Goal: Information Seeking & Learning: Learn about a topic

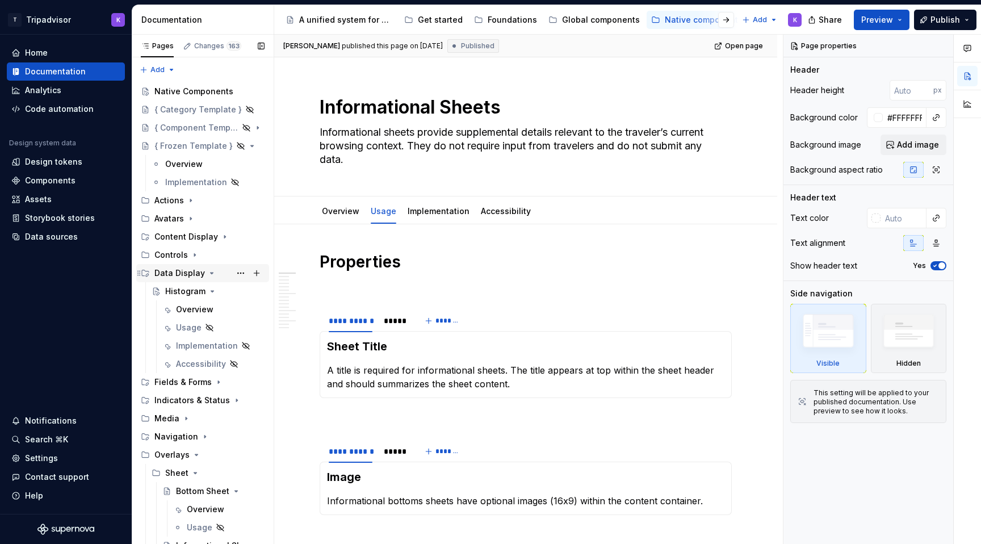
click at [209, 275] on icon "Page tree" at bounding box center [211, 273] width 9 height 9
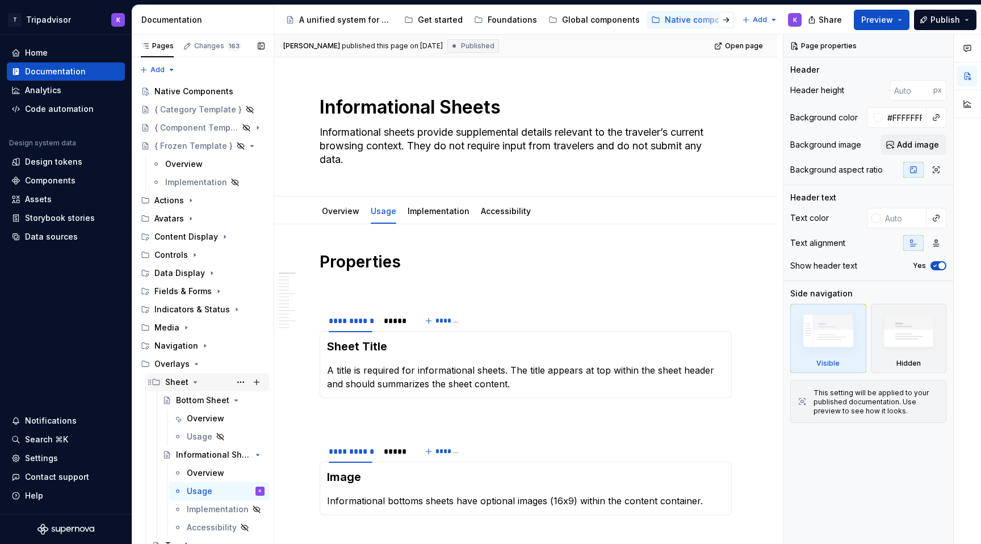
click at [194, 380] on icon "Page tree" at bounding box center [195, 382] width 9 height 9
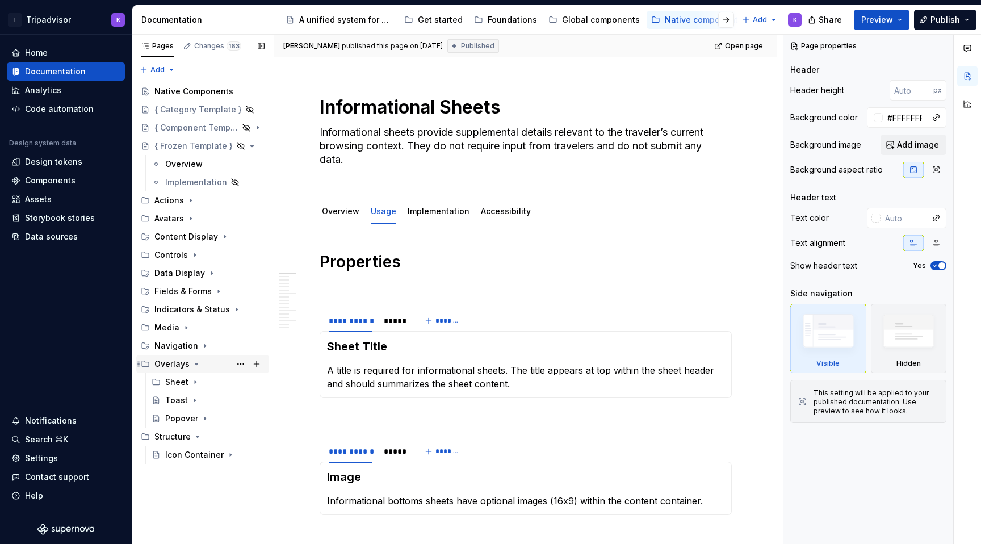
click at [197, 360] on icon "Page tree" at bounding box center [196, 363] width 9 height 9
click at [197, 379] on icon "Page tree" at bounding box center [197, 382] width 9 height 9
click at [216, 93] on div "Native Components" at bounding box center [192, 91] width 76 height 11
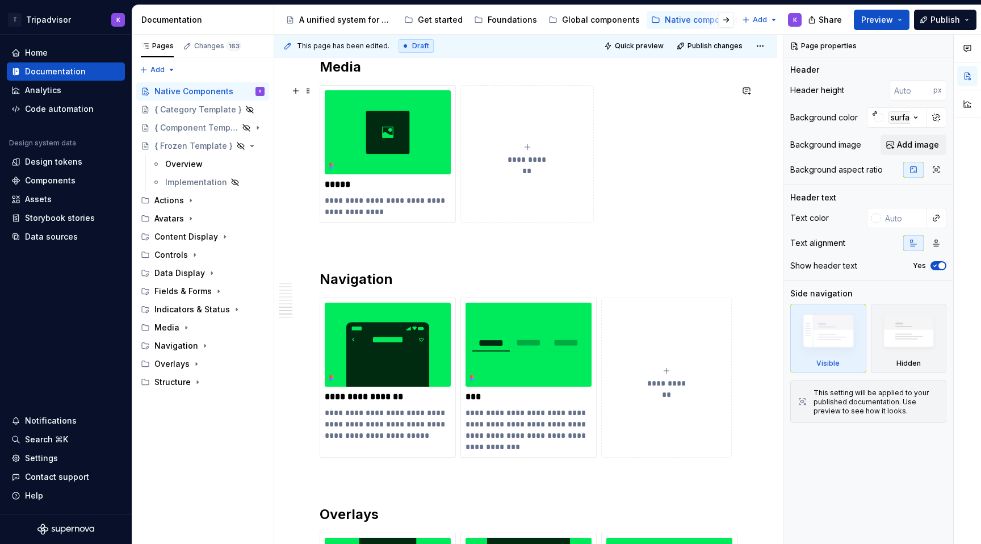
scroll to position [2329, 0]
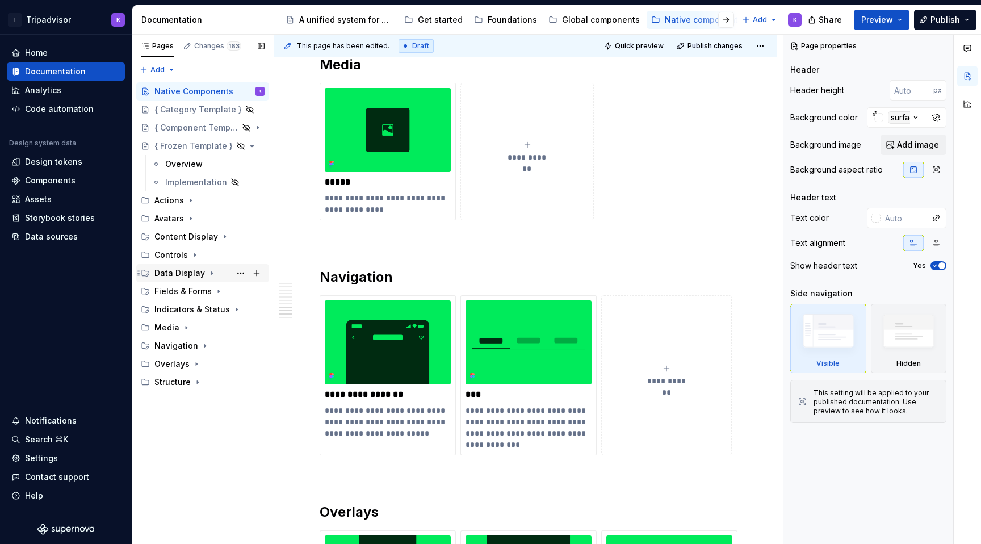
click at [201, 273] on div "Data Display" at bounding box center [179, 272] width 51 height 11
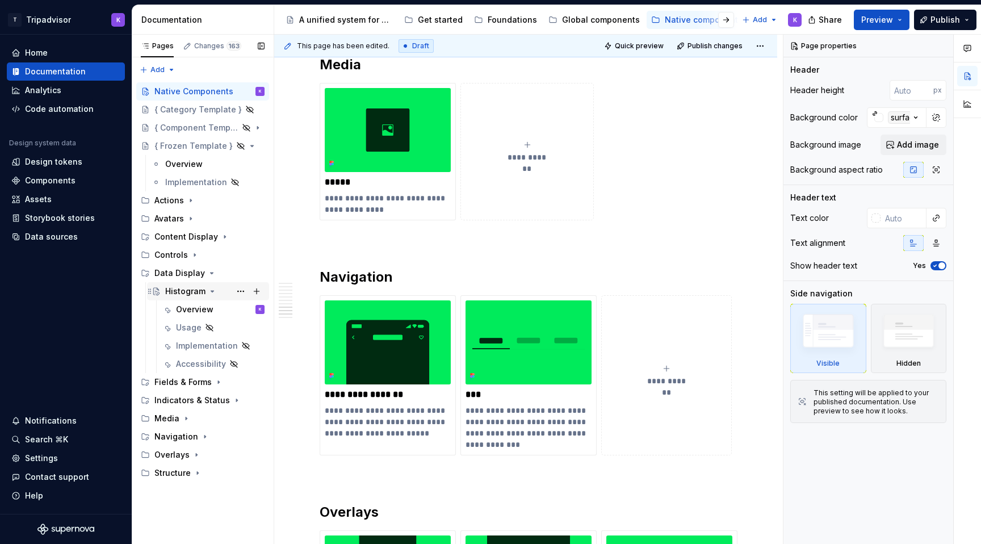
click at [211, 292] on icon "Page tree" at bounding box center [212, 291] width 9 height 9
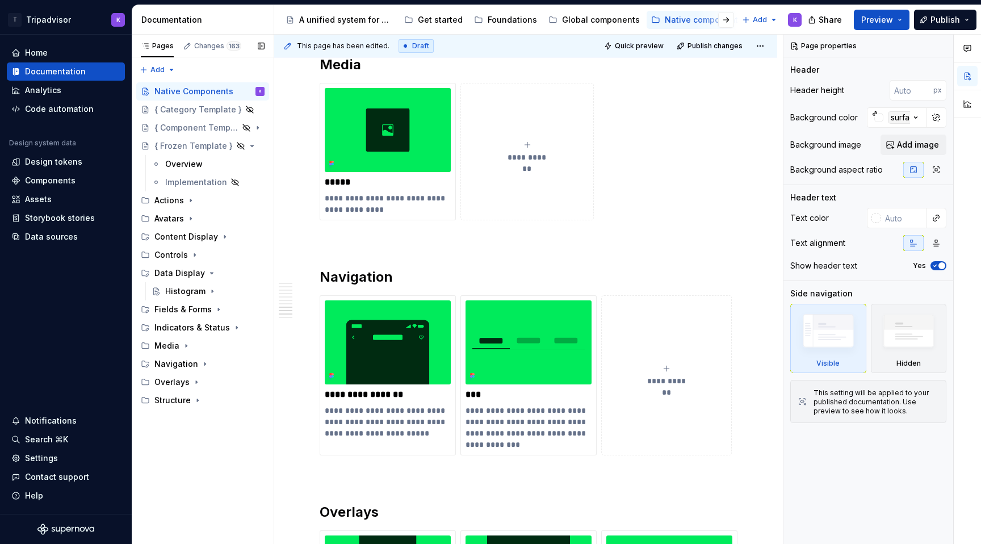
click at [0, 0] on button "Page tree" at bounding box center [0, 0] width 0 height 0
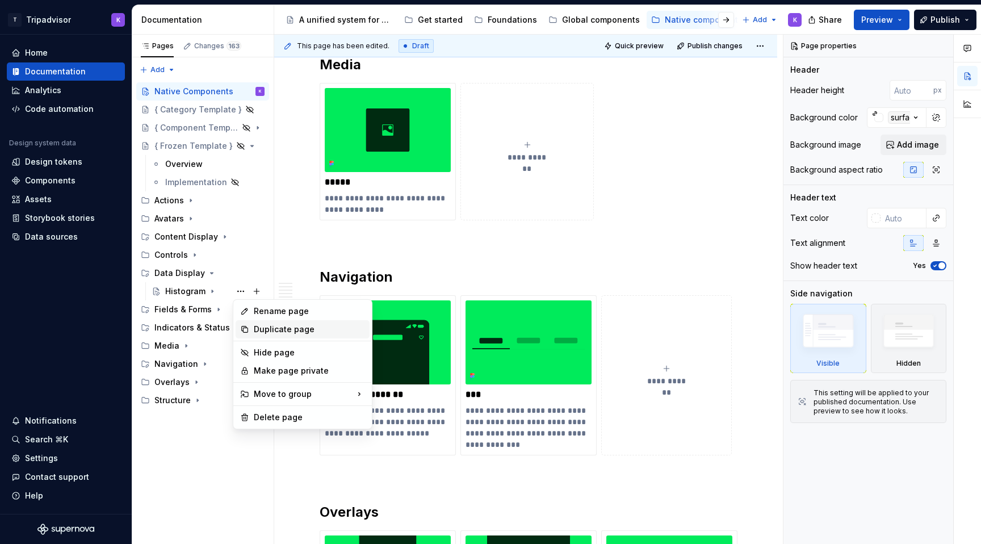
click at [270, 324] on div "Duplicate page" at bounding box center [309, 329] width 111 height 11
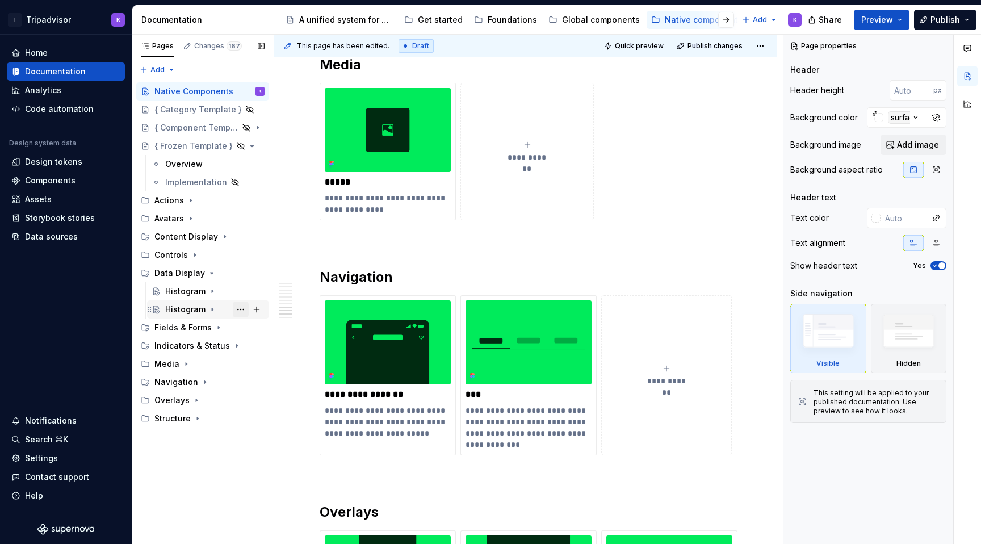
click at [242, 308] on button "Page tree" at bounding box center [241, 309] width 16 height 16
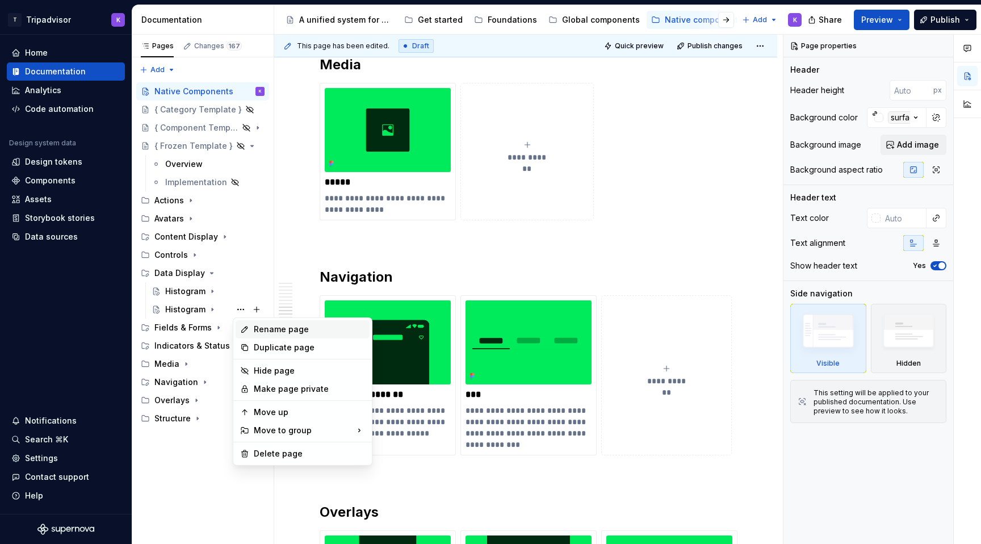
click at [285, 328] on div "Rename page" at bounding box center [309, 329] width 111 height 11
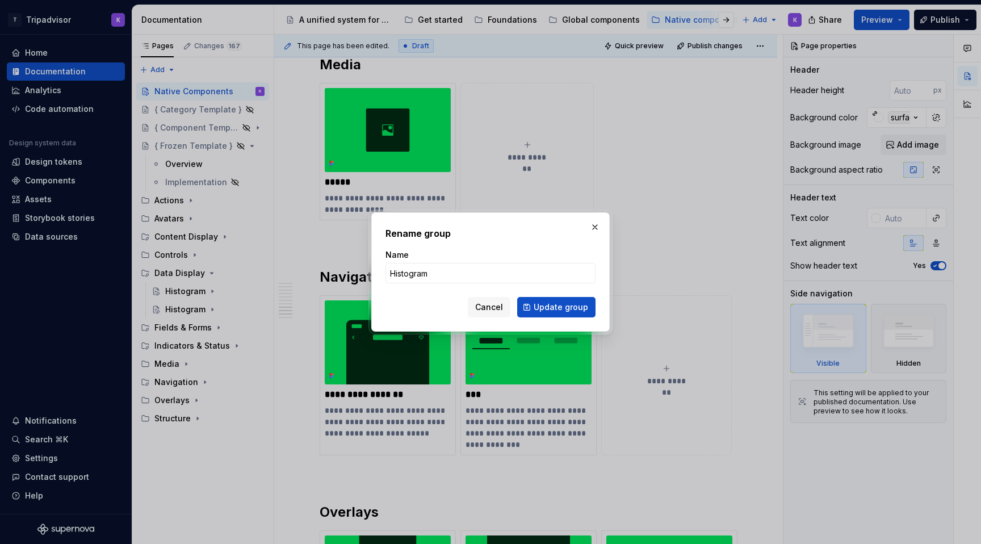
type textarea "*"
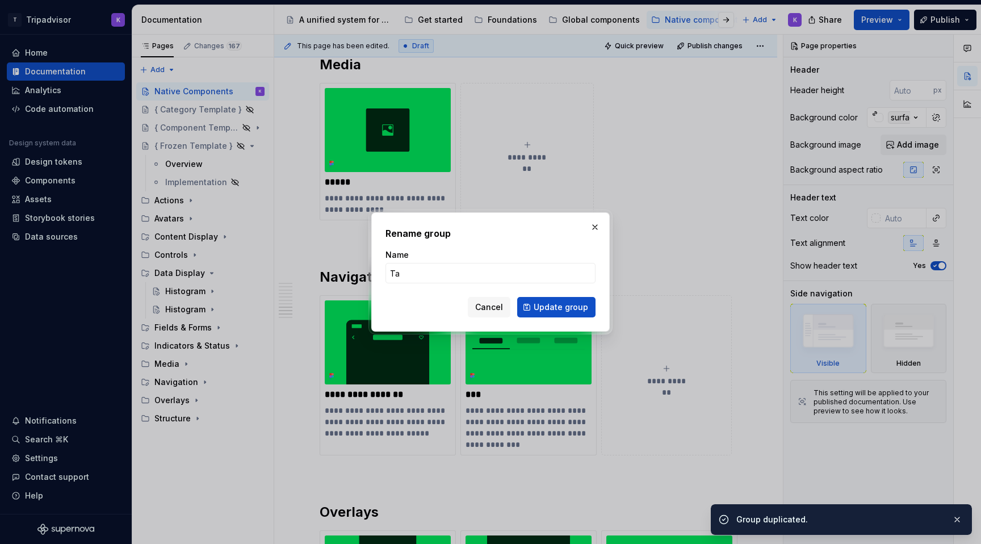
type input "Tag"
click button "Update group" at bounding box center [556, 307] width 78 height 20
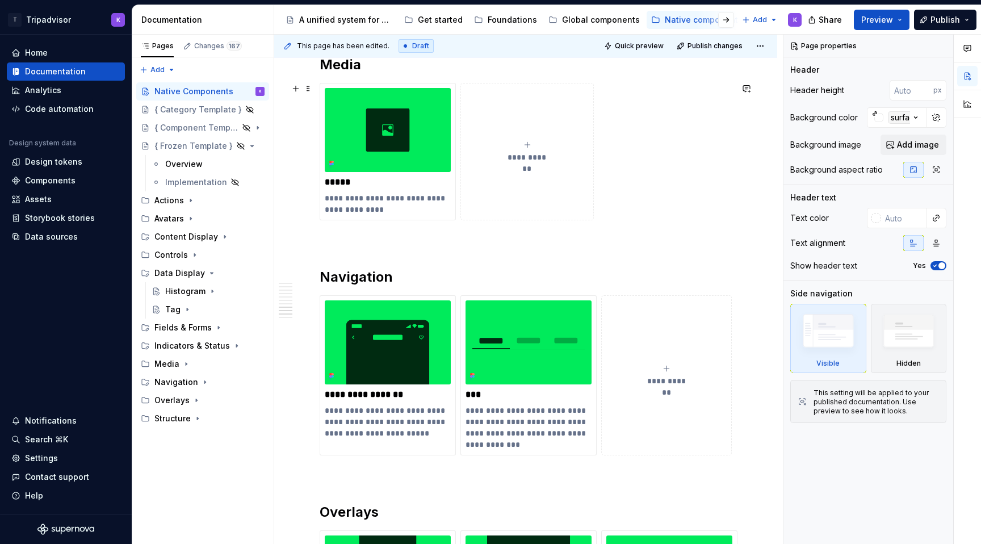
click at [540, 137] on button "**********" at bounding box center [526, 151] width 133 height 137
type textarea "*"
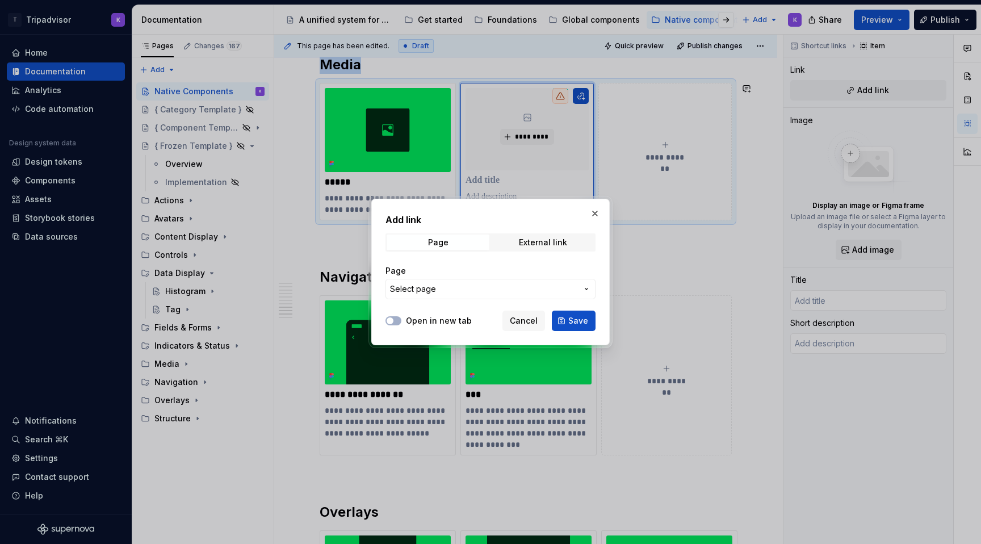
click at [452, 288] on span "Select page" at bounding box center [483, 288] width 187 height 11
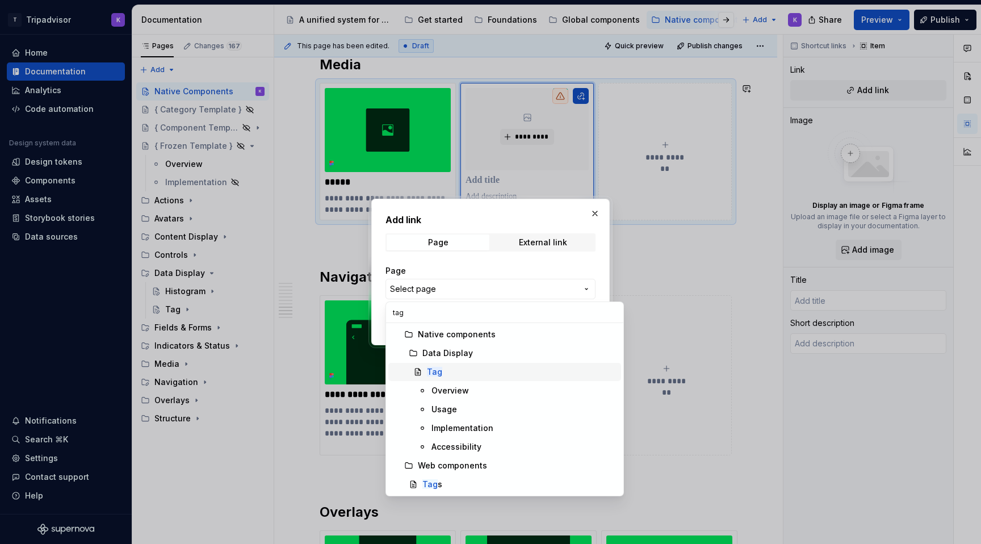
type input "tag"
click at [457, 370] on div "Tag" at bounding box center [522, 371] width 190 height 11
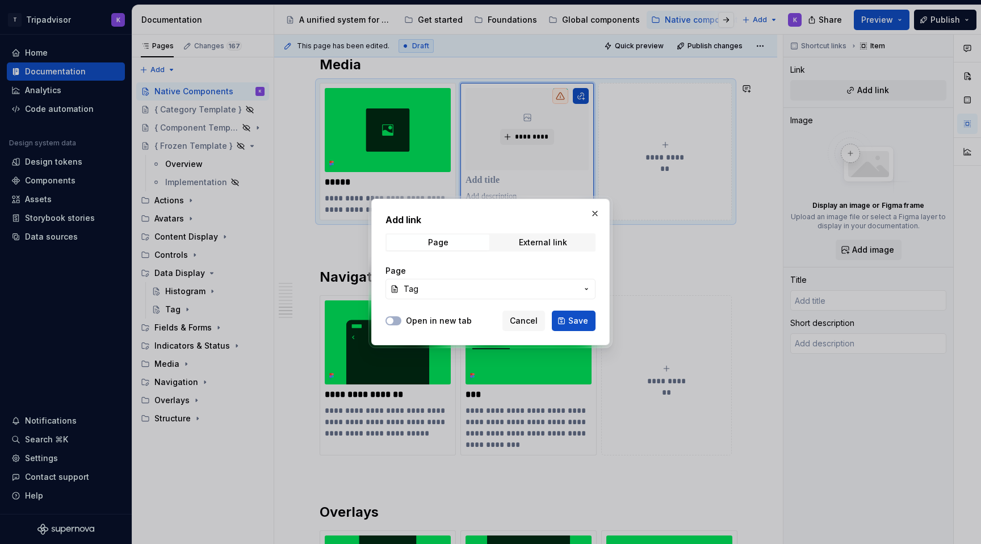
click at [571, 292] on span "Tag" at bounding box center [491, 288] width 174 height 11
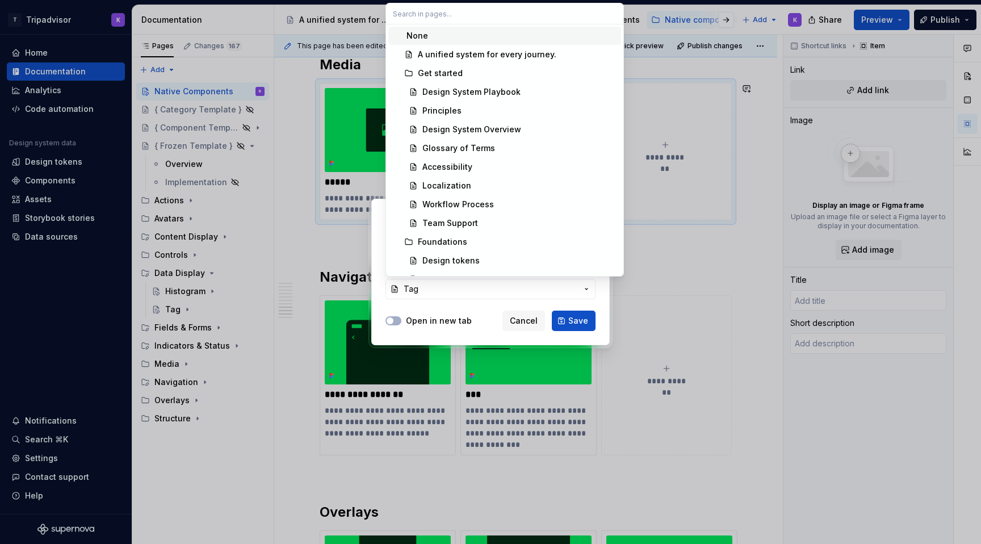
click at [579, 323] on div "Add link Page External link Page Tag Open in new tab Cancel Save" at bounding box center [490, 272] width 981 height 544
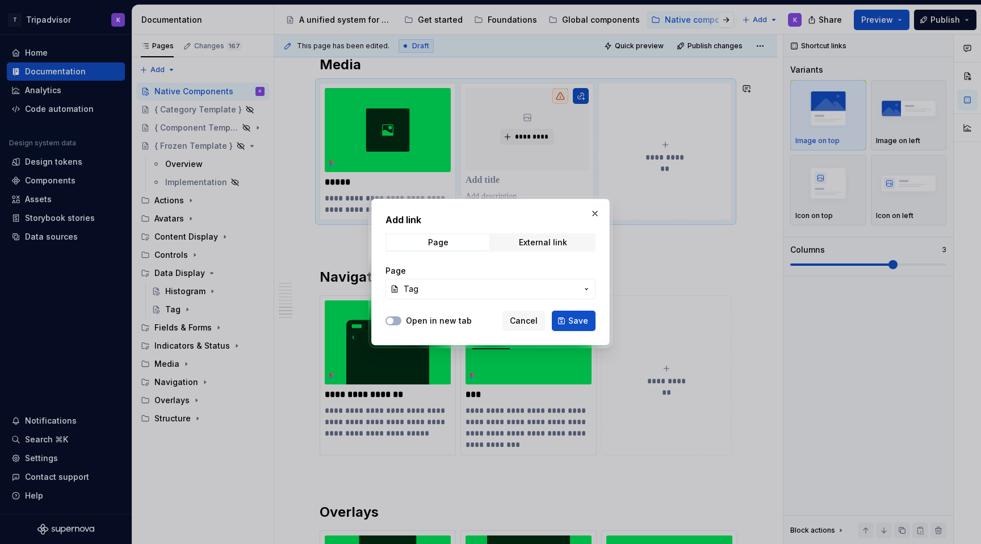
click at [579, 323] on span "Save" at bounding box center [578, 320] width 20 height 11
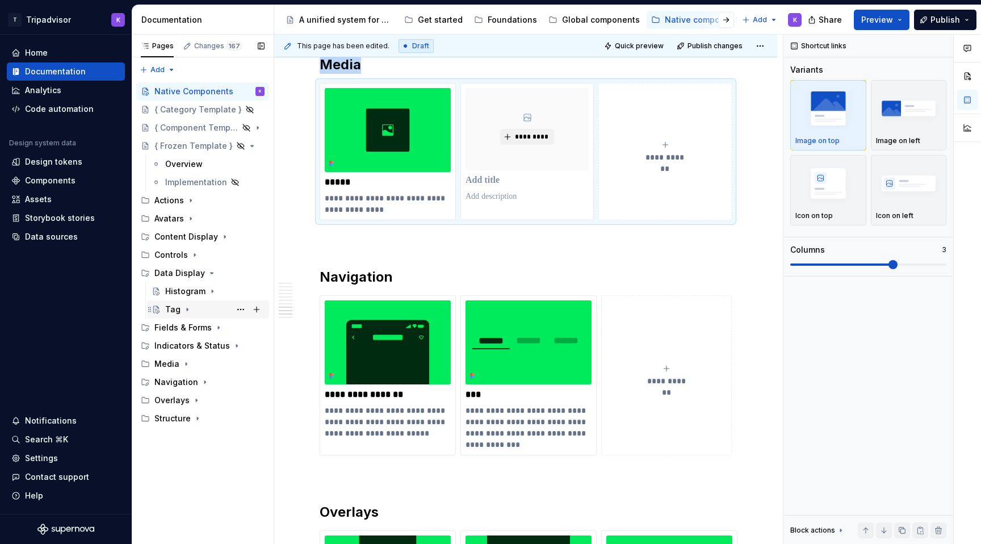
click at [183, 311] on icon "Page tree" at bounding box center [187, 309] width 9 height 9
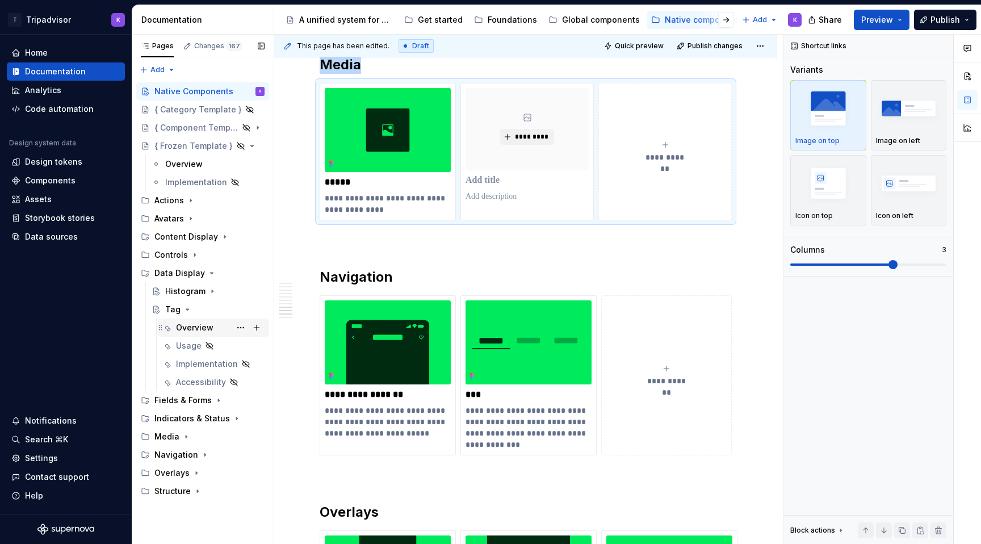
click at [223, 326] on div "Overview" at bounding box center [220, 328] width 89 height 16
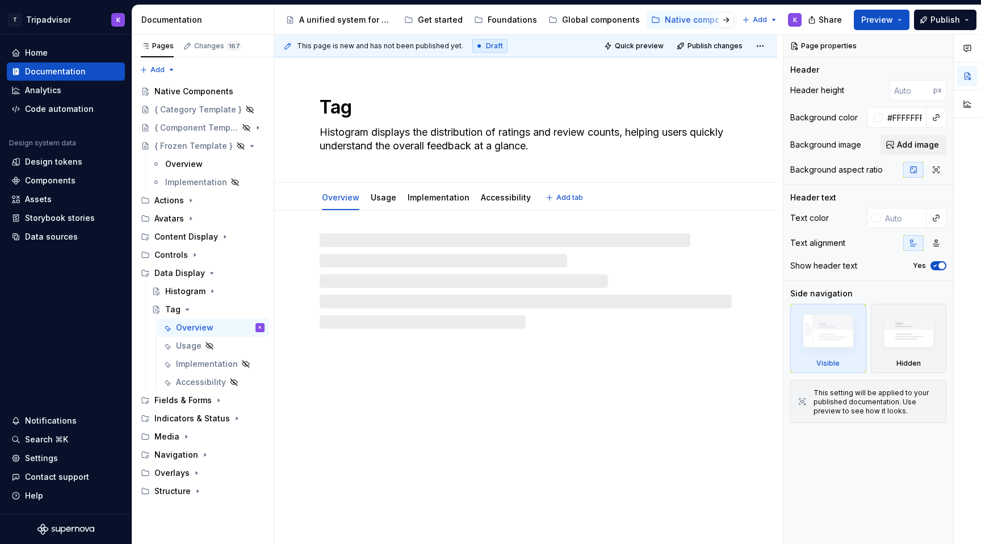
click at [455, 150] on textarea "Histogram displays the distribution of ratings and review counts, helping users…" at bounding box center [523, 139] width 412 height 32
drag, startPoint x: 580, startPoint y: 150, endPoint x: 303, endPoint y: 115, distance: 279.3
click at [303, 115] on div "Tag Histogram displays the distribution of ratings and review counts, helping u…" at bounding box center [525, 119] width 503 height 125
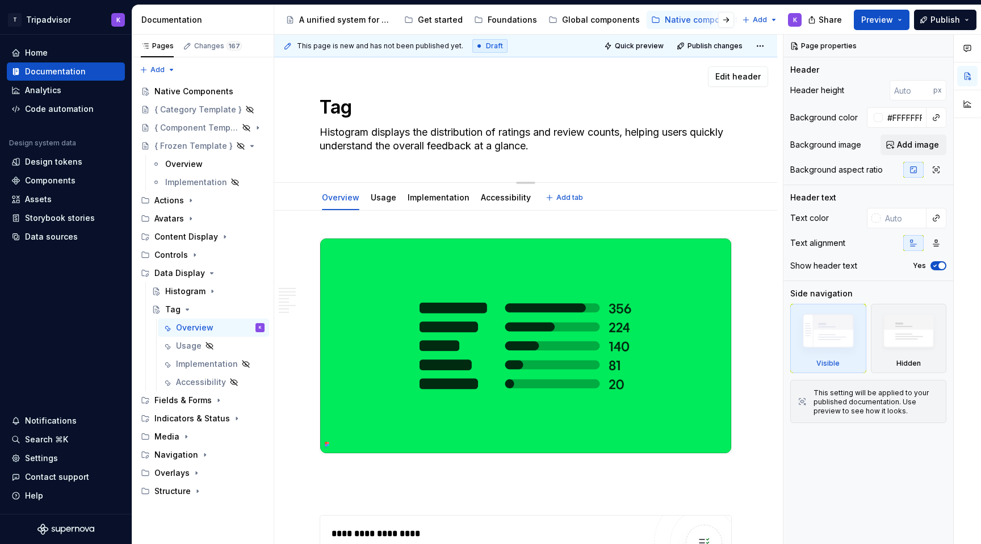
paste textarea "A tag is a compact, contextual element used to categorize, identify, or provide…"
type textarea "*"
type textarea "A tag is a compact, contextual element used to categorize, identify, or provide…"
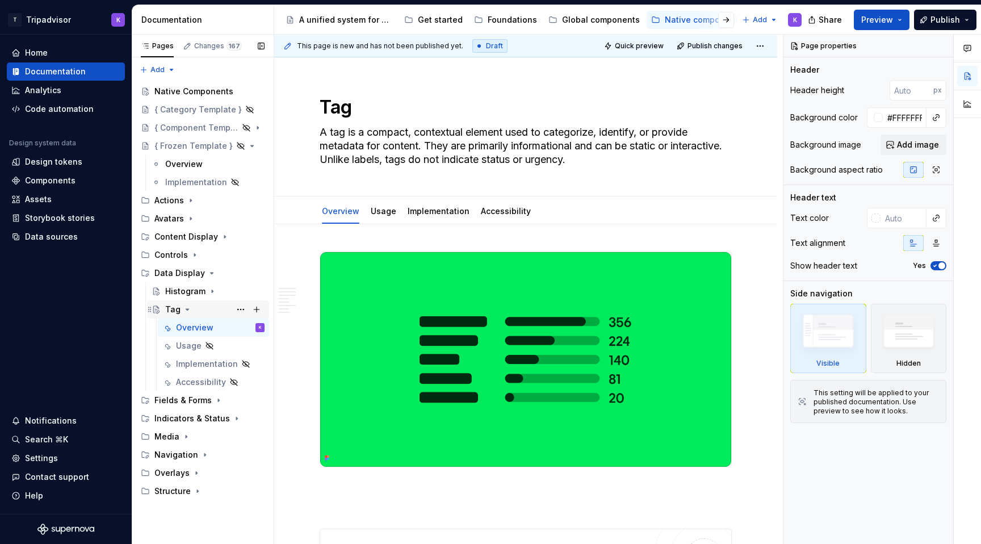
type textarea "*"
type textarea "A tag is a compact, contextual element used to categorize, identify, or provide…"
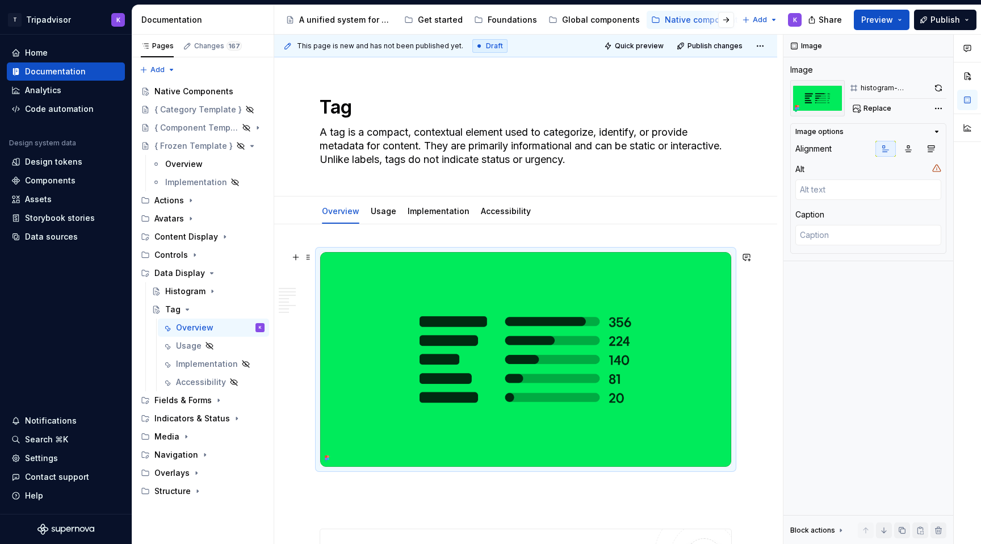
click at [517, 344] on img at bounding box center [525, 359] width 411 height 215
click at [877, 109] on span "Replace" at bounding box center [878, 108] width 28 height 9
type textarea "*"
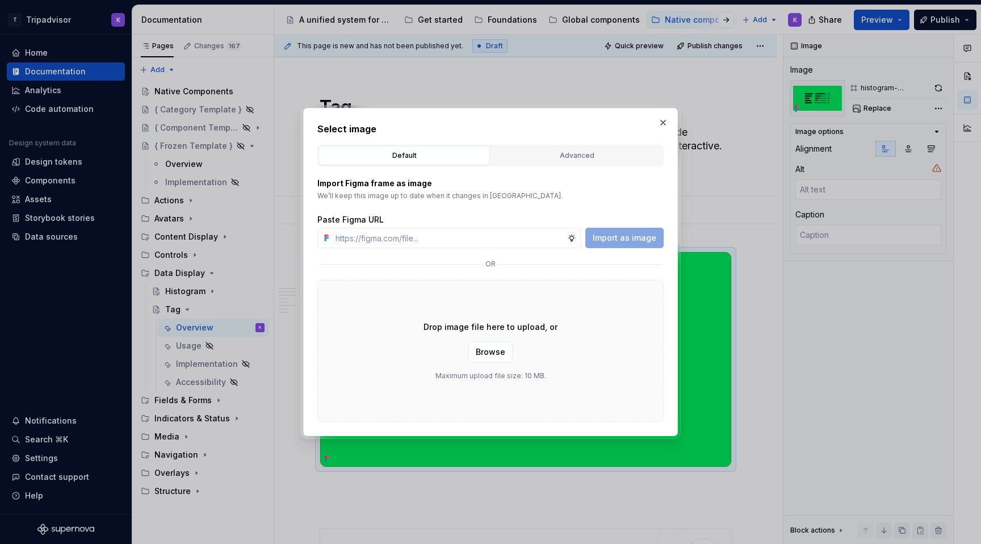
type input "https://www.figma.com/design/eWzZGbXTCMsZ0gwC1u1MU0/Altas-Native-Documentation?…"
click at [639, 234] on span "Import as image" at bounding box center [625, 237] width 64 height 11
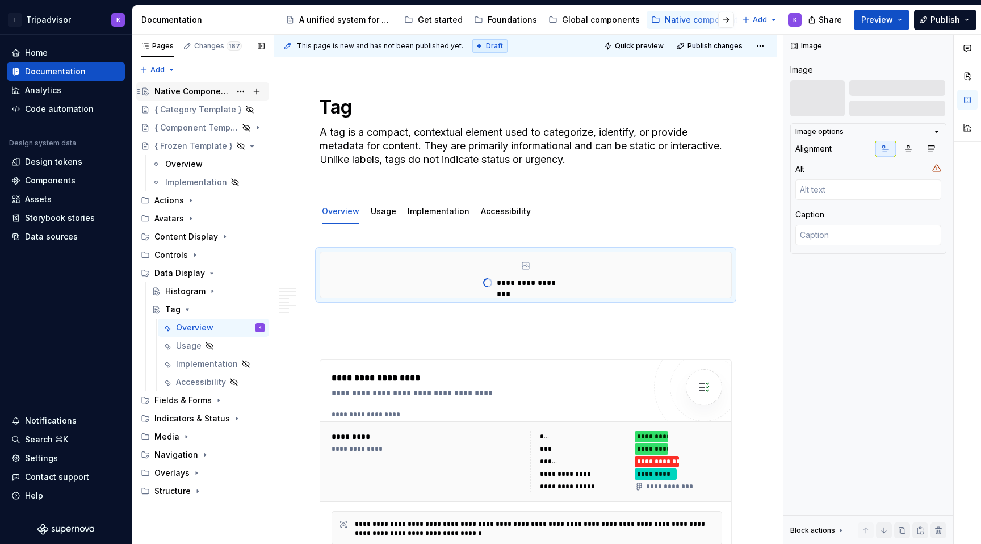
click at [196, 90] on div "Native Components" at bounding box center [192, 91] width 76 height 11
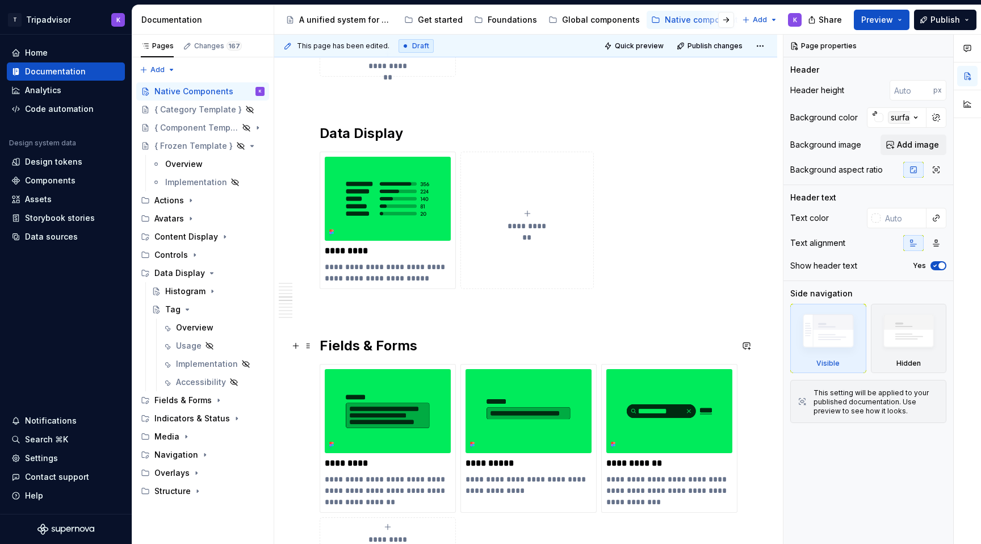
scroll to position [1390, 0]
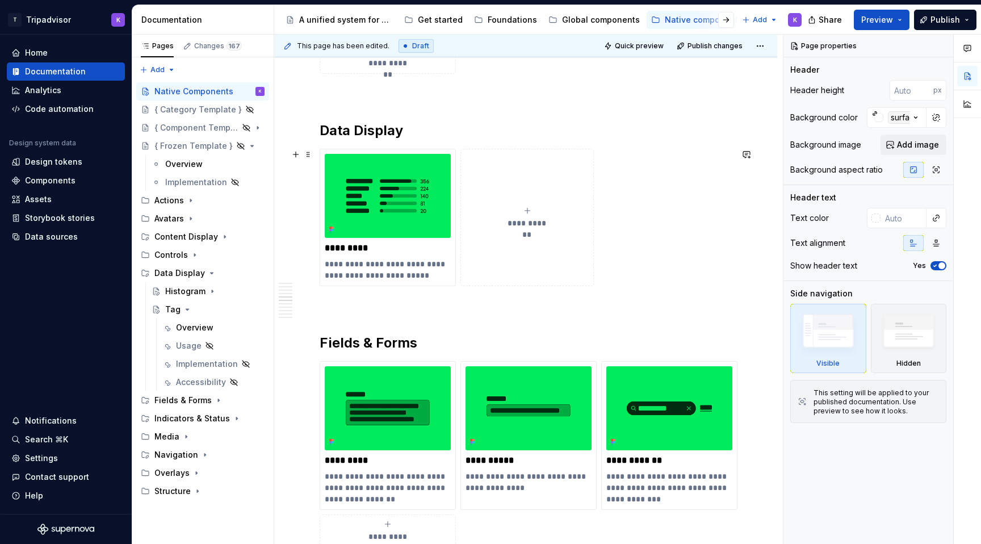
click at [537, 217] on span "**********" at bounding box center [526, 222] width 49 height 11
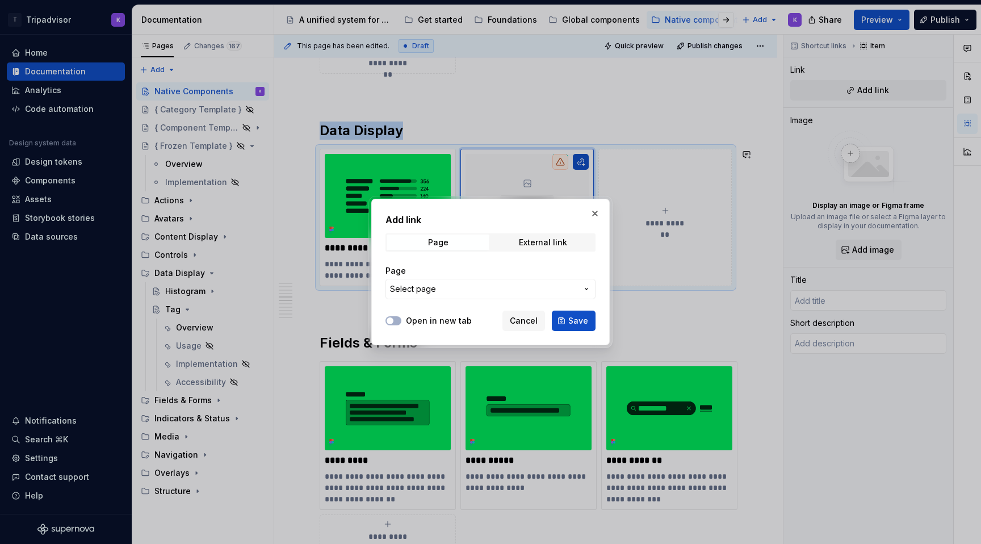
click at [489, 289] on span "Select page" at bounding box center [483, 288] width 187 height 11
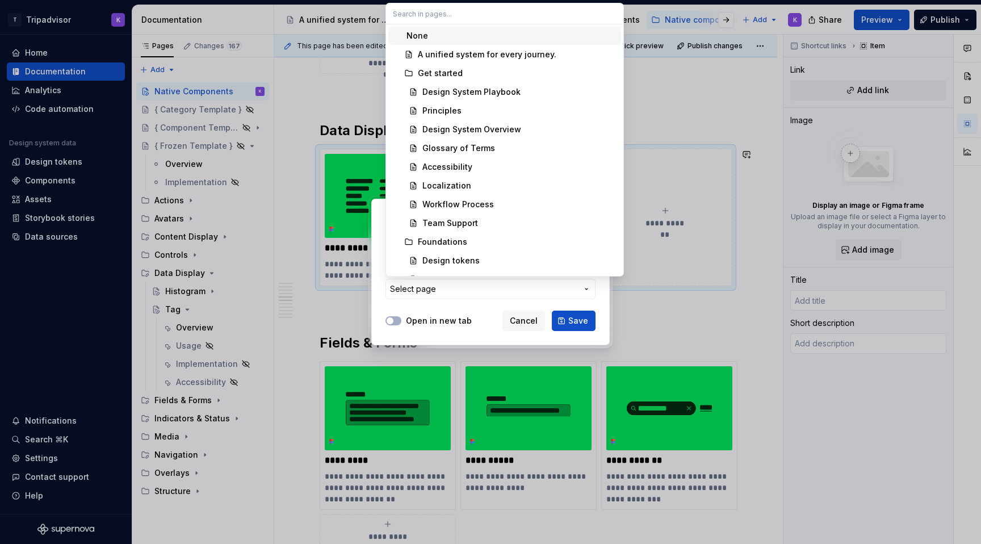
type textarea "*"
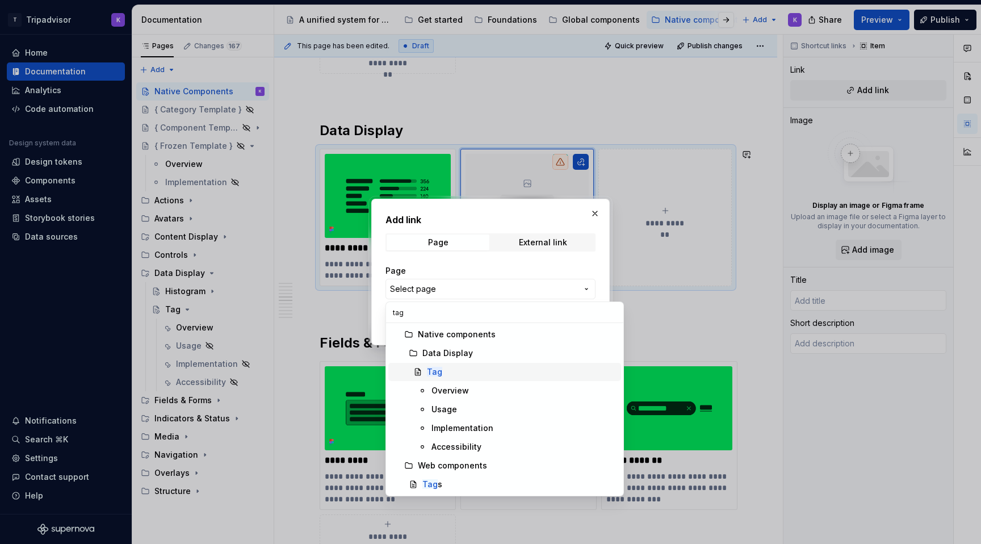
type input "tag"
click at [478, 373] on div "Tag" at bounding box center [522, 371] width 190 height 11
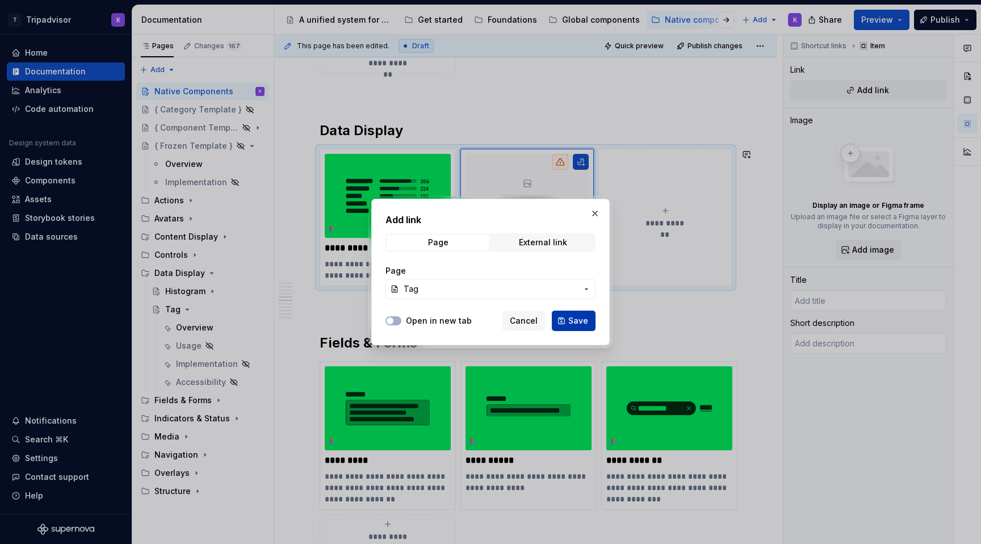
click at [573, 318] on span "Save" at bounding box center [578, 320] width 20 height 11
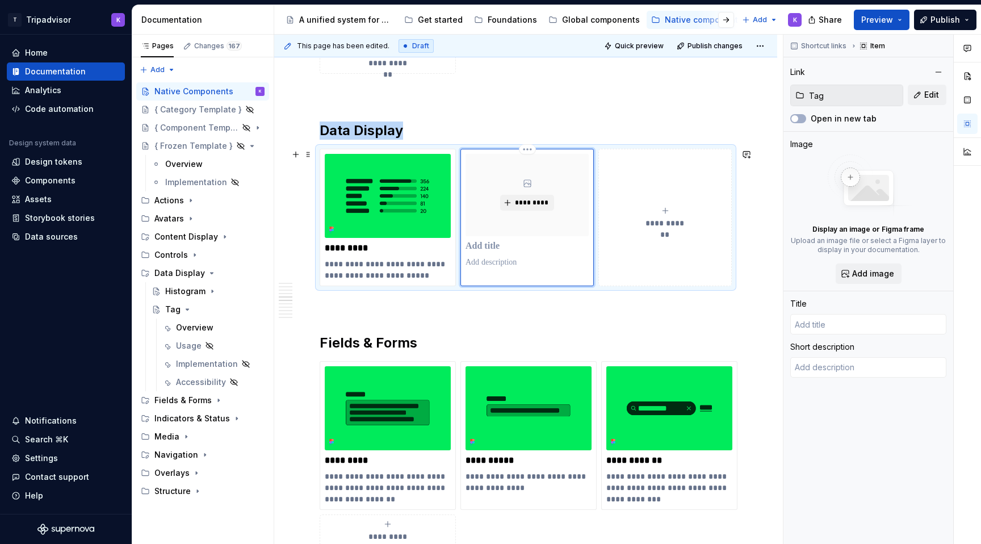
type textarea "*"
type input "Tag"
type textarea "A tag is a compact, contextual element used to categorize, identify, or provide…"
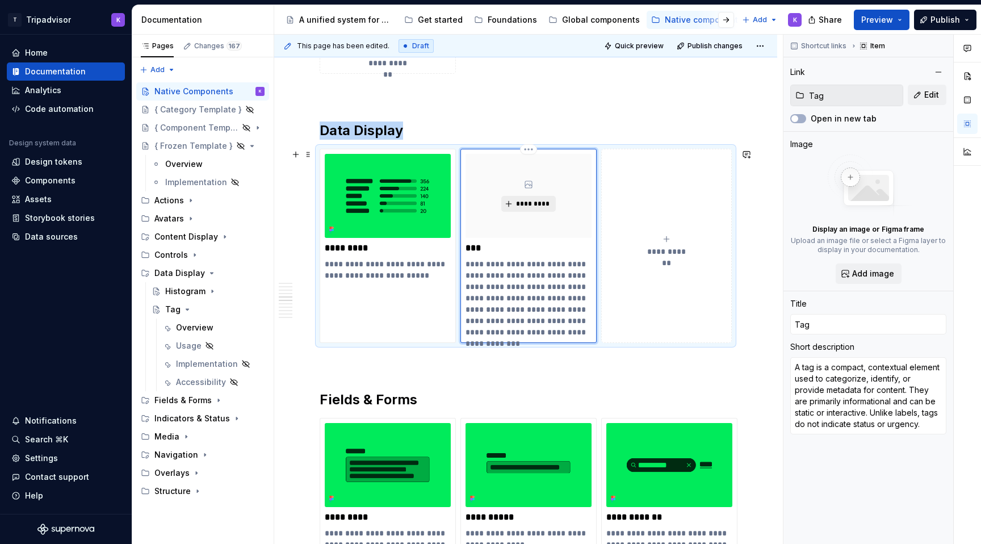
click at [518, 200] on span "*********" at bounding box center [533, 203] width 35 height 9
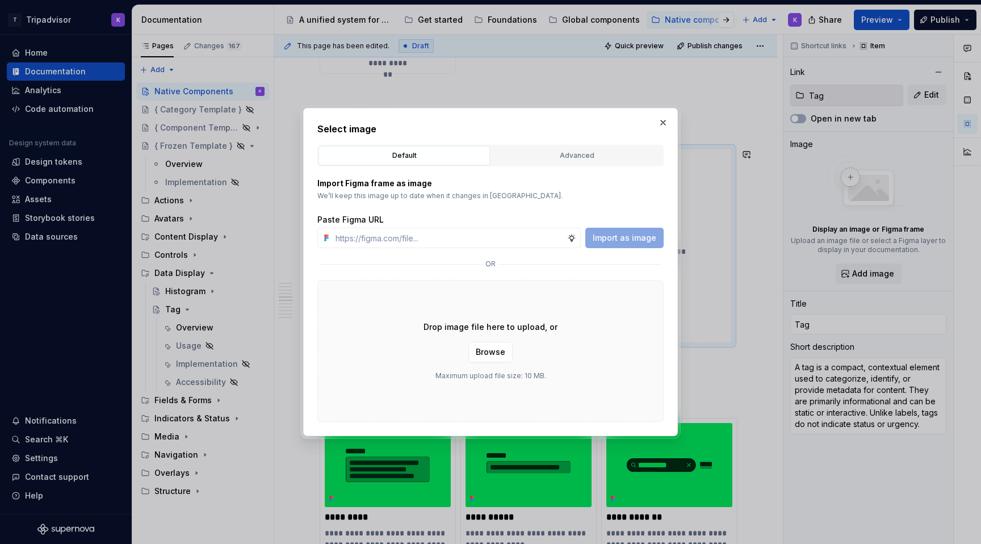
type textarea "*"
type input "https://www.figma.com/design/eWzZGbXTCMsZ0gwC1u1MU0/Altas-Native-Documentation?…"
click at [623, 234] on span "Import as image" at bounding box center [625, 237] width 64 height 11
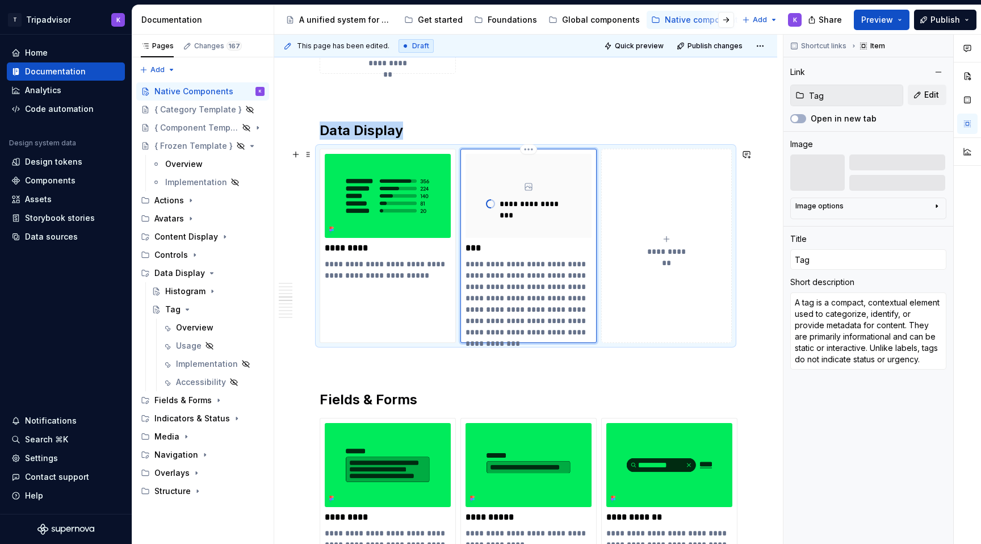
click at [492, 272] on p "**********" at bounding box center [529, 297] width 126 height 79
drag, startPoint x: 501, startPoint y: 275, endPoint x: 467, endPoint y: 263, distance: 36.1
click at [467, 263] on p "**********" at bounding box center [529, 297] width 126 height 79
type textarea "*"
type textarea "Used to categorize, identify, or provide metadata for content. They are primari…"
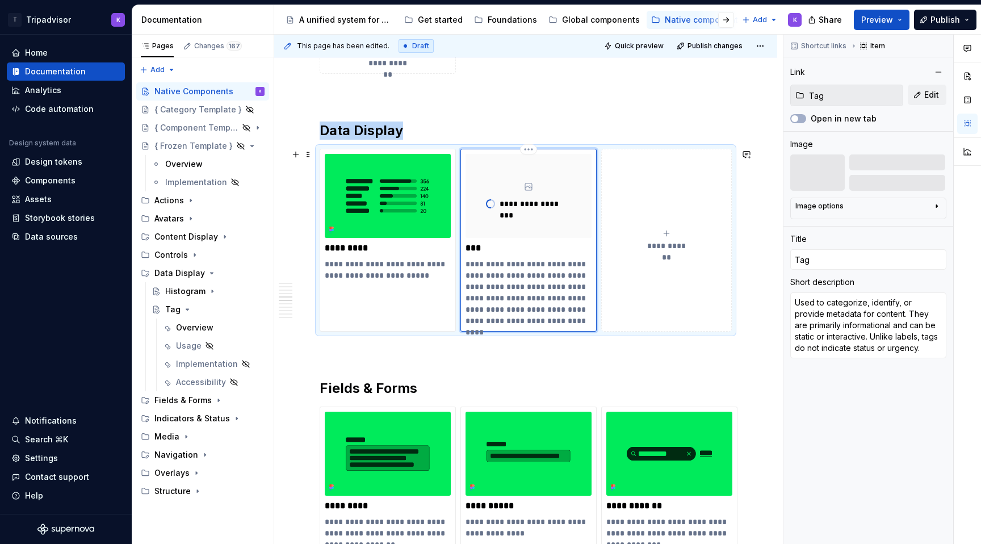
click at [467, 284] on div "**********" at bounding box center [528, 240] width 136 height 183
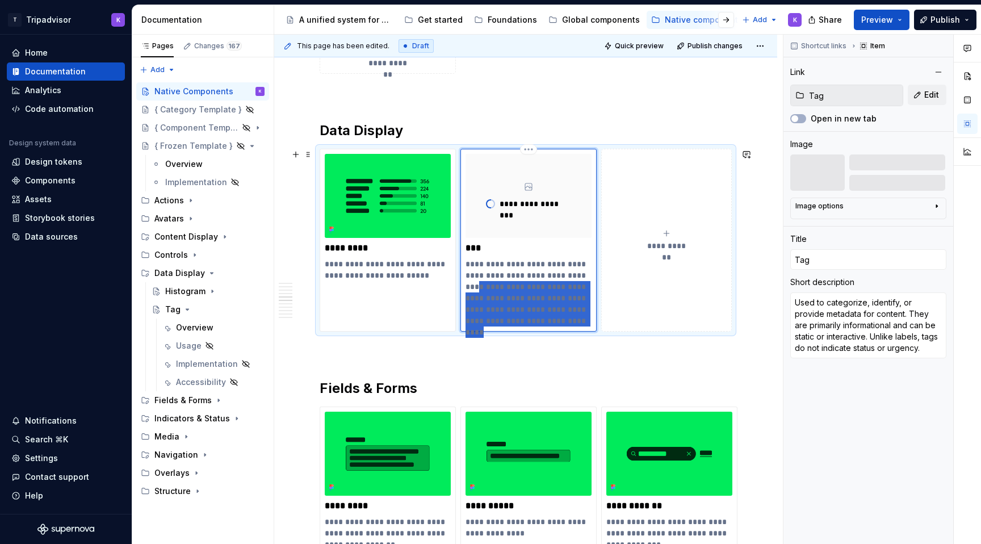
drag, startPoint x: 567, startPoint y: 324, endPoint x: 466, endPoint y: 291, distance: 106.3
click at [466, 291] on p "**********" at bounding box center [529, 292] width 126 height 68
type textarea "*"
type textarea "Used to categorize, identify, or provide metadata for content."
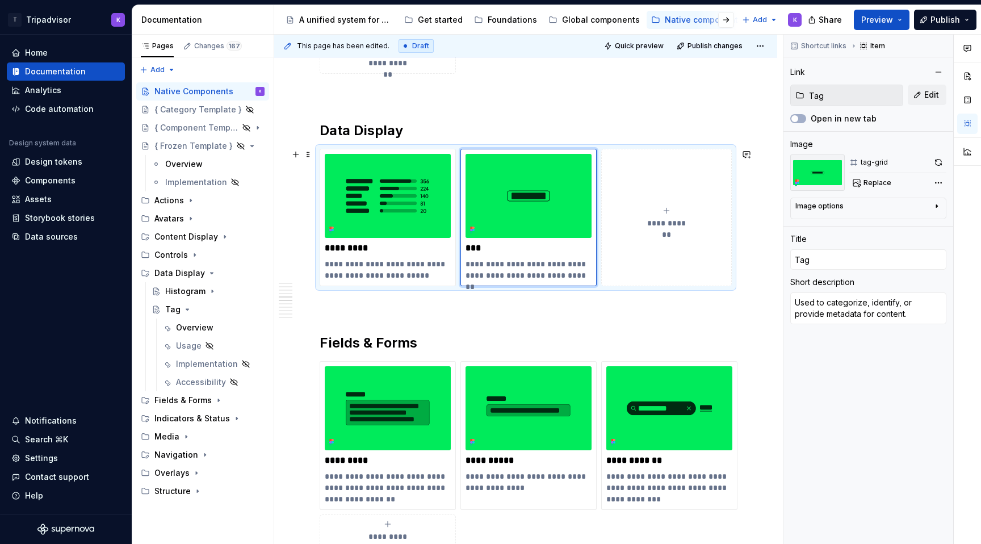
type textarea "*"
type textarea "Used to categorize, identify, or provide metadata for content."
click at [577, 328] on div "**********" at bounding box center [526, 387] width 412 height 3084
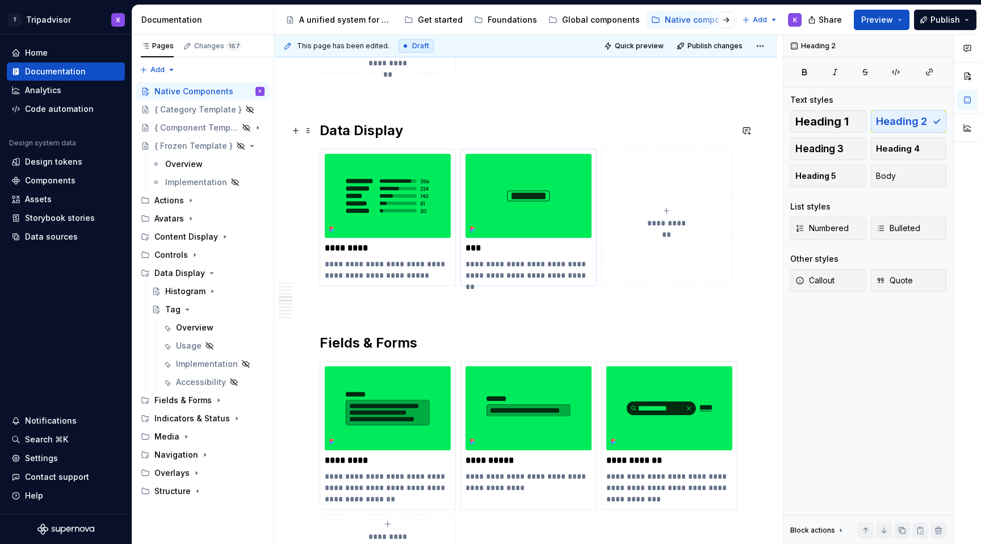
click at [543, 200] on img at bounding box center [529, 196] width 126 height 84
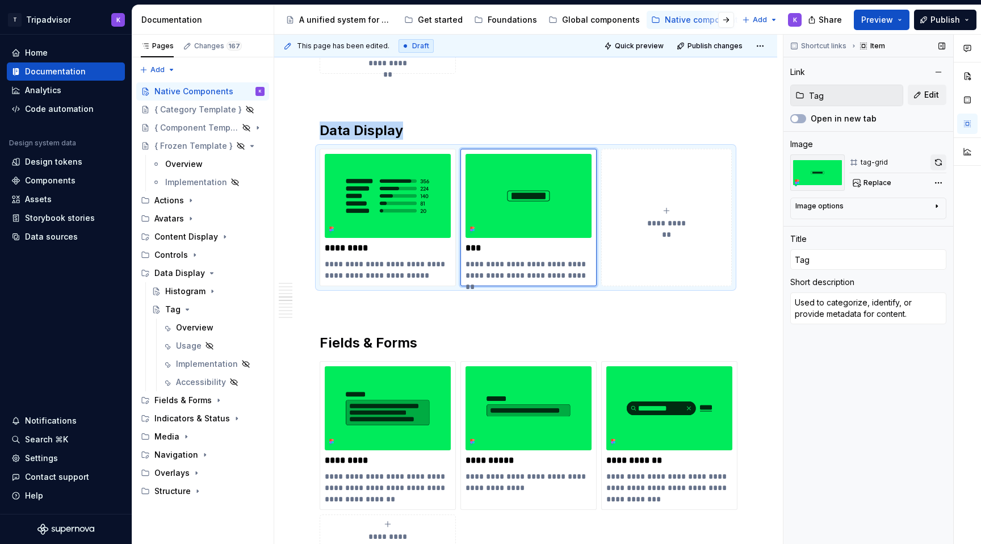
click at [939, 161] on button "button" at bounding box center [939, 162] width 16 height 16
click at [192, 320] on div "Overview" at bounding box center [220, 328] width 89 height 16
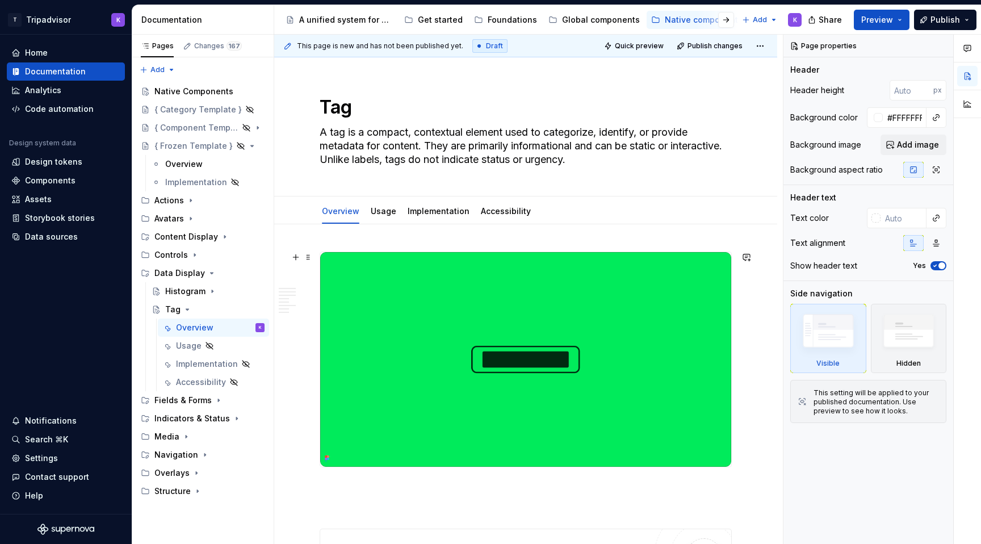
click at [565, 381] on img at bounding box center [525, 359] width 411 height 215
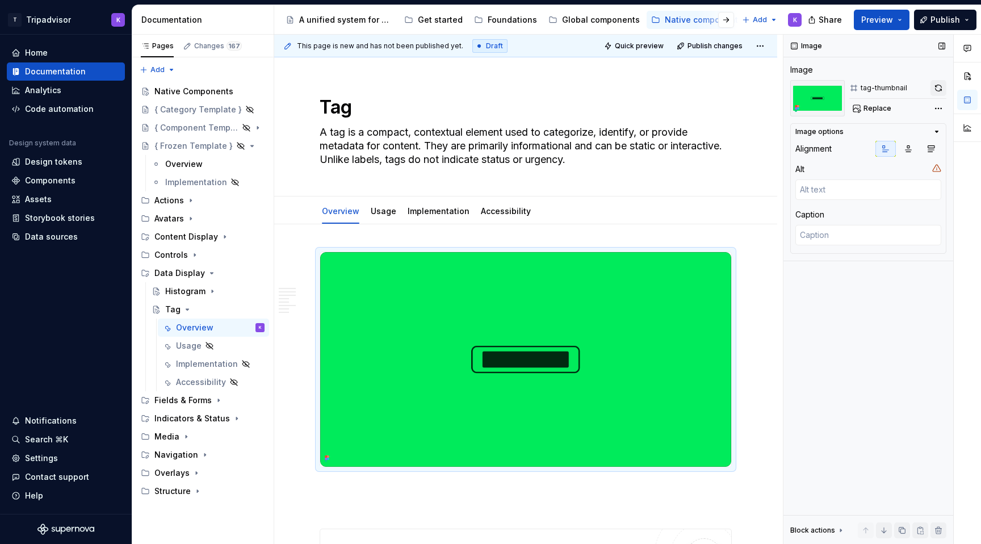
click at [941, 87] on button "button" at bounding box center [939, 88] width 16 height 16
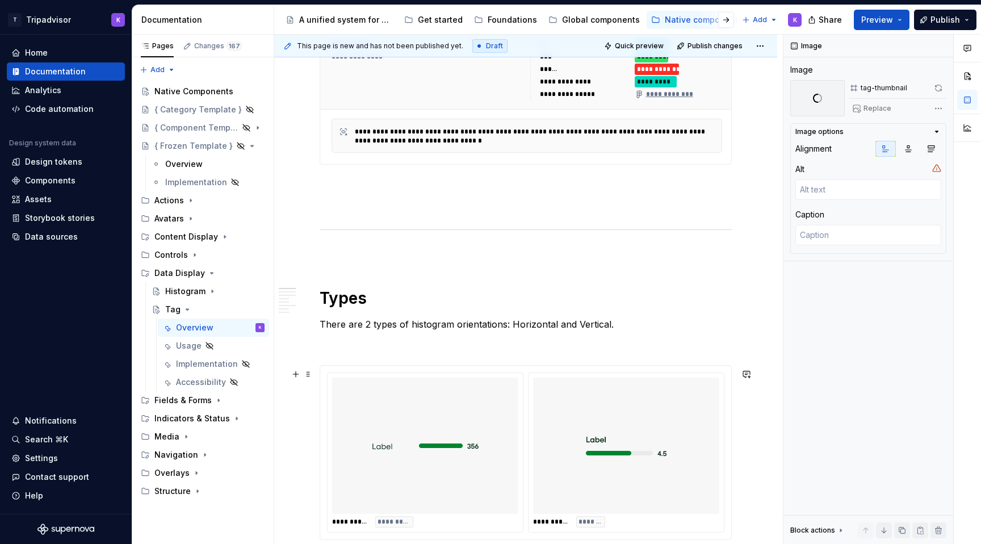
scroll to position [724, 0]
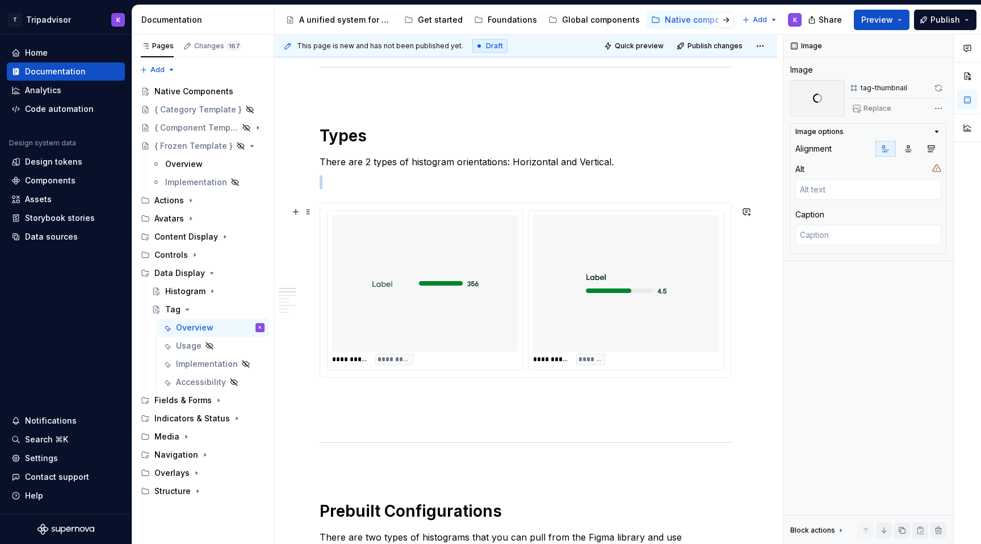
click at [442, 318] on img at bounding box center [425, 283] width 107 height 127
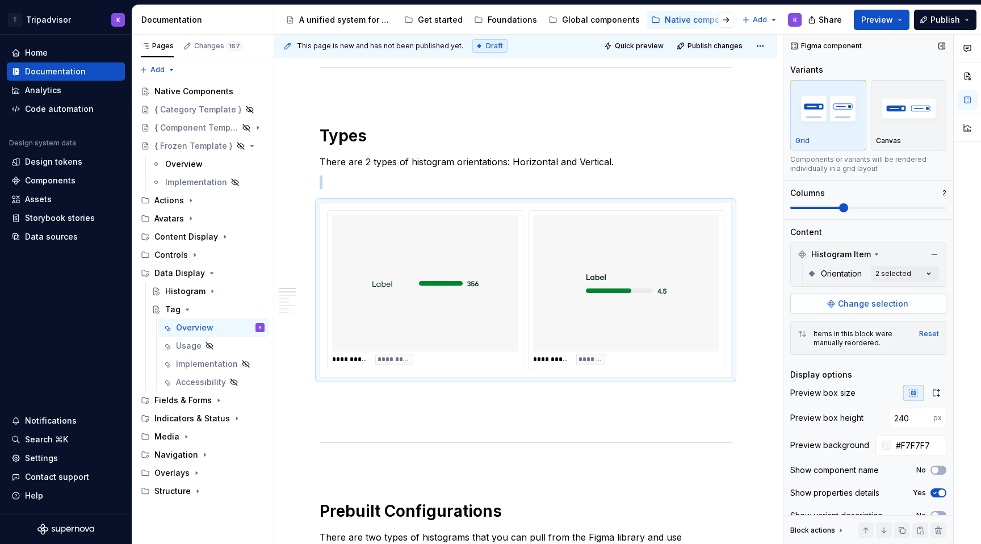
click at [865, 298] on button "Change selection" at bounding box center [868, 304] width 156 height 20
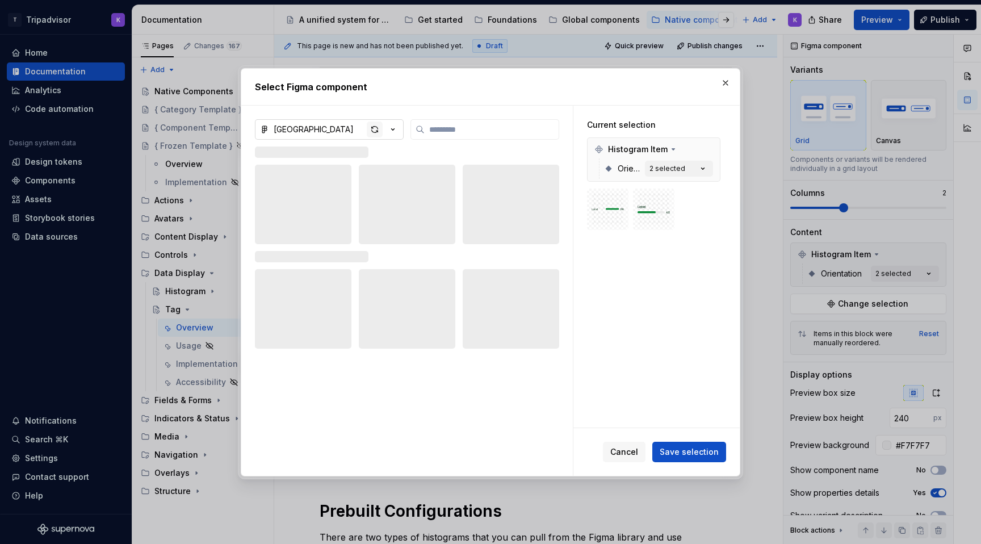
click at [371, 128] on div "button" at bounding box center [375, 130] width 16 height 16
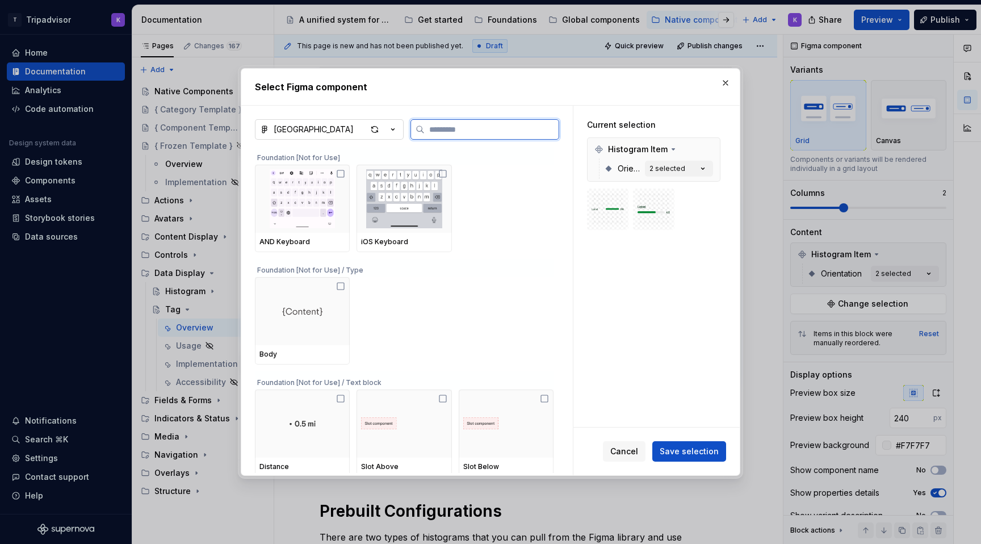
click at [490, 124] on input "search" at bounding box center [492, 129] width 134 height 11
type textarea "*"
type input "***"
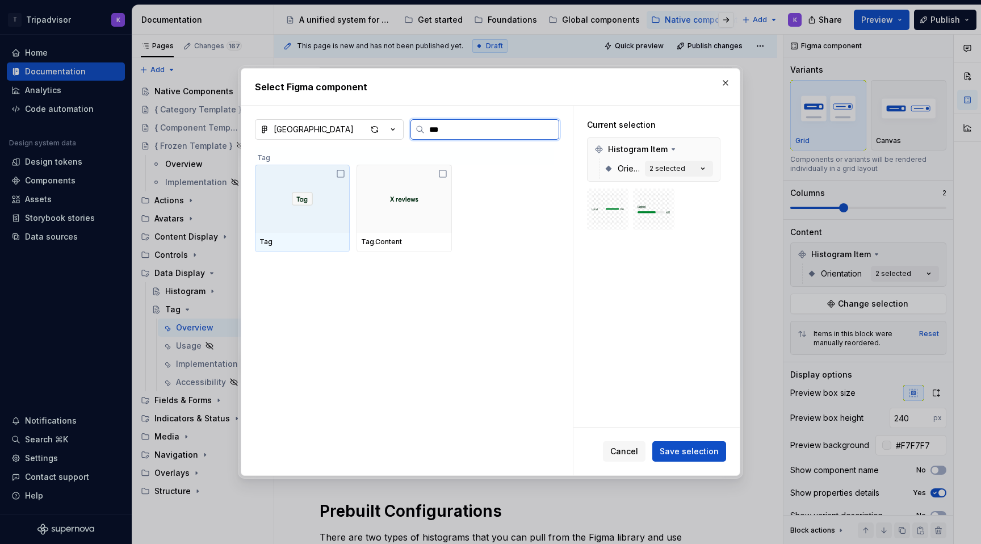
click at [319, 221] on div at bounding box center [302, 199] width 95 height 68
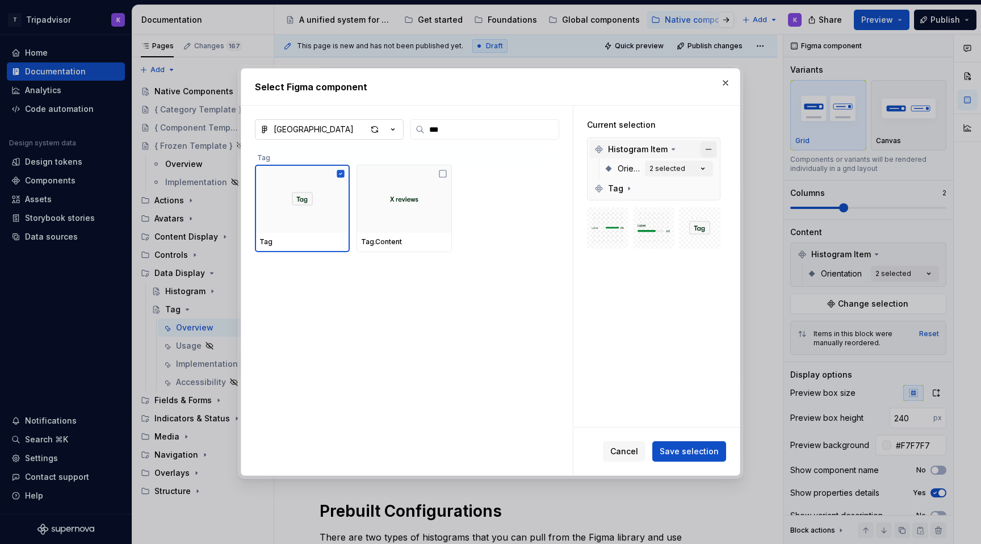
click at [711, 148] on button "button" at bounding box center [709, 149] width 16 height 16
click at [698, 455] on span "Save selection" at bounding box center [689, 451] width 59 height 11
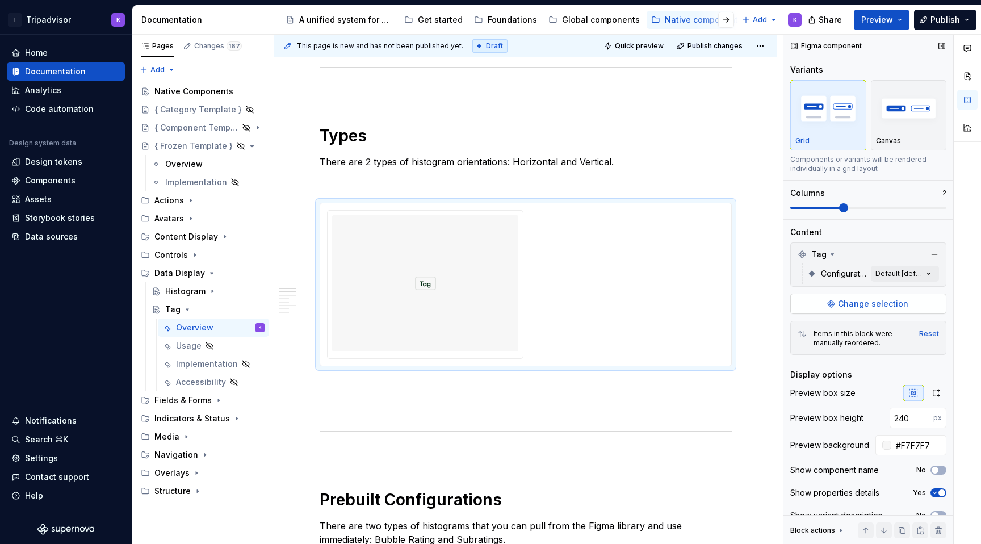
click at [885, 298] on span "Change selection" at bounding box center [873, 303] width 70 height 11
click at [893, 277] on div "Comments Open comments No comments yet Select ‘Comment’ from the block context …" at bounding box center [883, 290] width 198 height 510
click at [851, 348] on div "Reviews" at bounding box center [862, 346] width 139 height 11
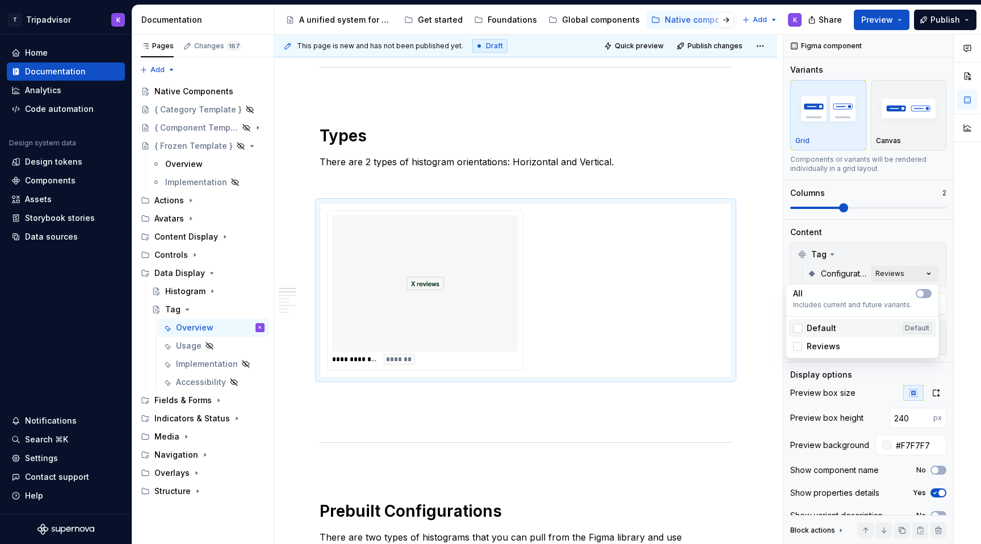
click at [850, 329] on div "Default Default" at bounding box center [862, 328] width 139 height 11
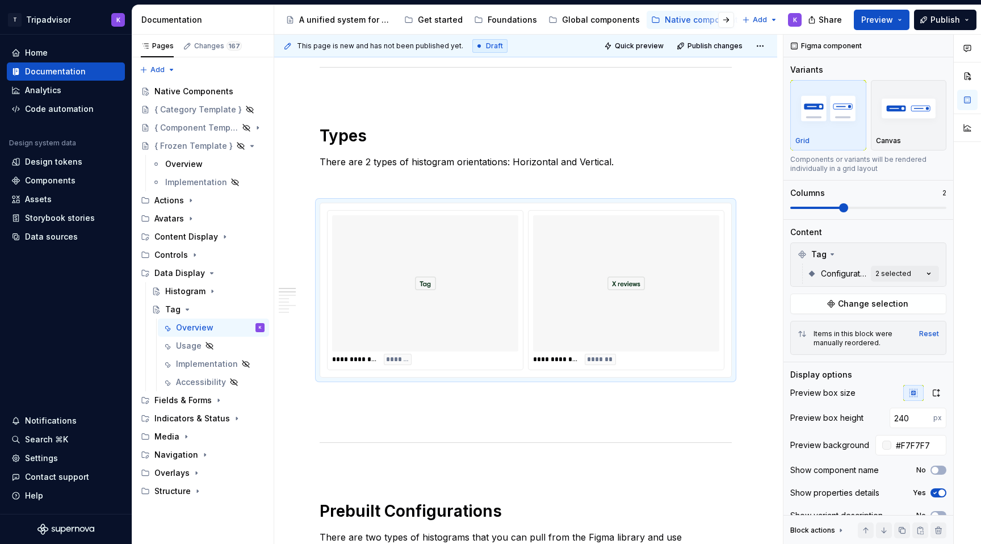
click at [675, 408] on html "T Tripadvisor K Home Documentation Analytics Code automation Design system data…" at bounding box center [490, 272] width 981 height 544
click at [659, 319] on div at bounding box center [626, 283] width 186 height 136
click at [515, 422] on p at bounding box center [526, 419] width 412 height 14
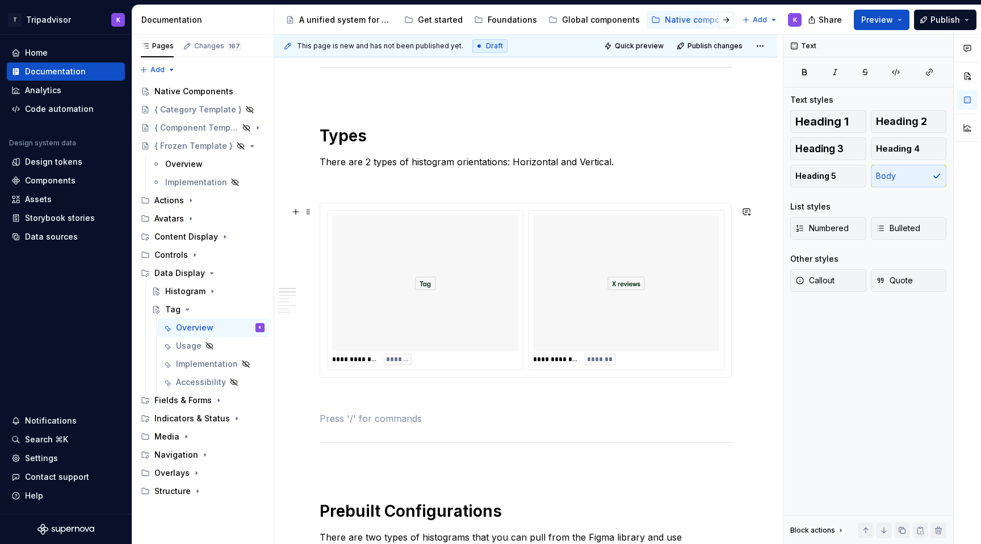
click at [564, 225] on div at bounding box center [626, 283] width 186 height 136
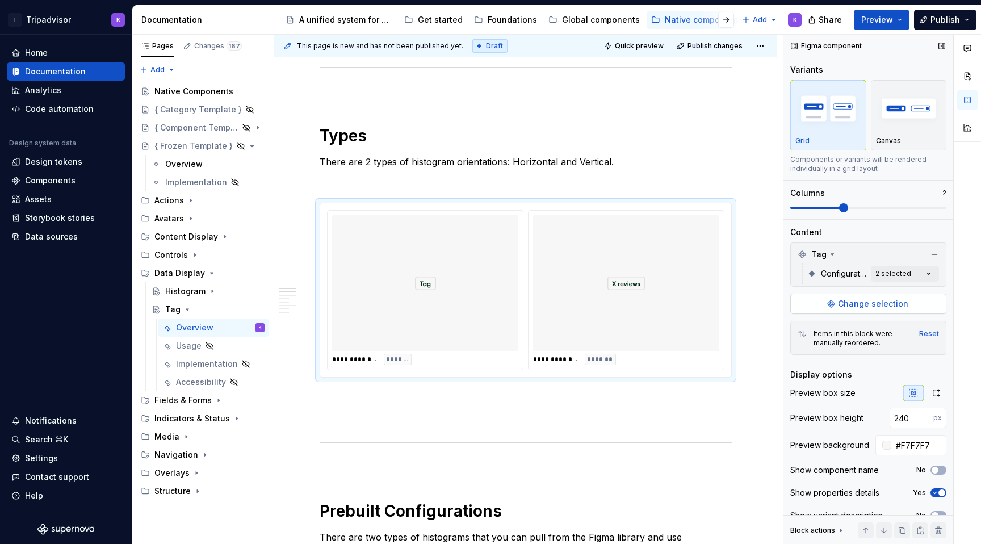
click at [828, 304] on button "Change selection" at bounding box center [868, 304] width 156 height 20
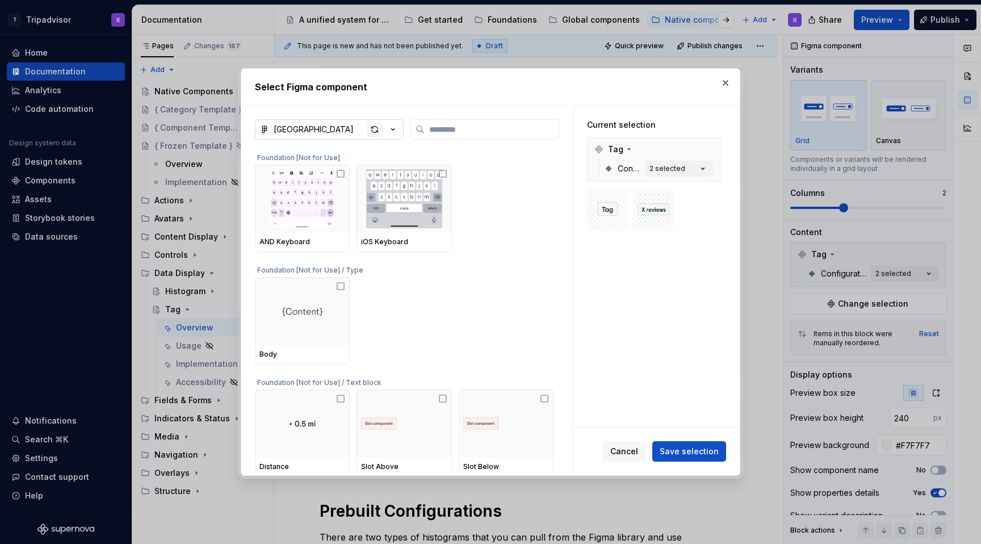
click at [375, 128] on div "button" at bounding box center [375, 130] width 16 height 16
type textarea "*"
click at [713, 149] on button "button" at bounding box center [709, 149] width 16 height 16
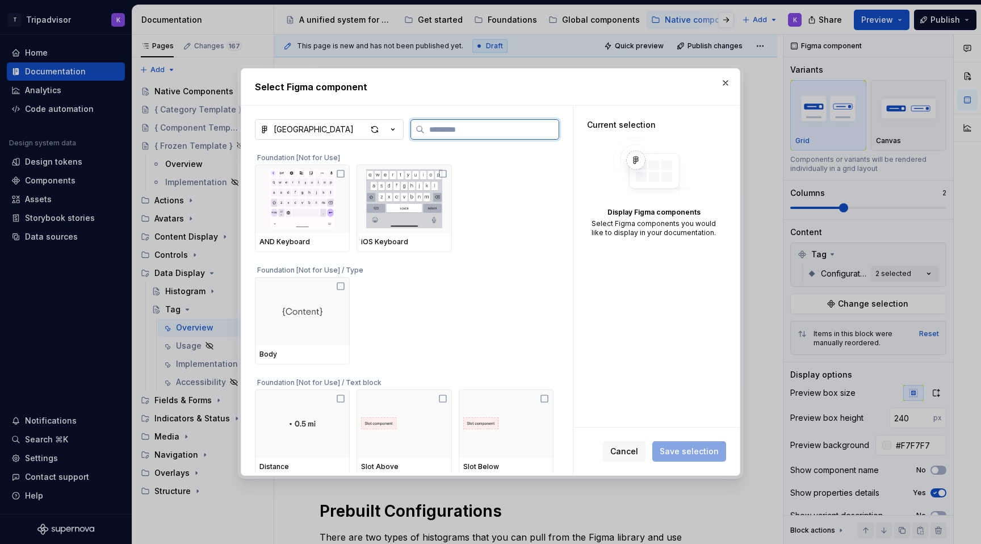
click at [478, 134] on input "search" at bounding box center [492, 129] width 134 height 11
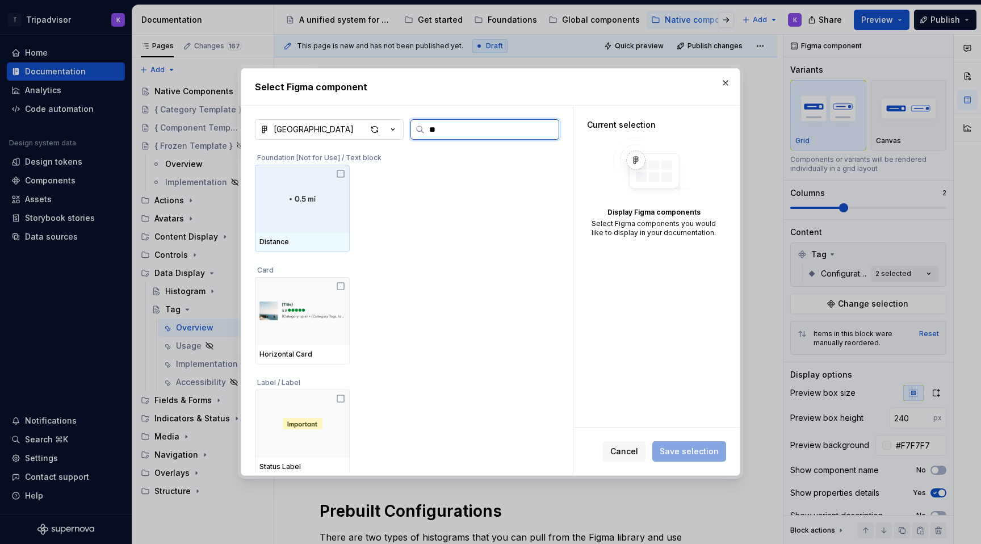
type input "***"
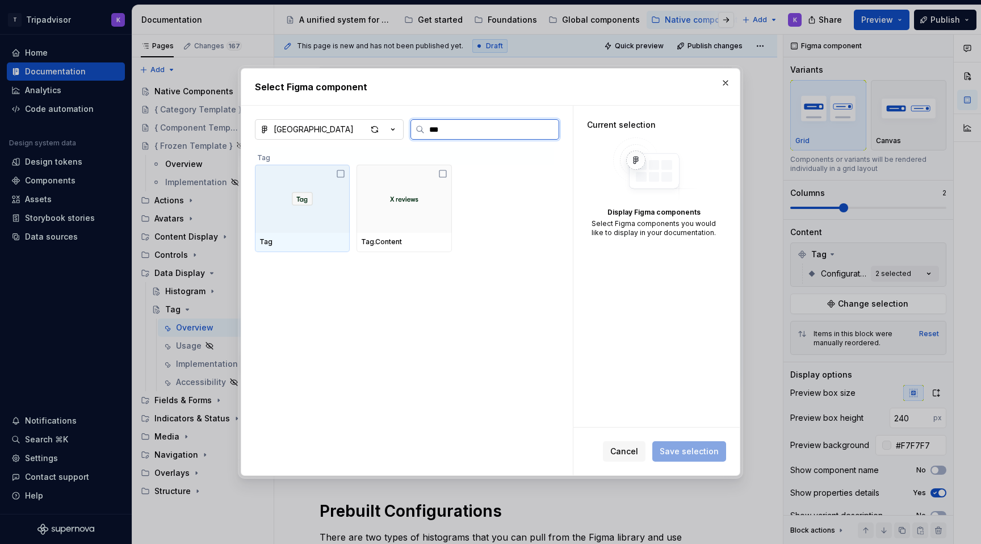
click at [302, 208] on div at bounding box center [302, 199] width 95 height 68
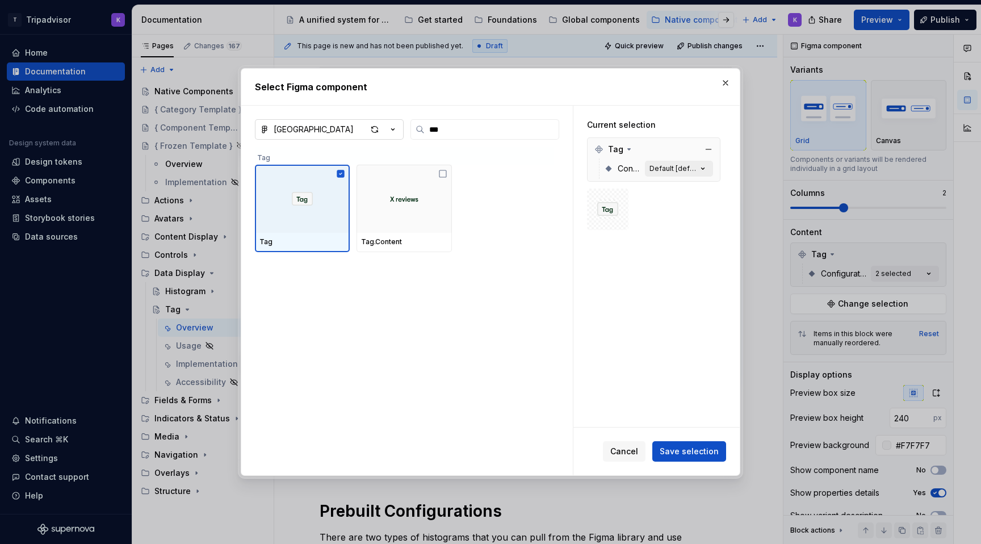
click at [685, 163] on button "Default [default]" at bounding box center [679, 169] width 68 height 16
click at [683, 170] on div "Default [default]" at bounding box center [674, 168] width 48 height 9
click at [670, 177] on div "Configuration Default [default]" at bounding box center [658, 168] width 109 height 20
click at [690, 457] on span "Save selection" at bounding box center [689, 451] width 59 height 11
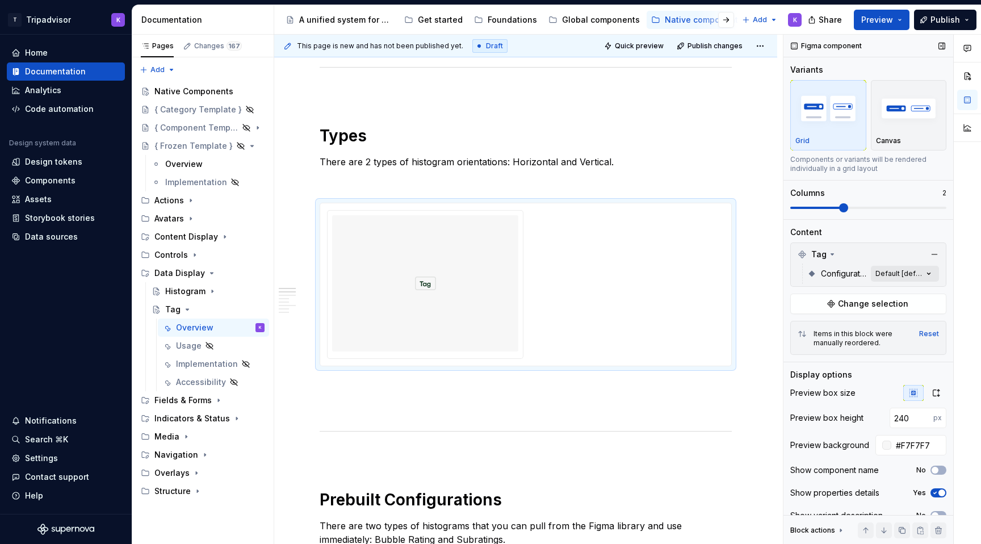
click at [893, 273] on div "Comments Open comments No comments yet Select ‘Comment’ from the block context …" at bounding box center [883, 290] width 198 height 510
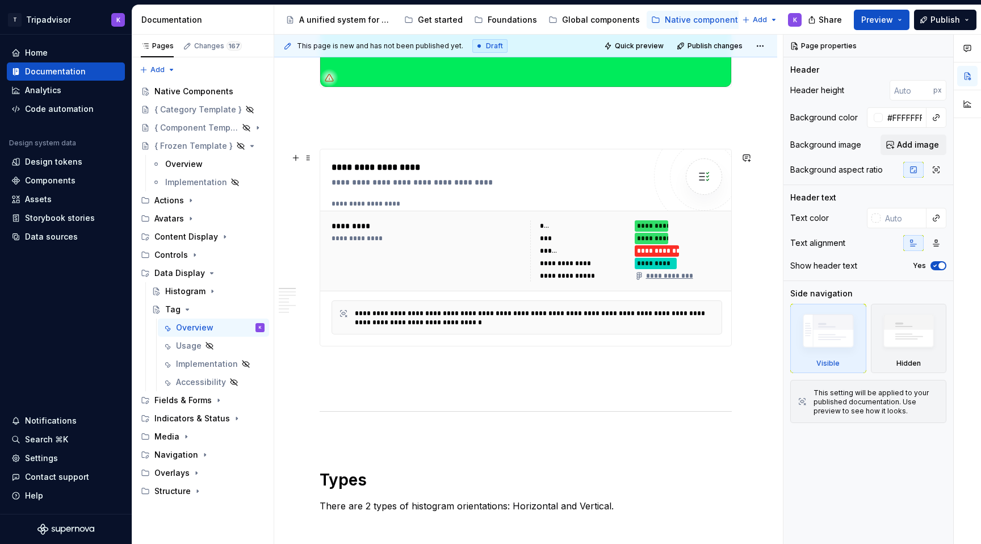
scroll to position [573, 0]
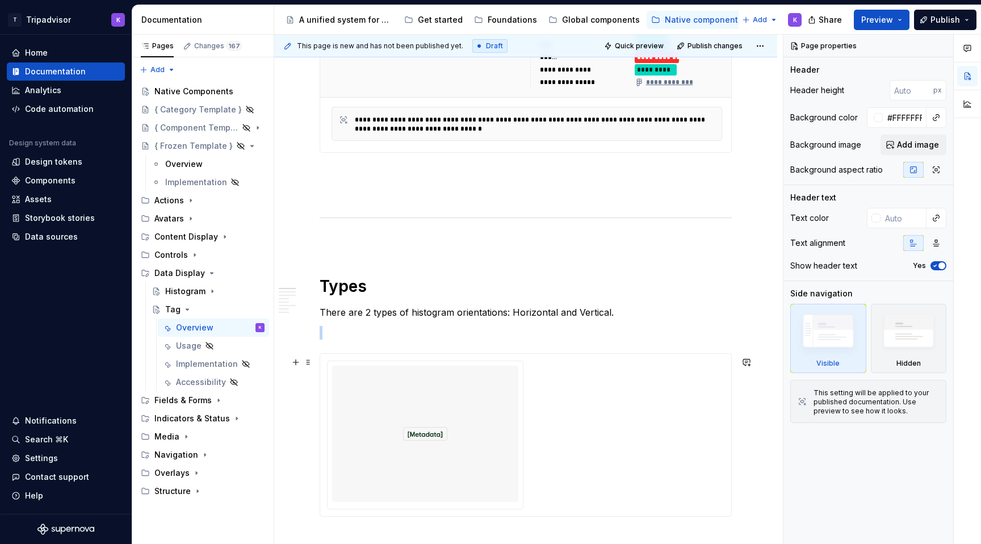
click at [473, 411] on div at bounding box center [425, 434] width 186 height 136
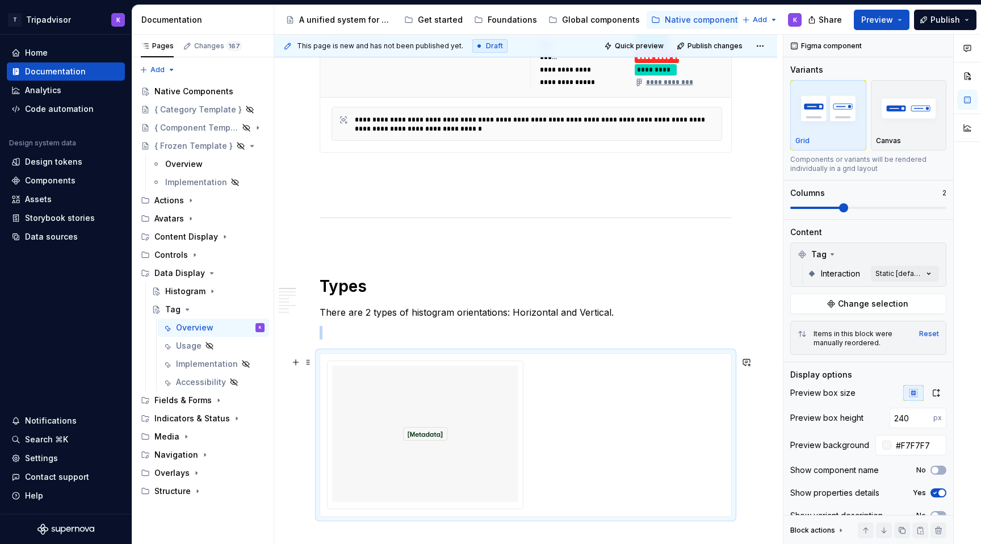
scroll to position [688, 0]
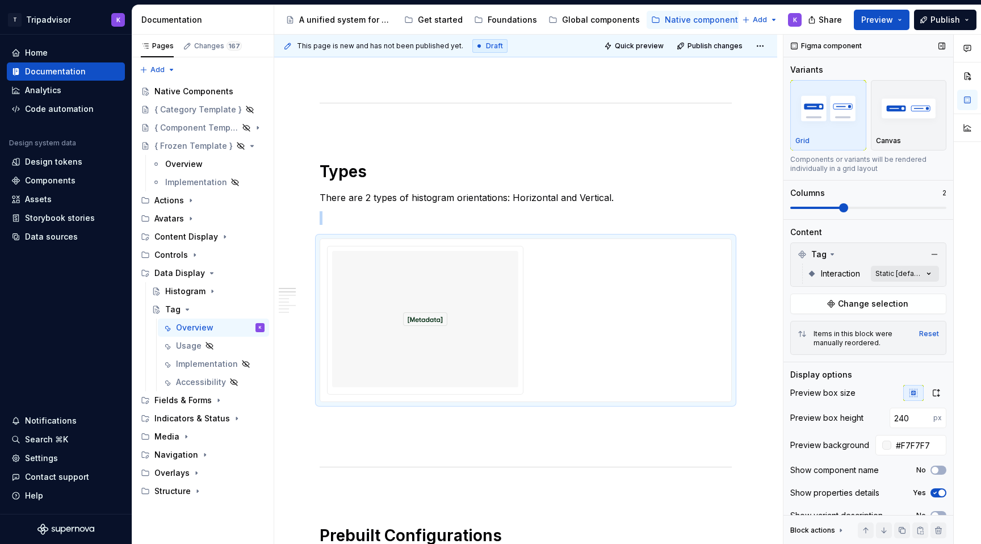
click at [889, 278] on div "Comments Open comments No comments yet Select ‘Comment’ from the block context …" at bounding box center [883, 290] width 198 height 510
click at [826, 333] on span "Static" at bounding box center [818, 328] width 23 height 11
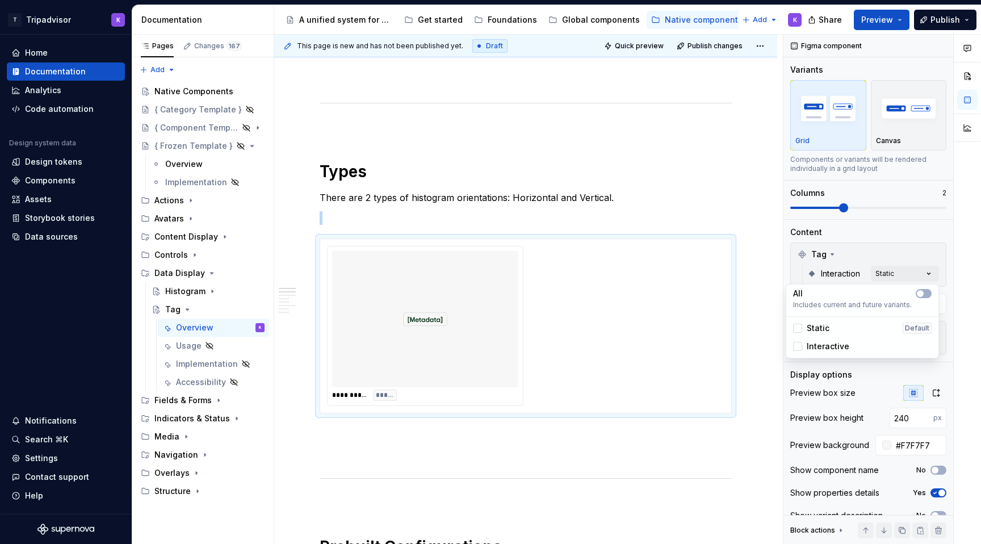
click at [826, 346] on span "Interactive" at bounding box center [828, 346] width 43 height 11
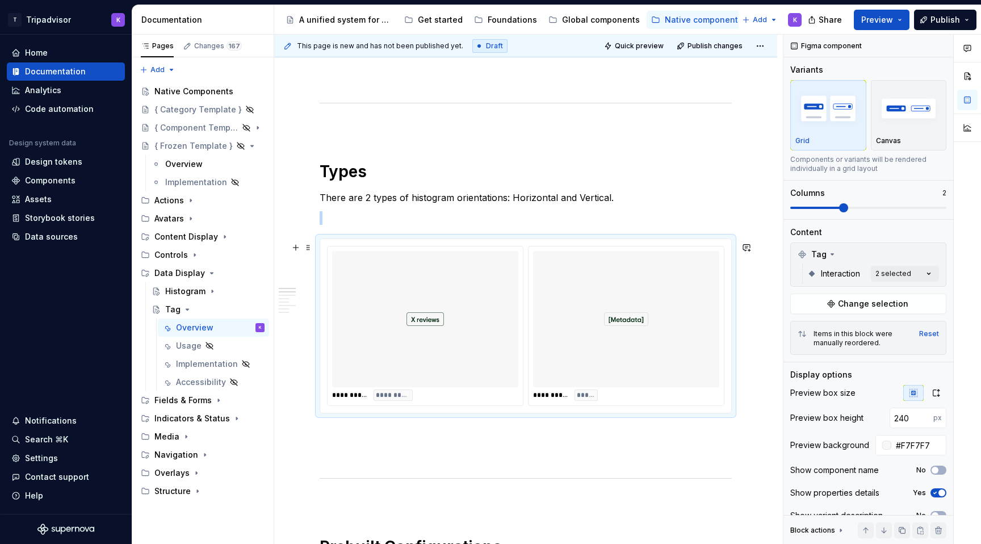
drag, startPoint x: 555, startPoint y: 358, endPoint x: 384, endPoint y: 358, distance: 170.9
click at [384, 358] on html "T Tripadvisor K Home Documentation Analytics Code automation Design system data…" at bounding box center [490, 272] width 981 height 544
drag, startPoint x: 651, startPoint y: 334, endPoint x: 471, endPoint y: 336, distance: 180.0
click at [471, 336] on body "T Tripadvisor K Home Documentation Analytics Code automation Design system data…" at bounding box center [490, 272] width 981 height 544
click at [448, 195] on p "There are 2 types of histogram orientations: Horizontal and Vertical." at bounding box center [526, 198] width 412 height 14
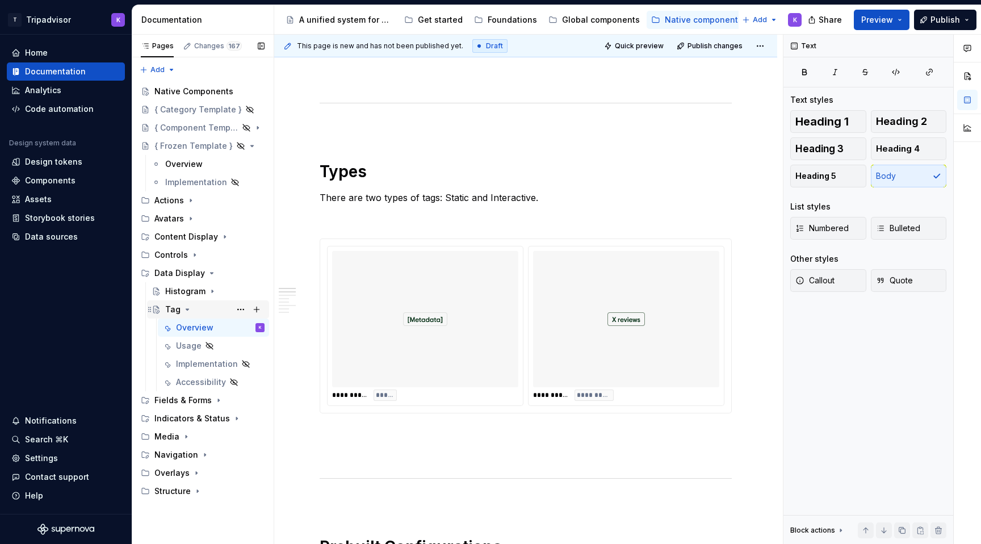
click at [186, 312] on icon "Page tree" at bounding box center [187, 309] width 9 height 9
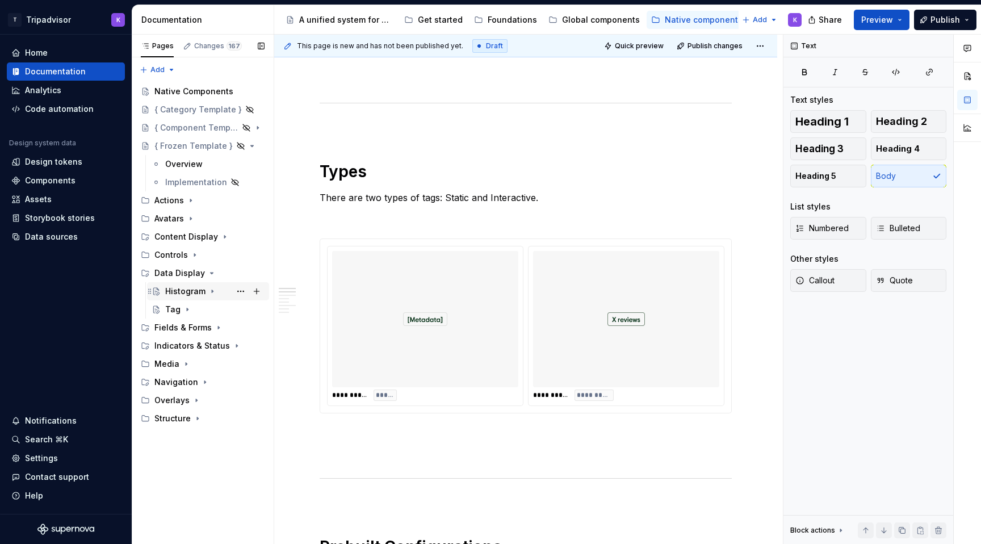
click at [208, 294] on icon "Page tree" at bounding box center [212, 291] width 9 height 9
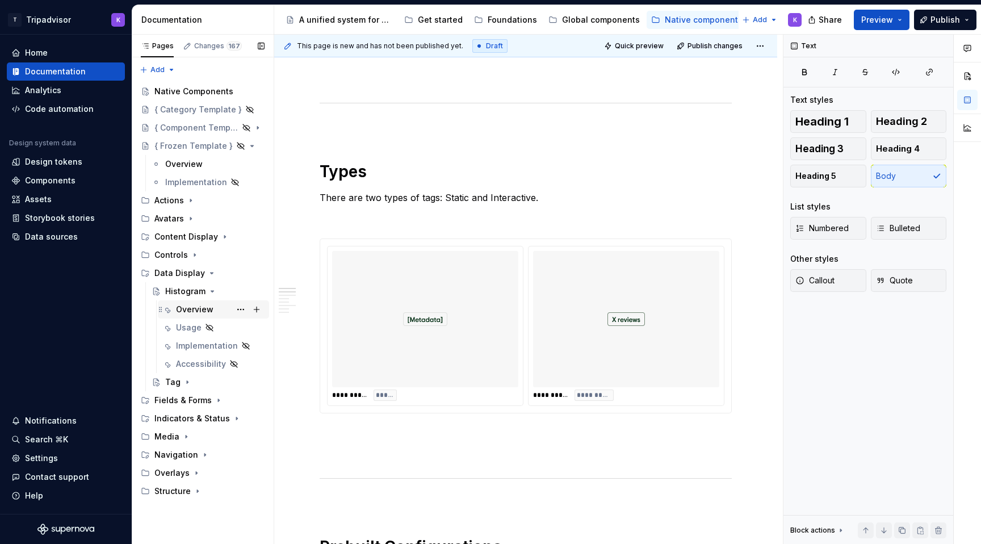
click at [199, 314] on div "Overview" at bounding box center [194, 309] width 37 height 11
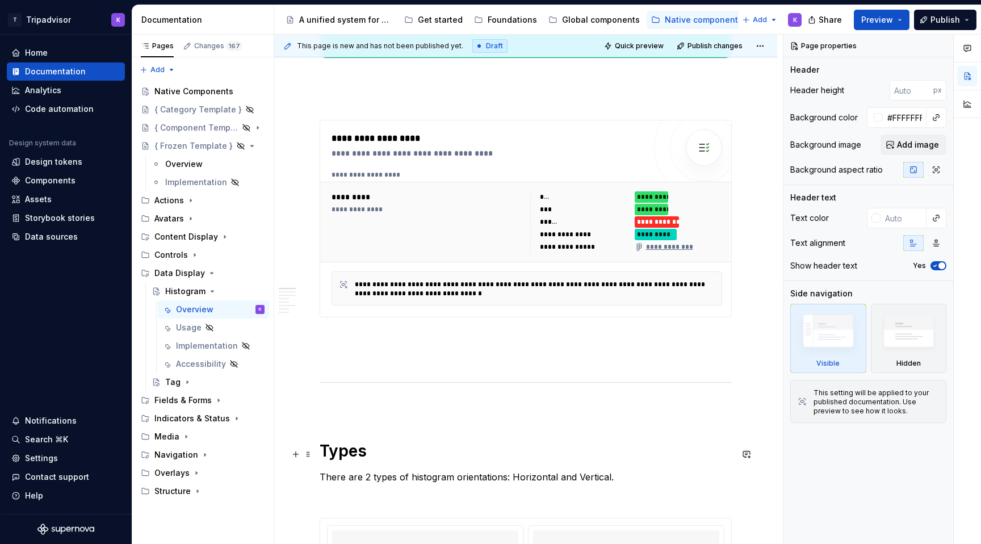
scroll to position [404, 0]
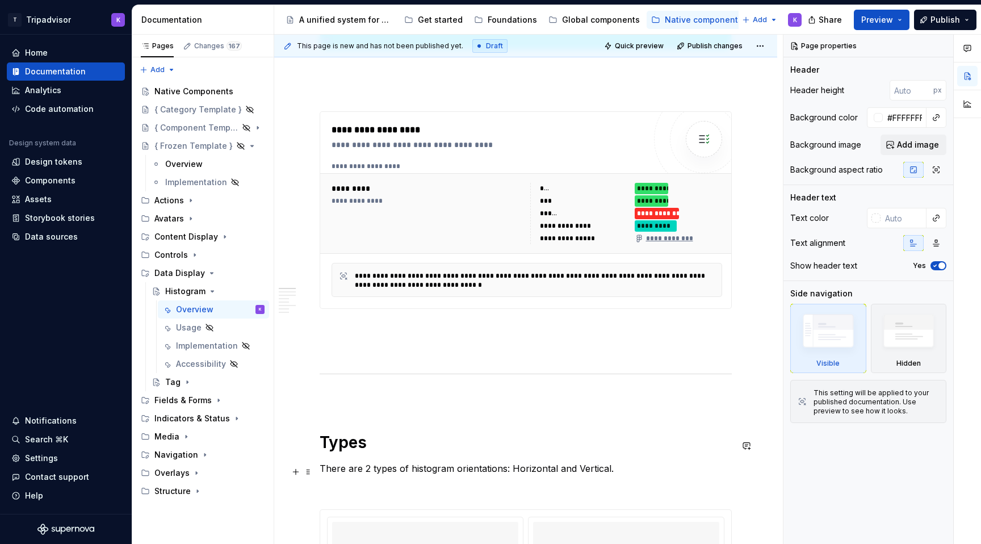
type textarea "*"
click at [368, 471] on p "There are 2 types of histogram orientations: Horizontal and Vertical." at bounding box center [526, 469] width 412 height 14
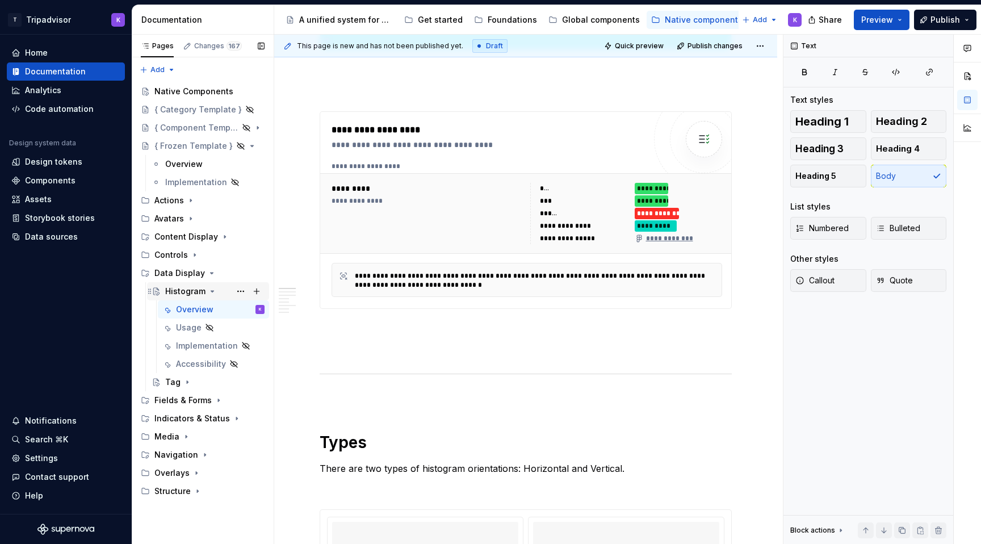
click at [206, 291] on div "Histogram" at bounding box center [214, 291] width 99 height 16
click at [211, 291] on icon "Page tree" at bounding box center [212, 291] width 3 height 1
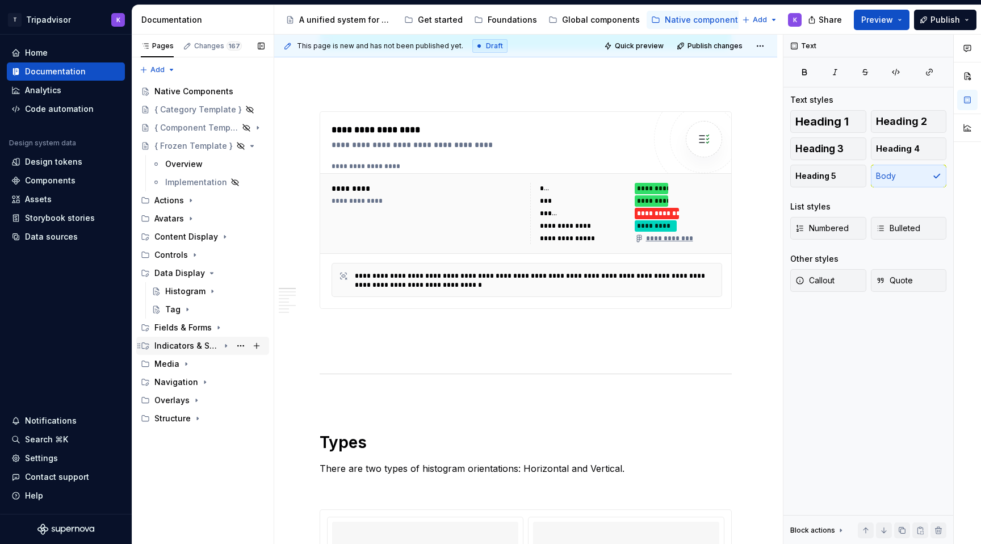
click at [229, 347] on icon "Page tree" at bounding box center [225, 345] width 9 height 9
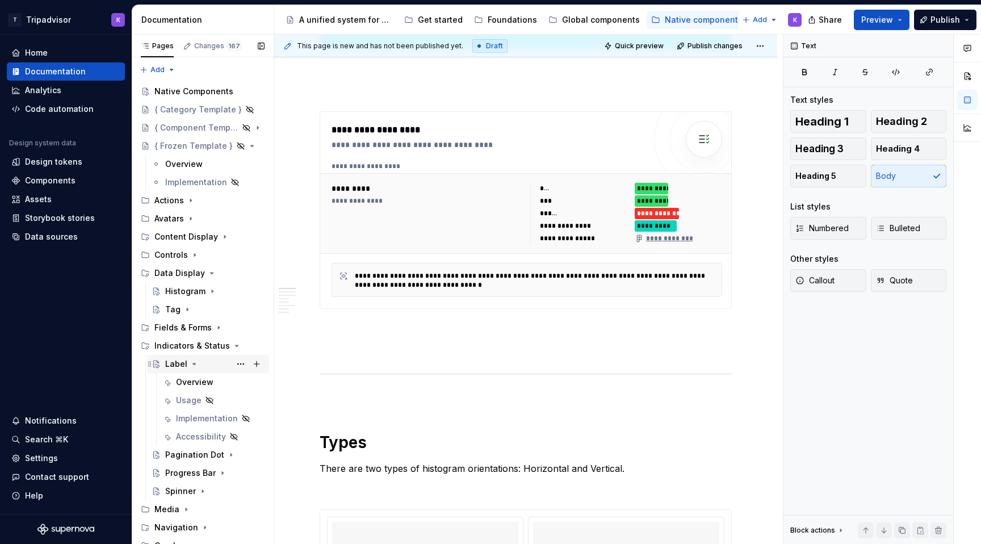
click at [192, 363] on icon "Page tree" at bounding box center [194, 363] width 9 height 9
click at [198, 360] on div "Label" at bounding box center [214, 364] width 99 height 16
click at [198, 388] on div "Overview" at bounding box center [220, 382] width 89 height 16
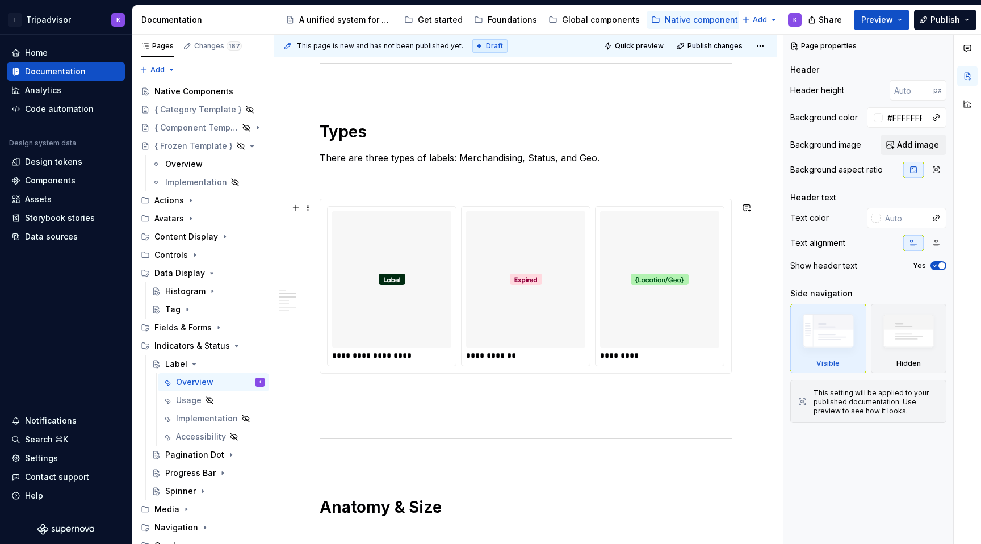
scroll to position [794, 0]
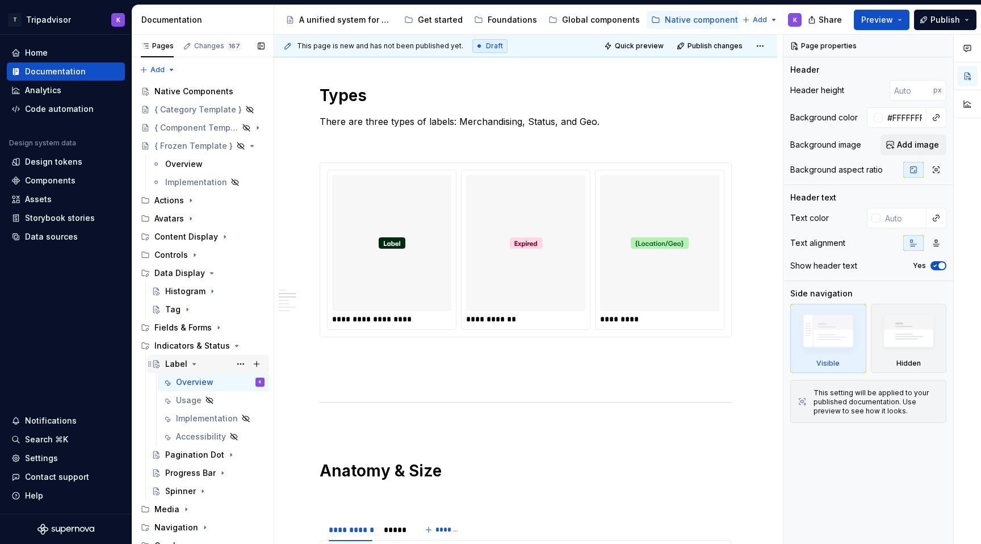
click at [195, 363] on icon "Page tree" at bounding box center [194, 363] width 9 height 9
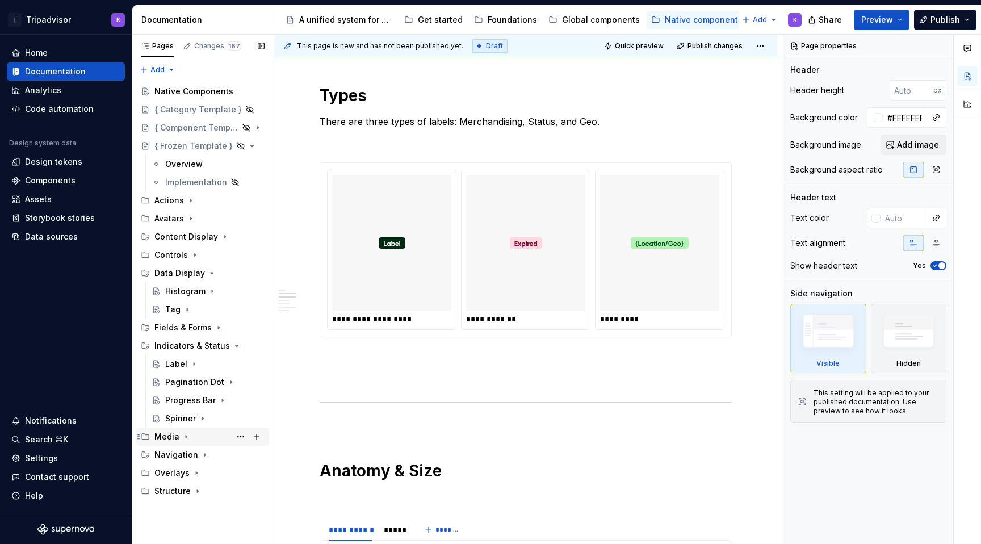
click at [182, 439] on icon "Page tree" at bounding box center [186, 436] width 9 height 9
click at [192, 459] on icon "Page tree" at bounding box center [196, 454] width 9 height 9
click at [186, 456] on div "Image" at bounding box center [177, 454] width 24 height 11
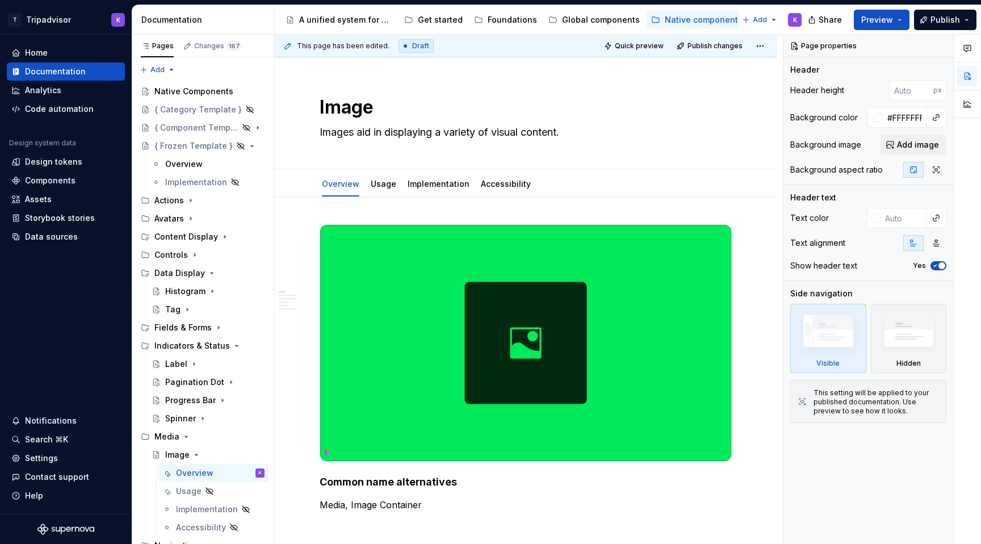
scroll to position [539, 0]
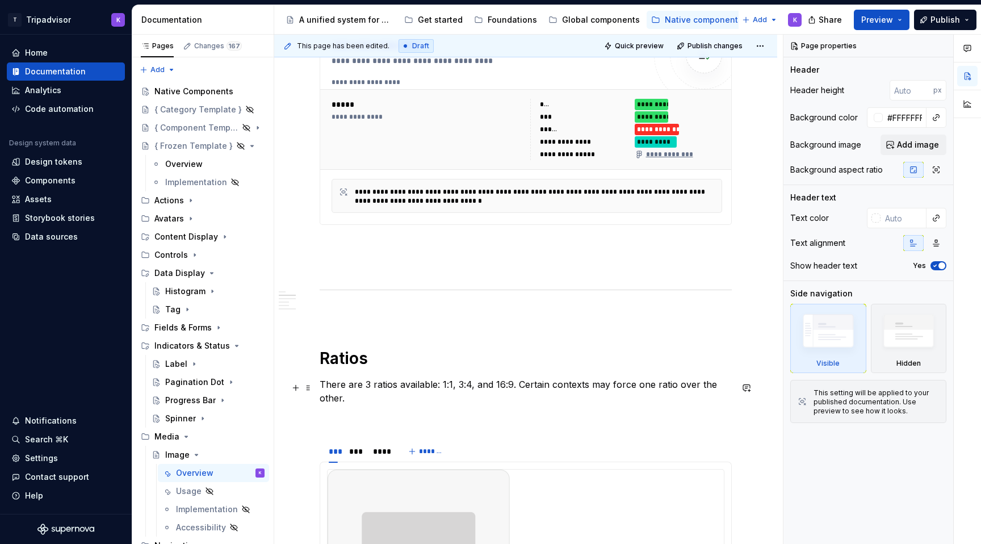
type textarea "*"
click at [368, 391] on p "There are 3 ratios available: 1:1, 3:4, and 16:9. Certain contexts may force on…" at bounding box center [526, 391] width 412 height 27
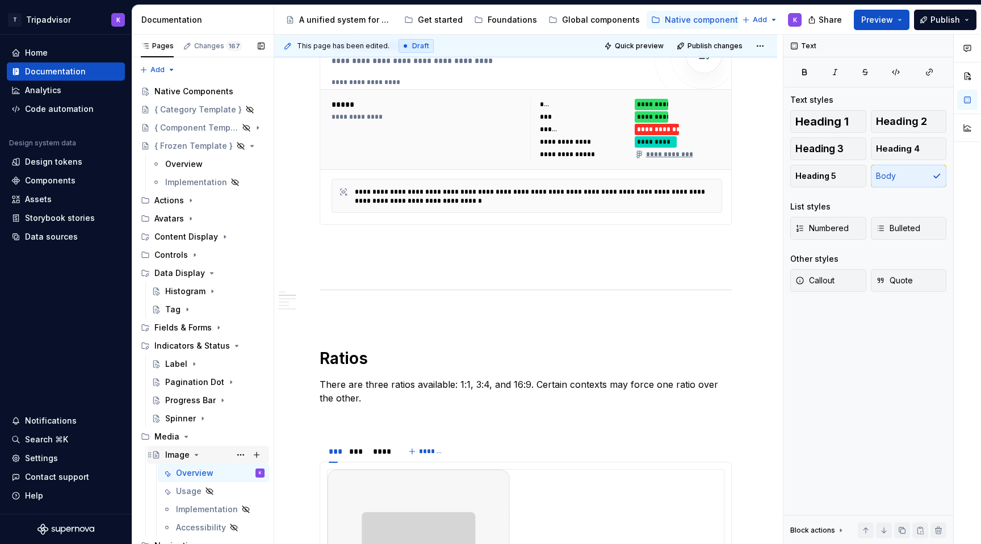
click at [194, 456] on icon "Page tree" at bounding box center [196, 454] width 9 height 9
click at [202, 475] on icon "Page tree" at bounding box center [204, 472] width 9 height 9
click at [207, 493] on div "Navigation Header" at bounding box center [192, 490] width 54 height 11
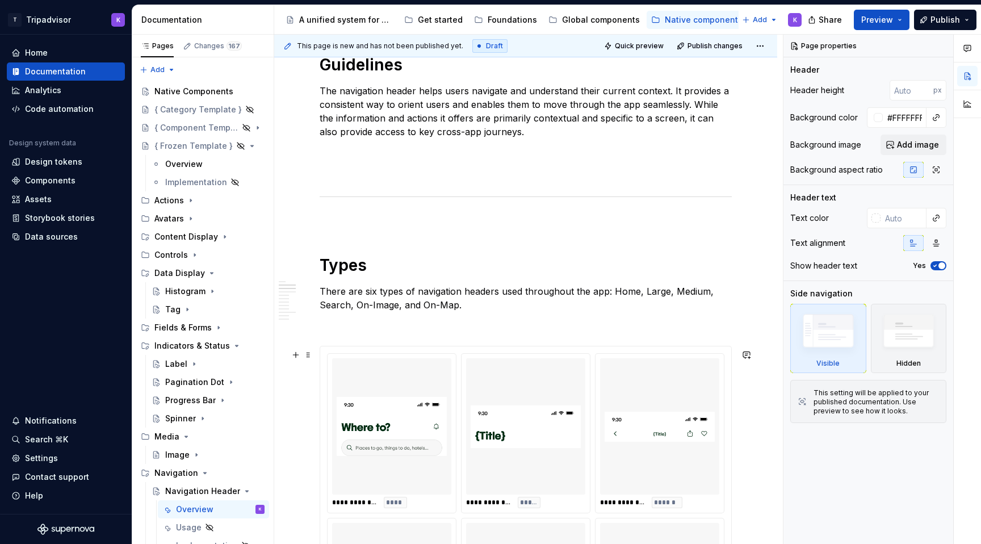
scroll to position [824, 0]
click at [200, 472] on icon "Page tree" at bounding box center [204, 472] width 9 height 9
click at [196, 491] on icon "Page tree" at bounding box center [196, 491] width 9 height 9
click at [195, 510] on icon "Page tree" at bounding box center [195, 509] width 1 height 3
click at [202, 525] on div "Bottom Sheet" at bounding box center [197, 527] width 43 height 11
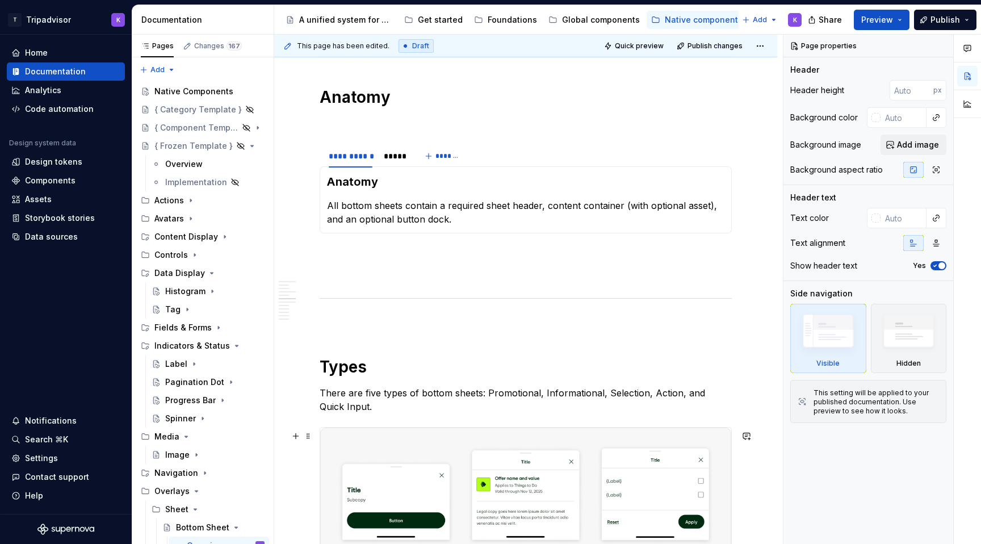
scroll to position [984, 0]
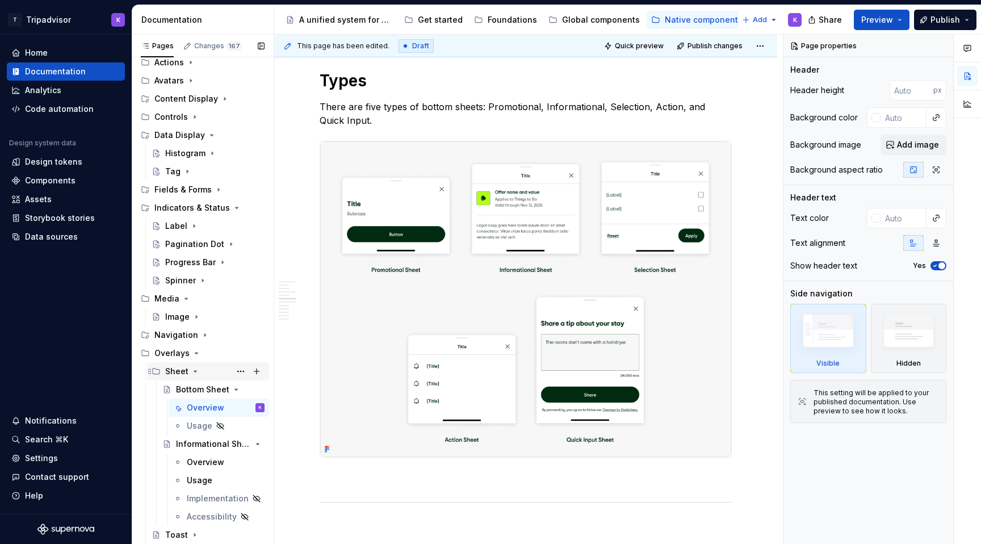
click at [195, 371] on icon "Page tree" at bounding box center [195, 371] width 9 height 9
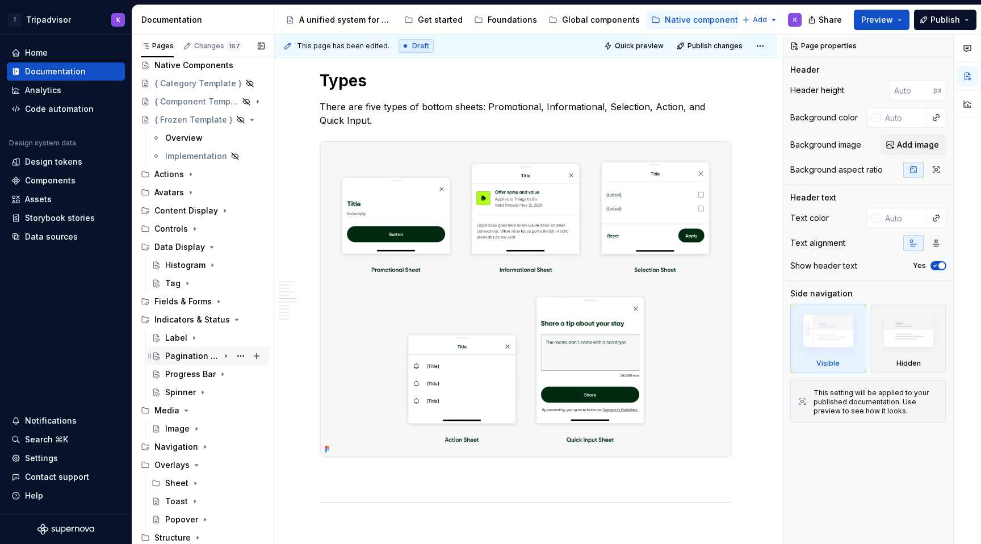
scroll to position [26, 0]
click at [194, 466] on icon "Page tree" at bounding box center [196, 464] width 9 height 9
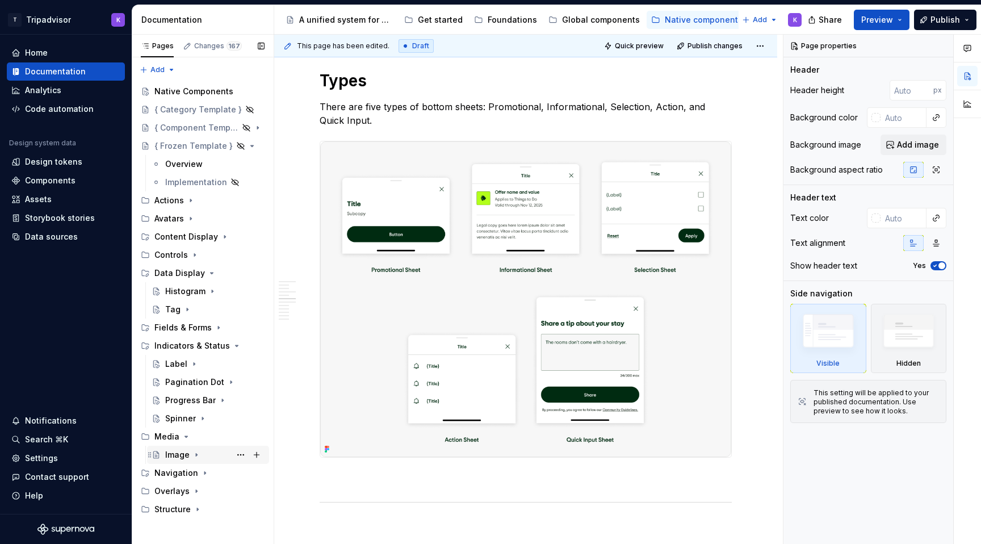
scroll to position [0, 0]
click at [182, 434] on icon "Page tree" at bounding box center [186, 436] width 9 height 9
click at [223, 345] on icon "Page tree" at bounding box center [225, 345] width 9 height 9
click at [212, 327] on div "Fields & Forms" at bounding box center [209, 328] width 110 height 16
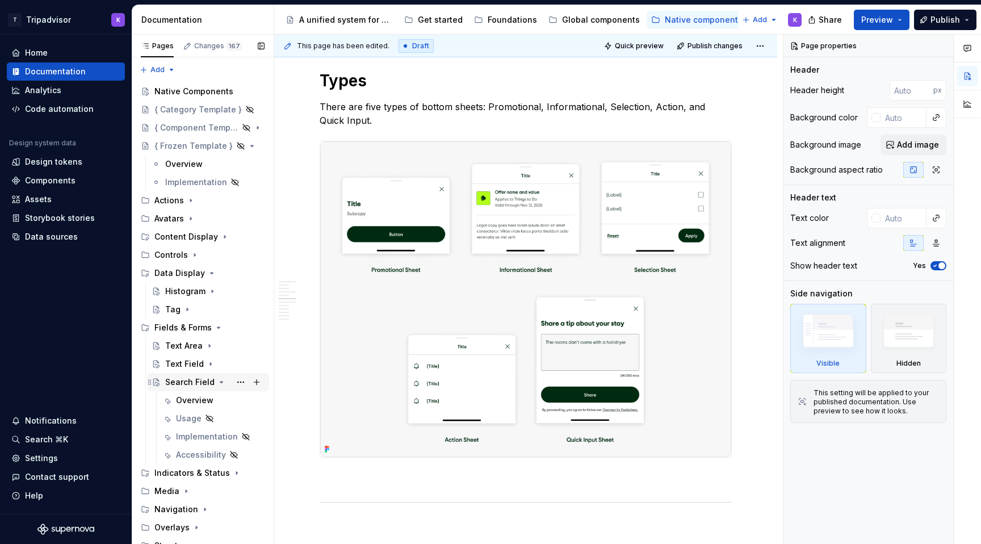
click at [220, 382] on icon "Page tree" at bounding box center [221, 382] width 3 height 1
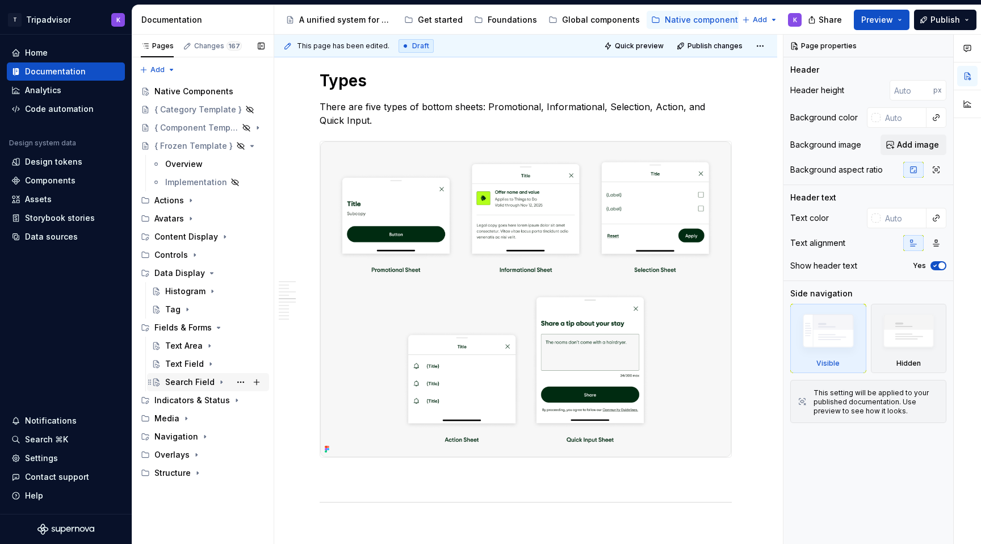
click at [221, 382] on icon "Page tree" at bounding box center [221, 382] width 1 height 3
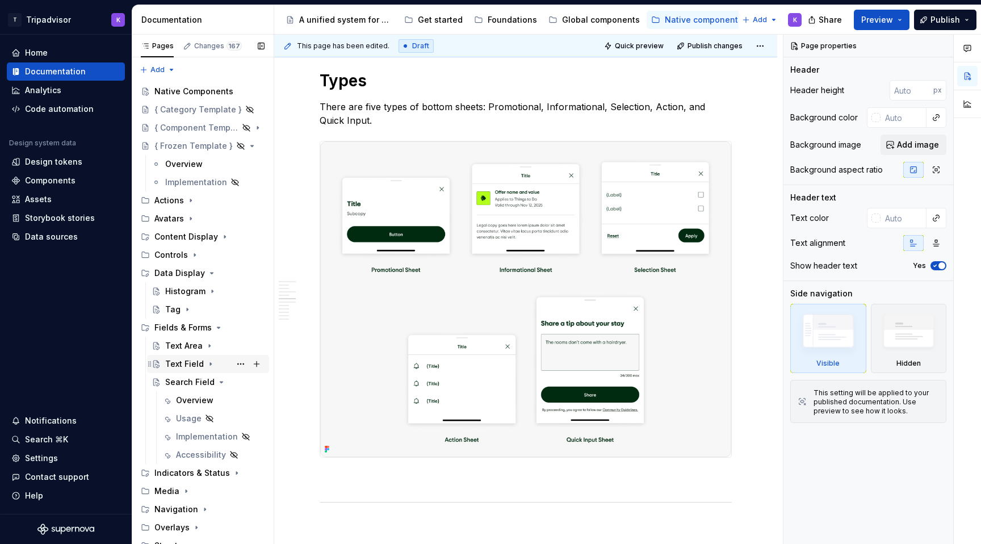
click at [210, 365] on icon "Page tree" at bounding box center [210, 363] width 9 height 9
click at [210, 363] on icon "Page tree" at bounding box center [211, 363] width 3 height 1
click at [200, 363] on div "Text Field" at bounding box center [184, 363] width 39 height 11
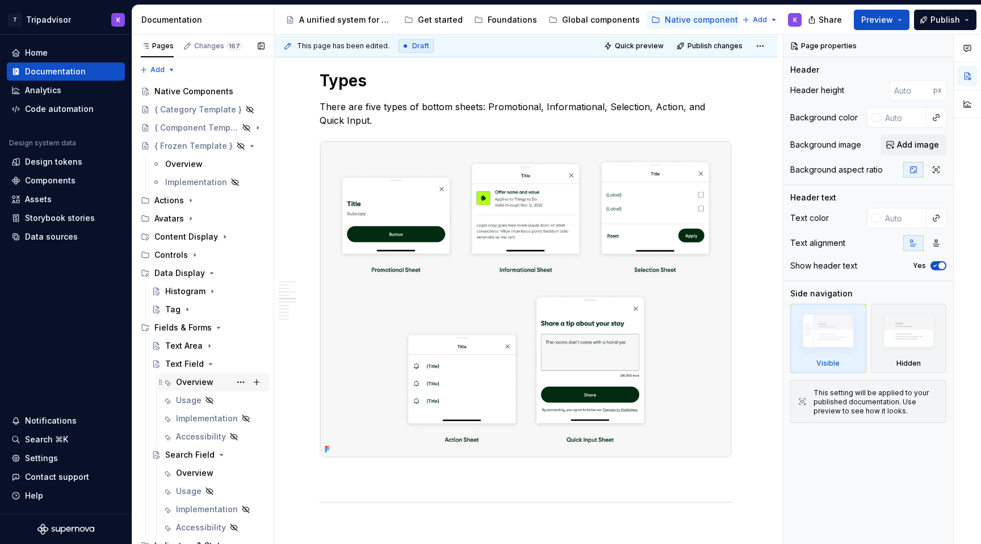
click at [208, 377] on div "Overview" at bounding box center [194, 381] width 37 height 11
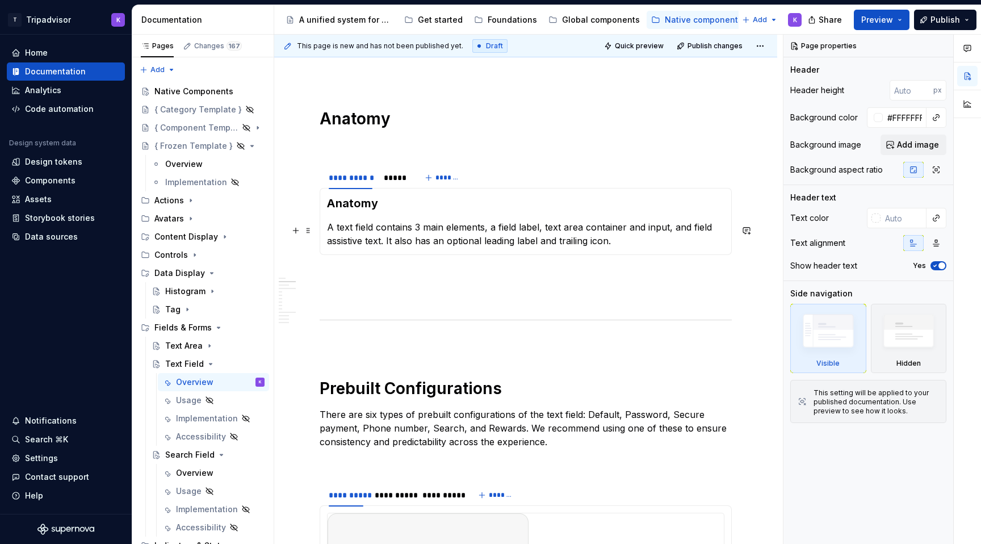
scroll to position [843, 0]
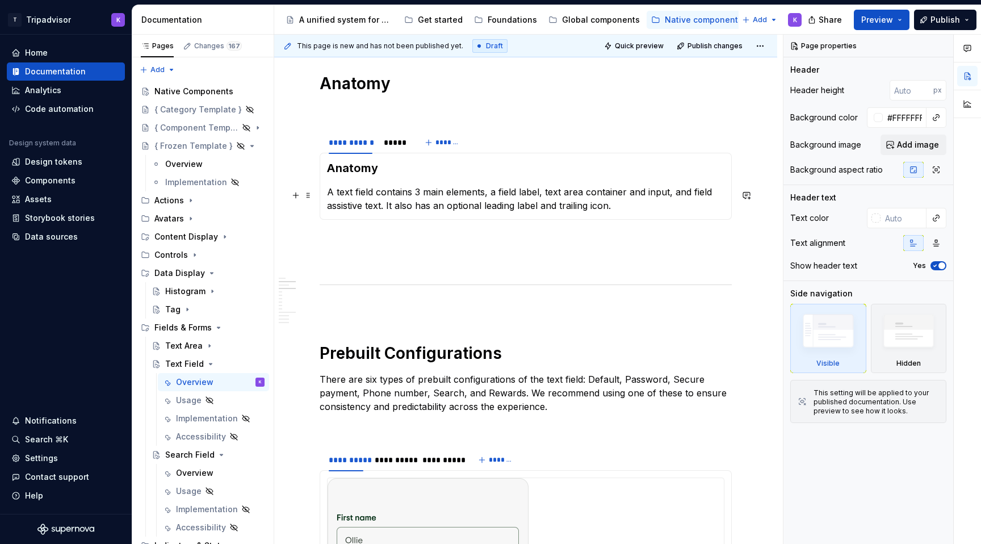
type textarea "*"
click at [420, 194] on p "A text field contains 3 main elements, a field label, text area container and i…" at bounding box center [525, 198] width 397 height 27
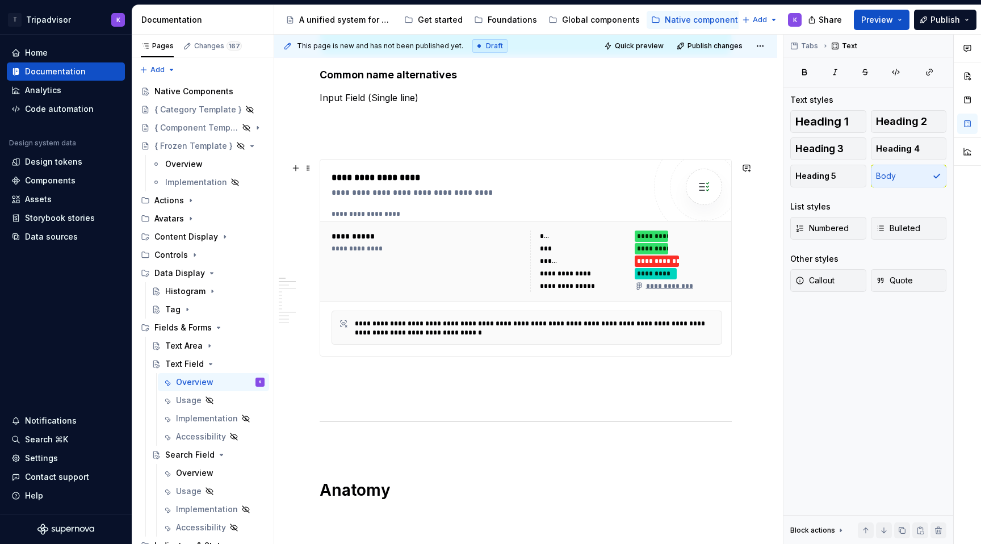
scroll to position [453, 0]
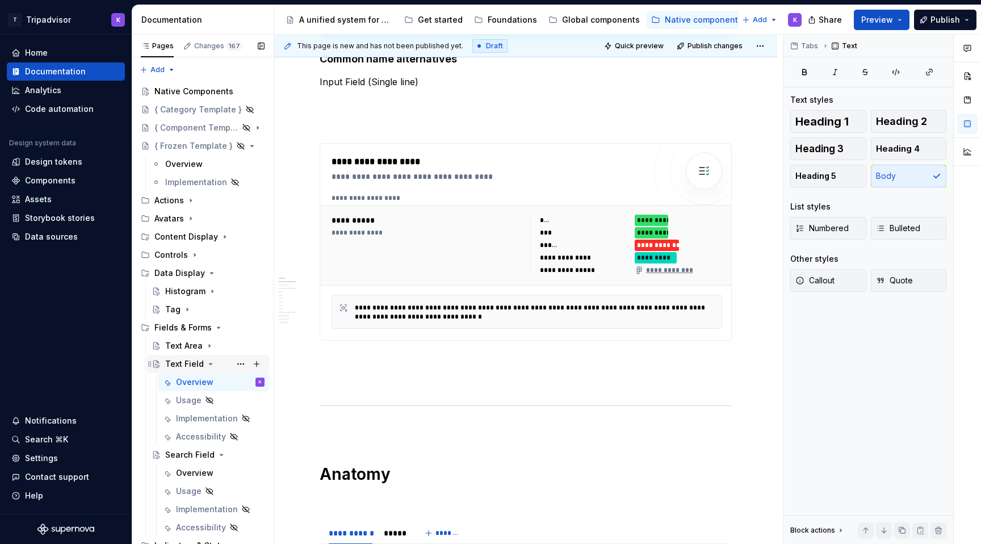
click at [207, 362] on icon "Page tree" at bounding box center [210, 363] width 9 height 9
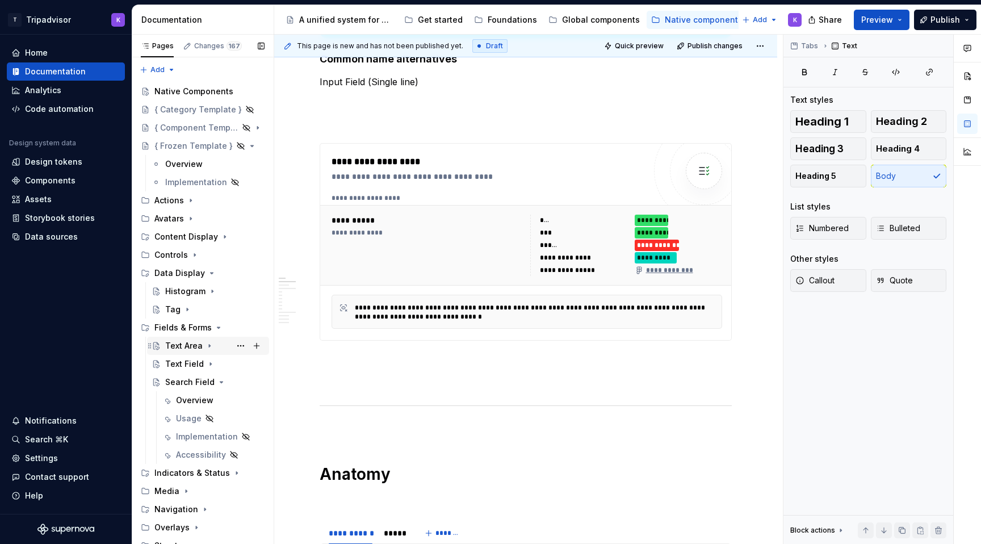
click at [207, 349] on icon "Page tree" at bounding box center [209, 345] width 9 height 9
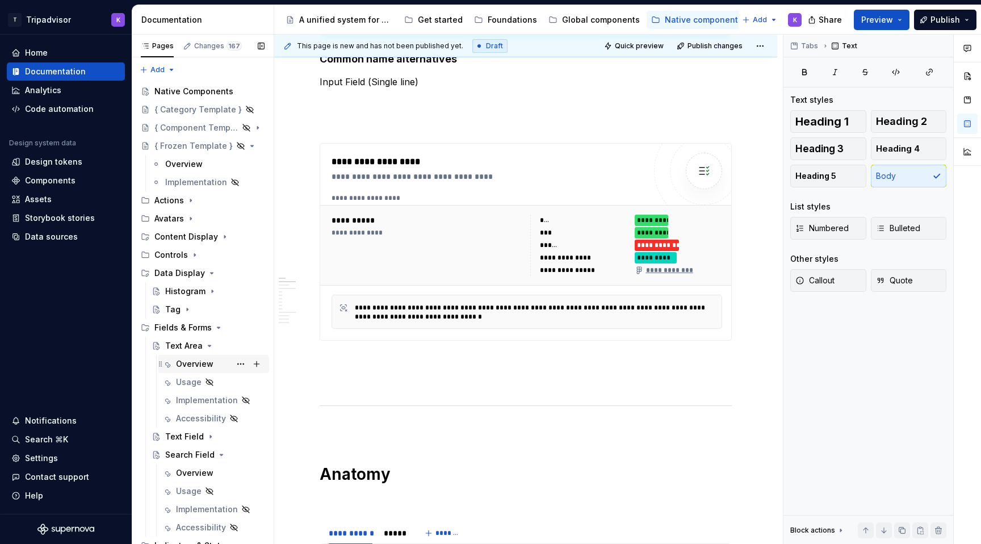
click at [207, 364] on div "Overview" at bounding box center [194, 363] width 37 height 11
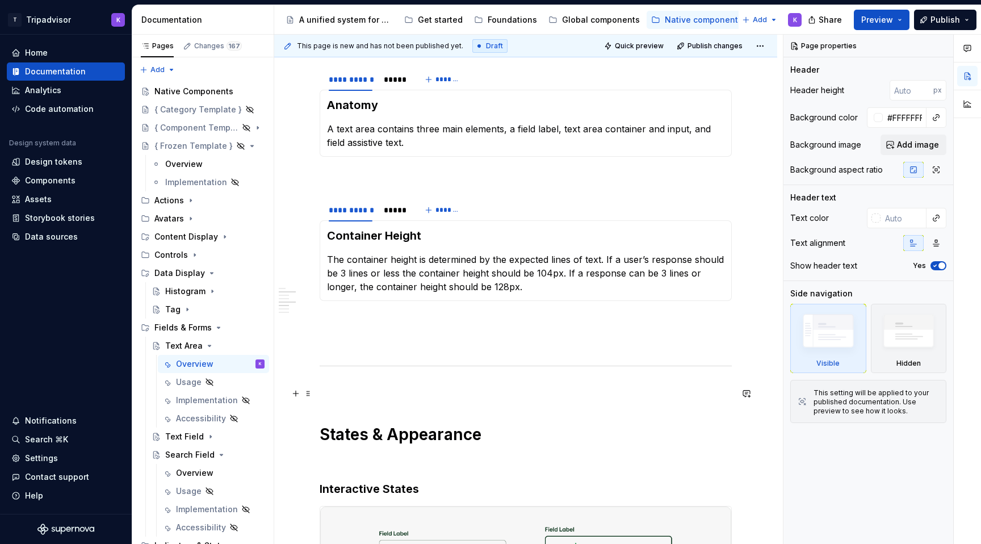
scroll to position [878, 0]
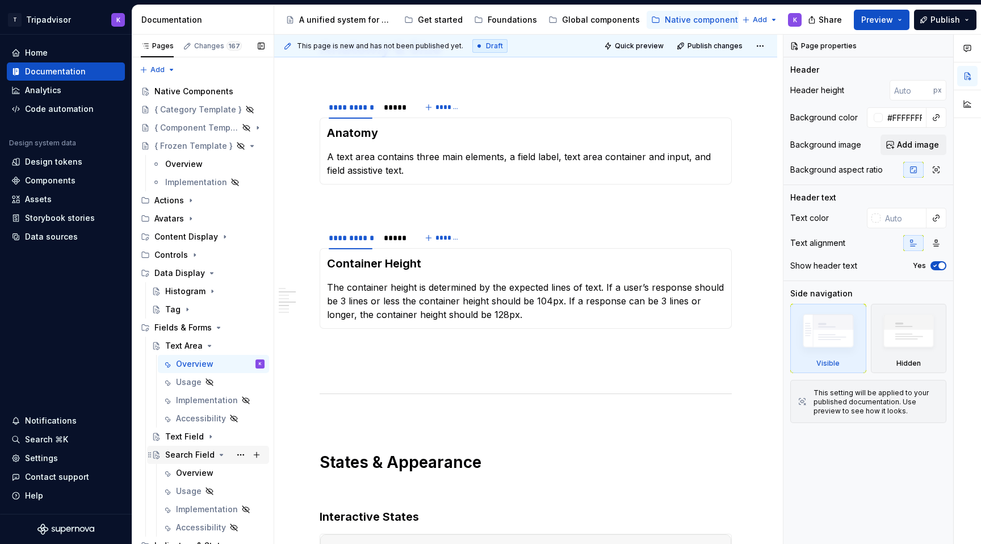
click at [184, 453] on div "Search Field" at bounding box center [189, 454] width 49 height 11
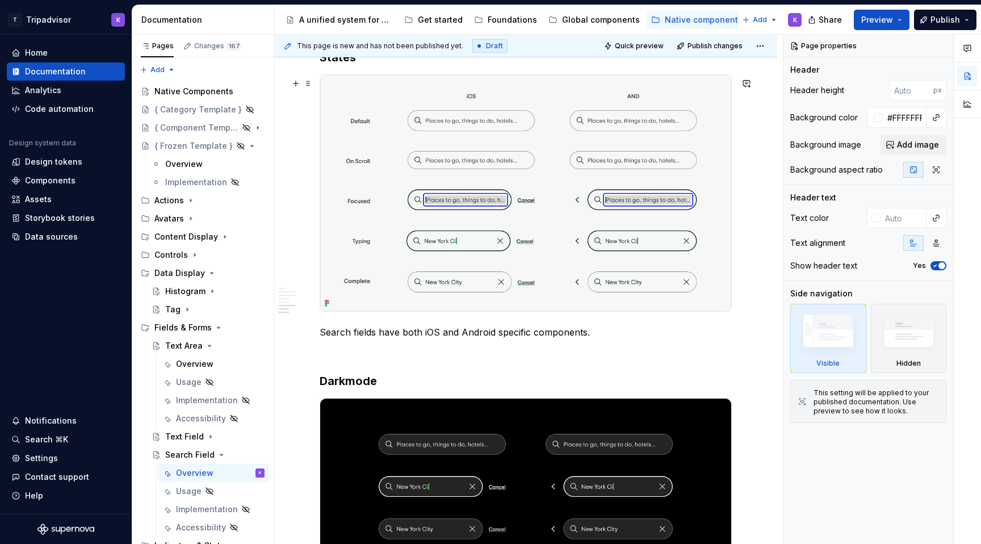
scroll to position [1841, 0]
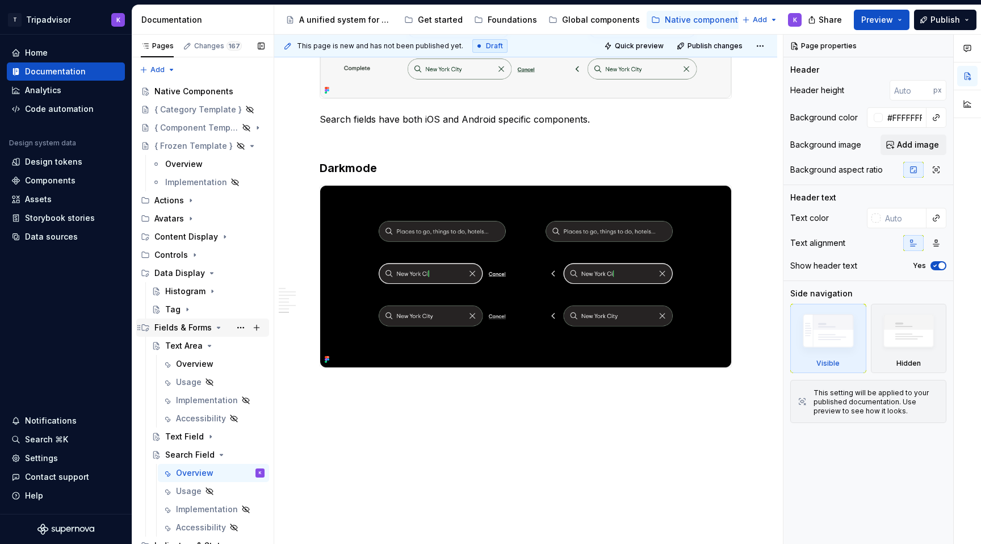
click at [215, 328] on icon "Page tree" at bounding box center [218, 327] width 9 height 9
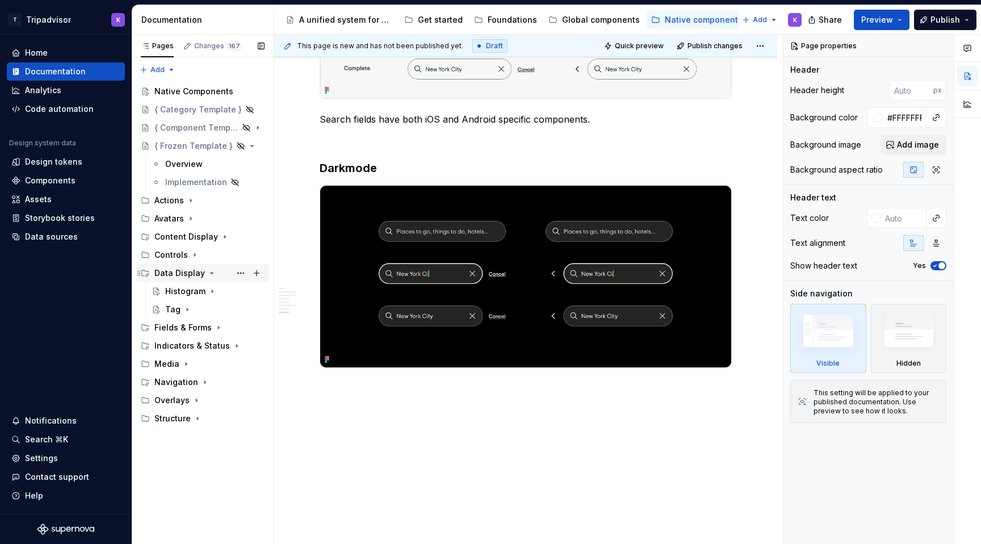
click at [208, 275] on icon "Page tree" at bounding box center [211, 273] width 9 height 9
click at [190, 258] on icon "Page tree" at bounding box center [194, 254] width 9 height 9
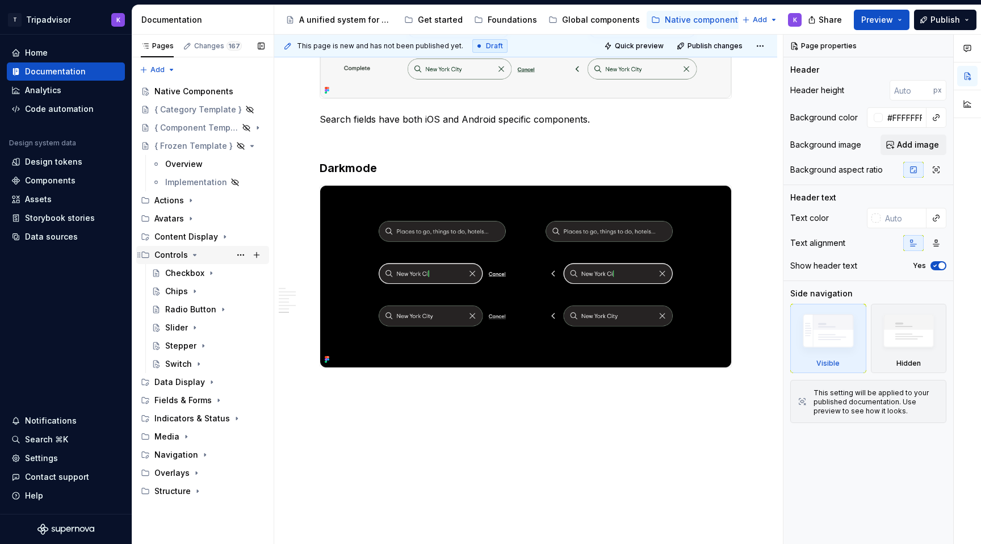
click at [194, 256] on icon "Page tree" at bounding box center [195, 254] width 3 height 1
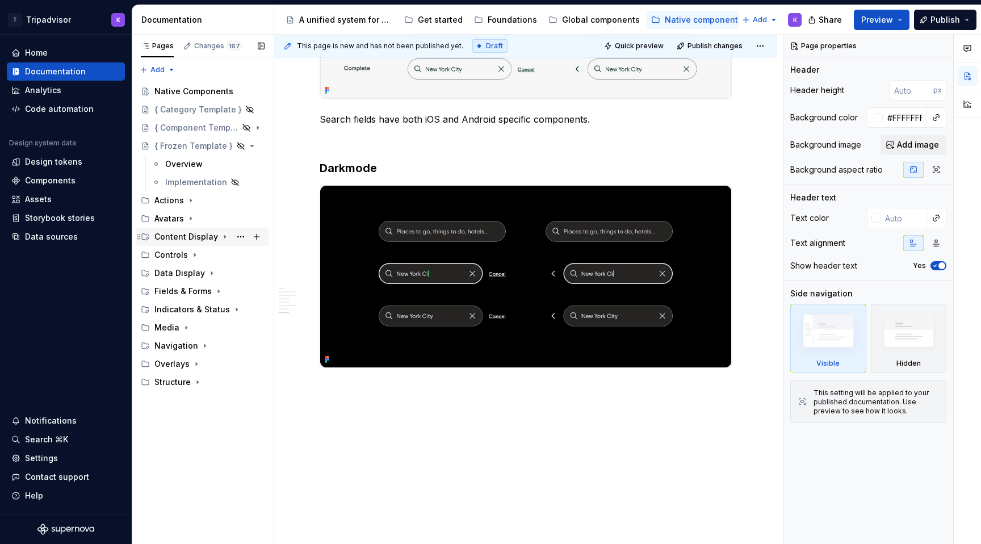
click at [215, 238] on div "Content Display" at bounding box center [209, 237] width 110 height 16
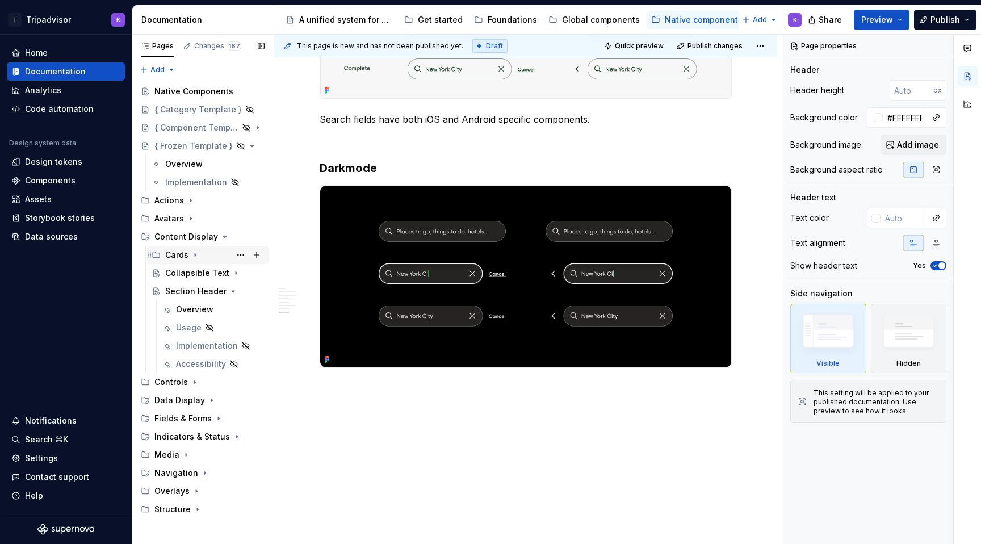
click at [191, 254] on icon "Page tree" at bounding box center [195, 254] width 9 height 9
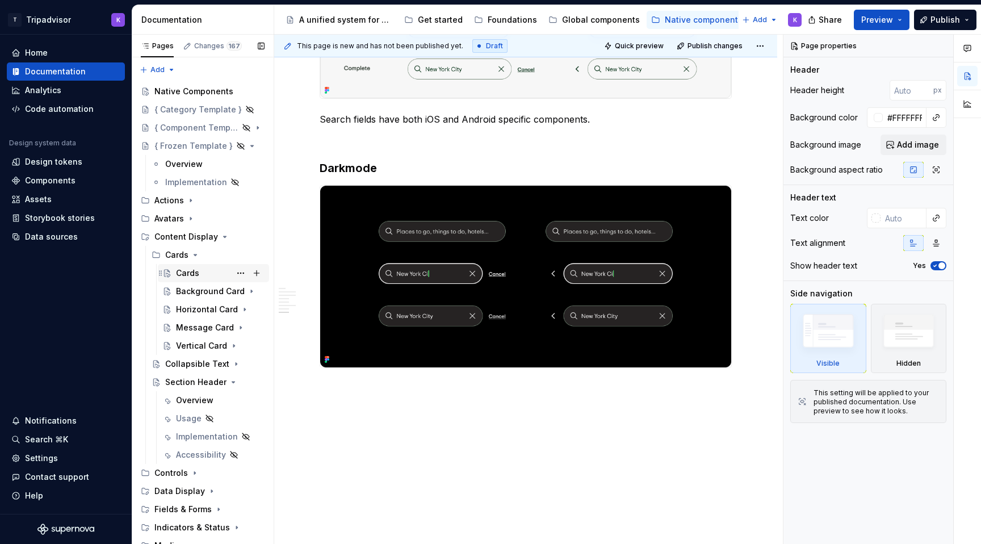
click at [198, 269] on div "Cards" at bounding box center [220, 273] width 89 height 16
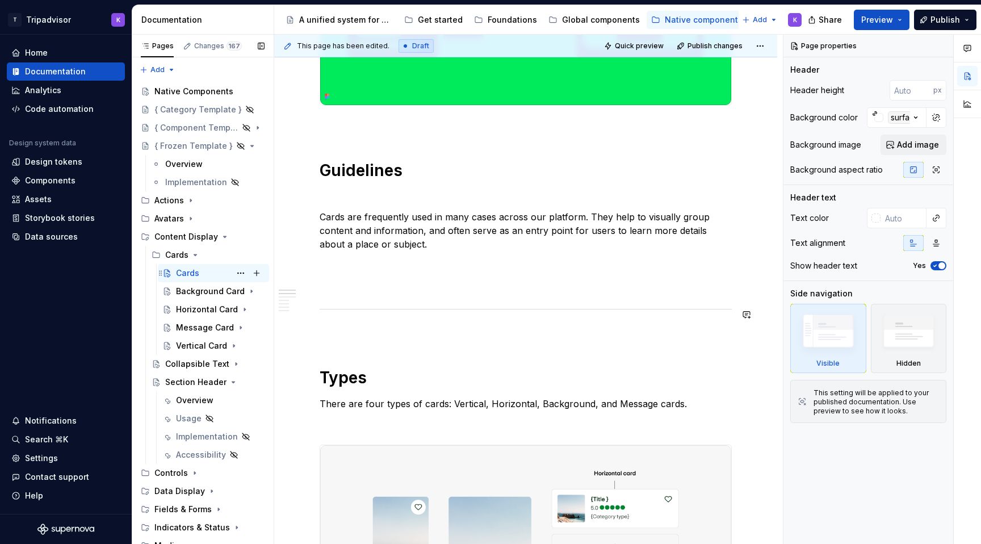
scroll to position [398, 0]
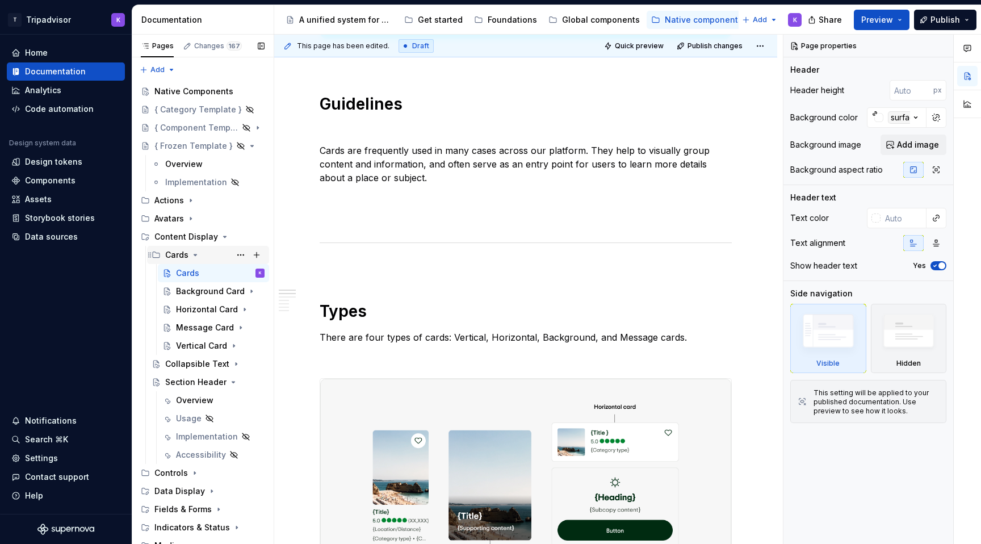
click at [194, 254] on icon "Page tree" at bounding box center [195, 254] width 9 height 9
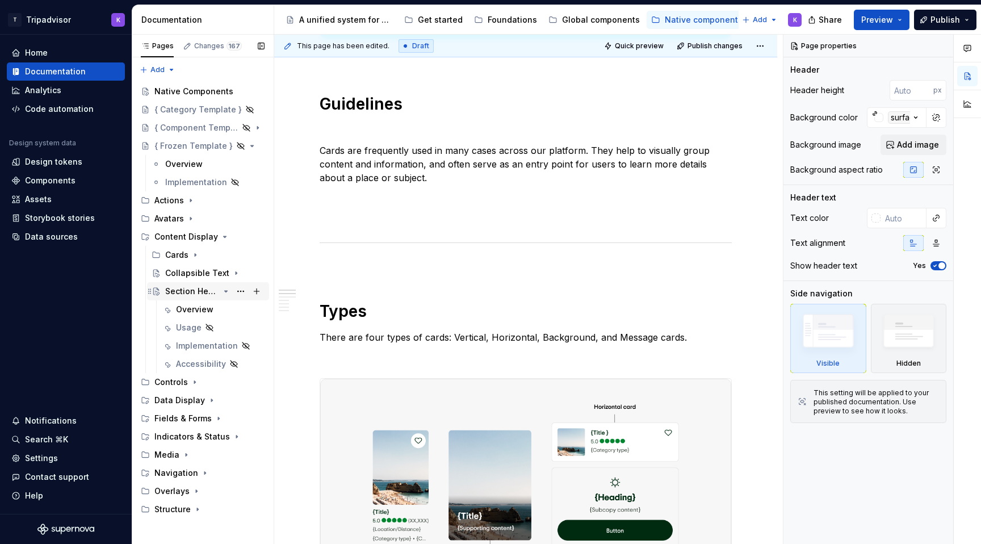
click at [227, 294] on icon "Page tree" at bounding box center [225, 291] width 9 height 9
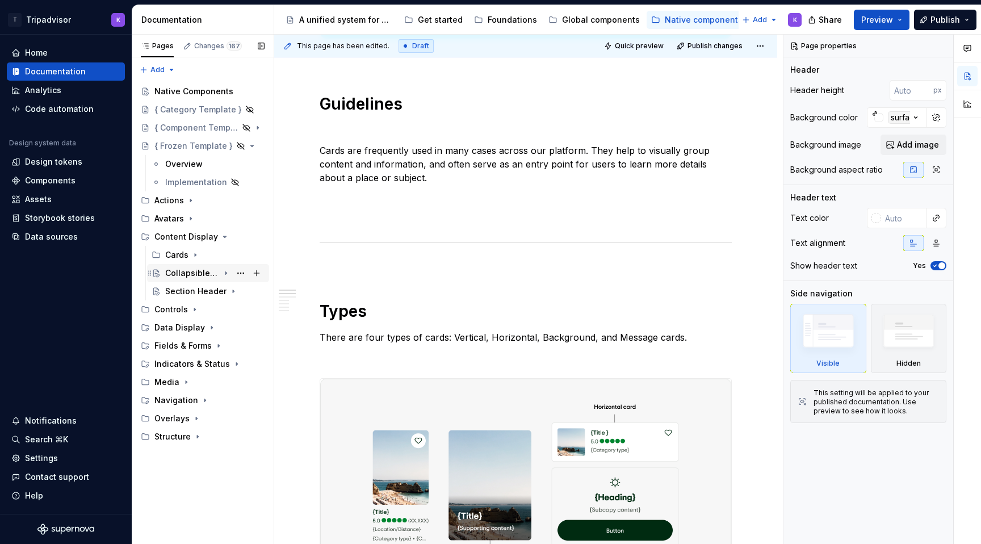
click at [227, 272] on icon "Page tree" at bounding box center [225, 273] width 9 height 9
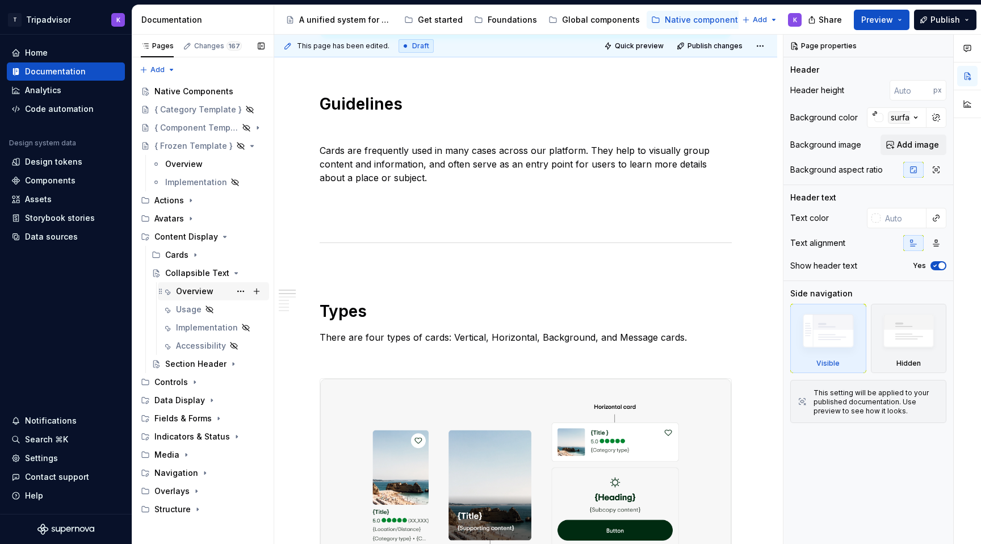
click at [216, 288] on div "Overview" at bounding box center [220, 291] width 89 height 16
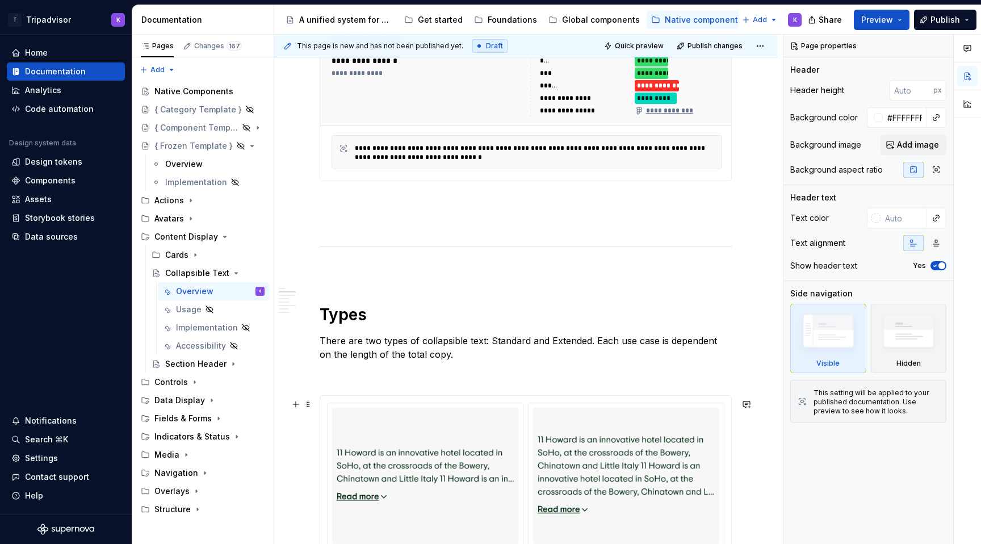
scroll to position [572, 0]
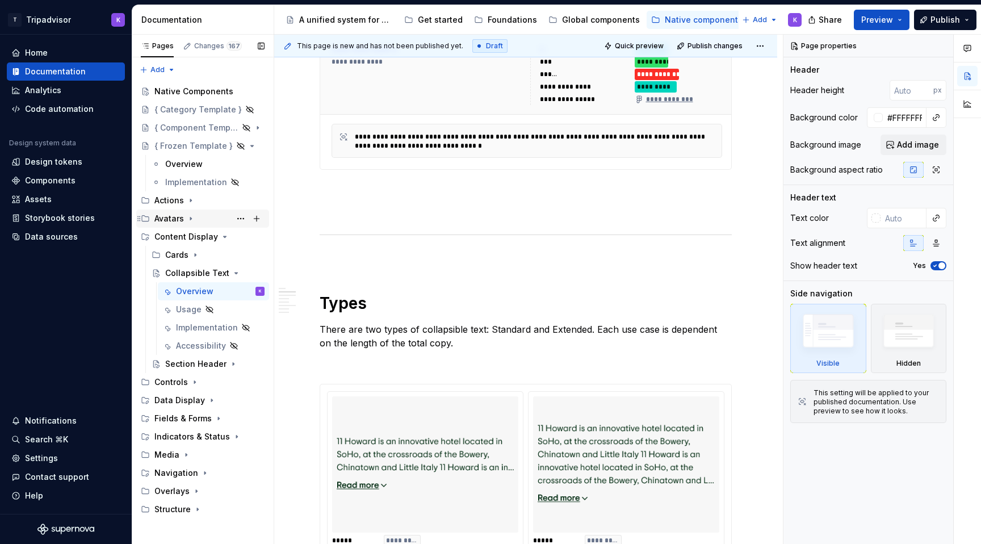
click at [194, 220] on icon "Page tree" at bounding box center [190, 218] width 9 height 9
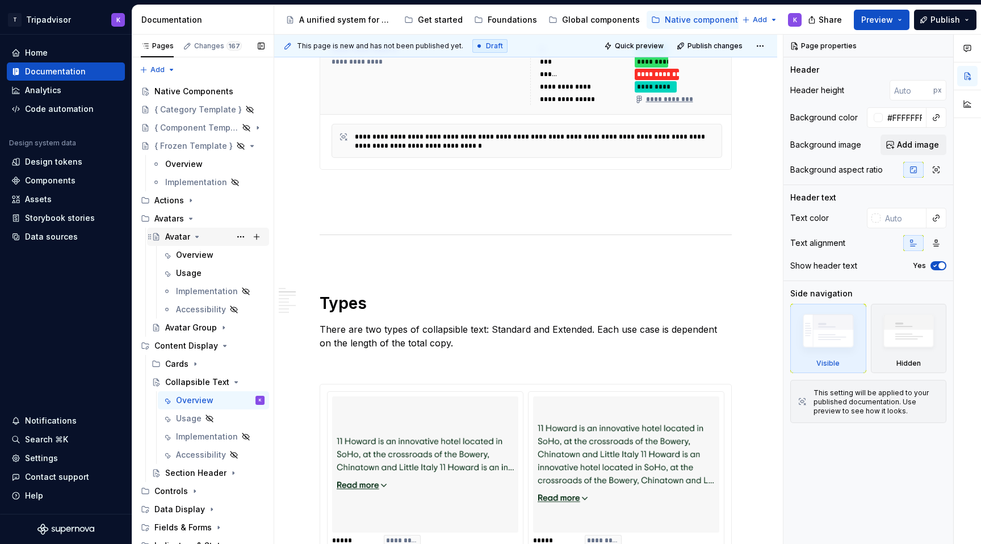
click at [200, 234] on icon "Page tree" at bounding box center [196, 236] width 9 height 9
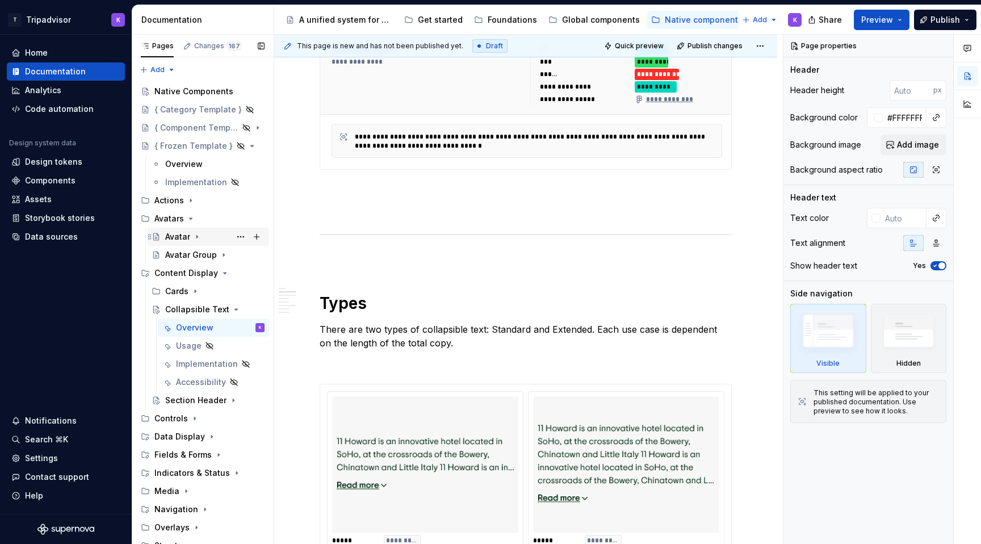
click at [196, 235] on icon "Page tree" at bounding box center [196, 236] width 9 height 9
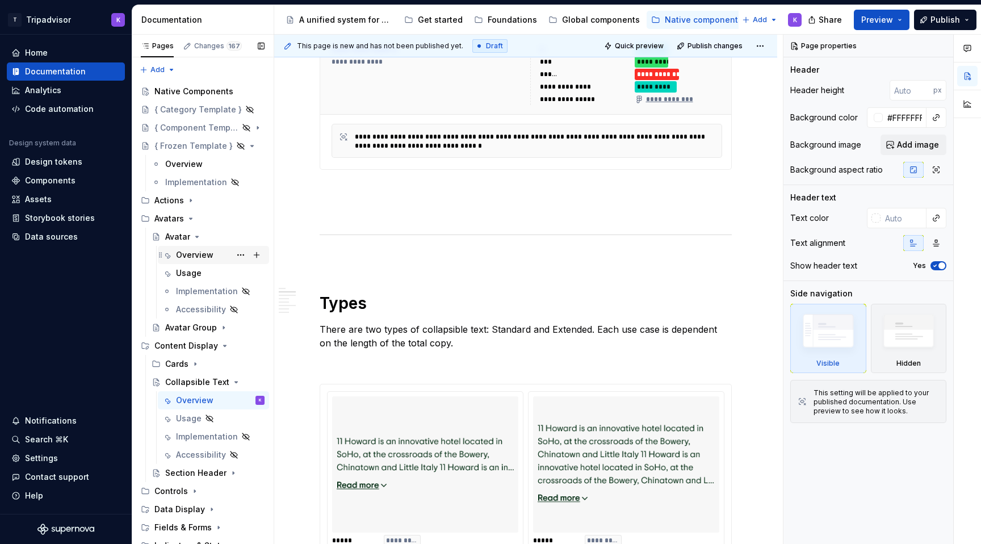
click at [196, 252] on div "Overview" at bounding box center [194, 254] width 37 height 11
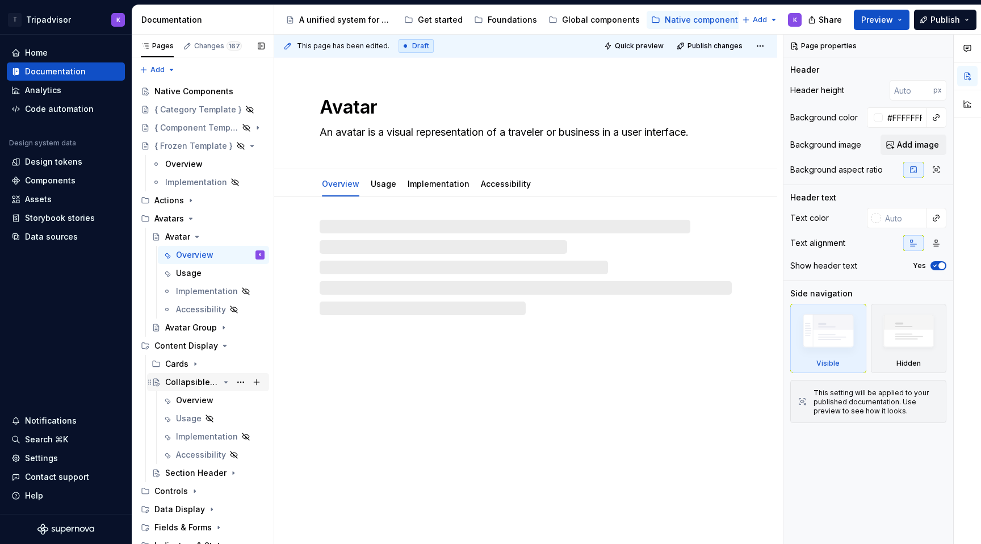
click at [224, 384] on icon "Page tree" at bounding box center [225, 382] width 9 height 9
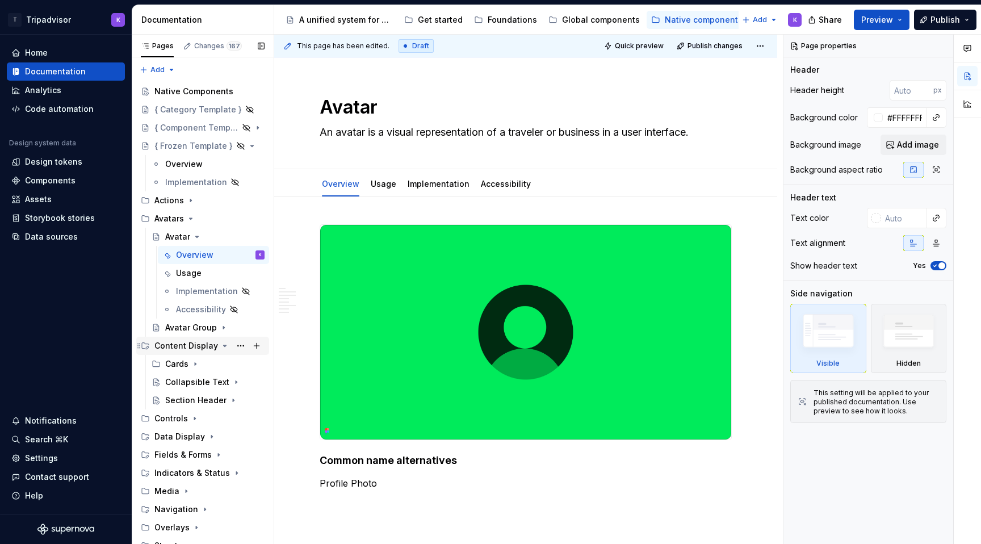
click at [216, 345] on div "Content Display" at bounding box center [209, 346] width 110 height 16
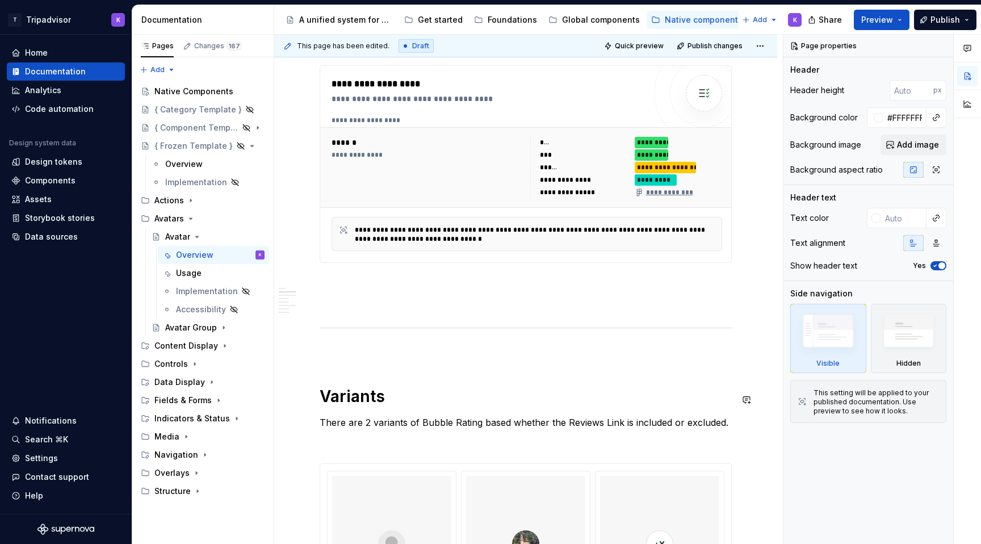
scroll to position [489, 0]
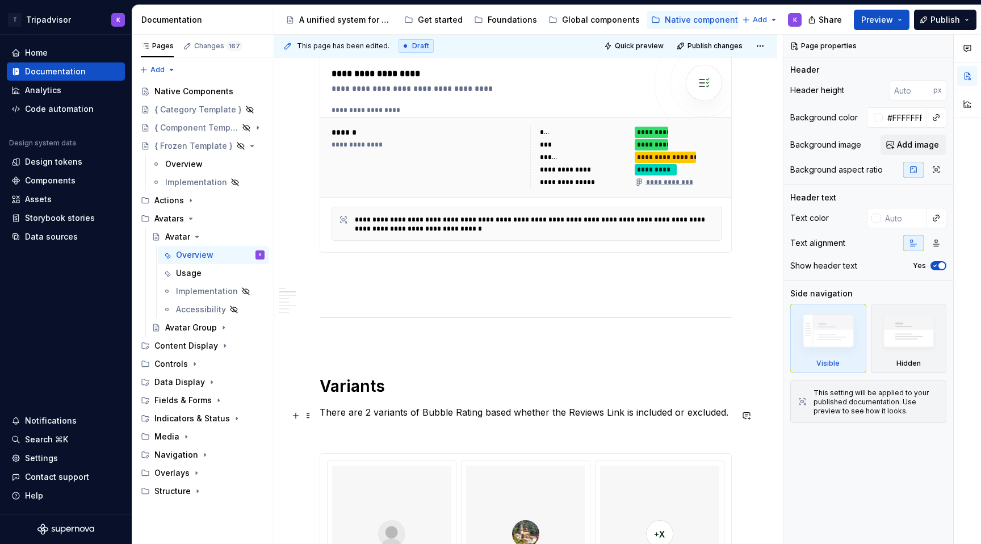
click at [370, 412] on p "There are 2 variants of Bubble Rating based whether the Reviews Link is include…" at bounding box center [526, 412] width 412 height 14
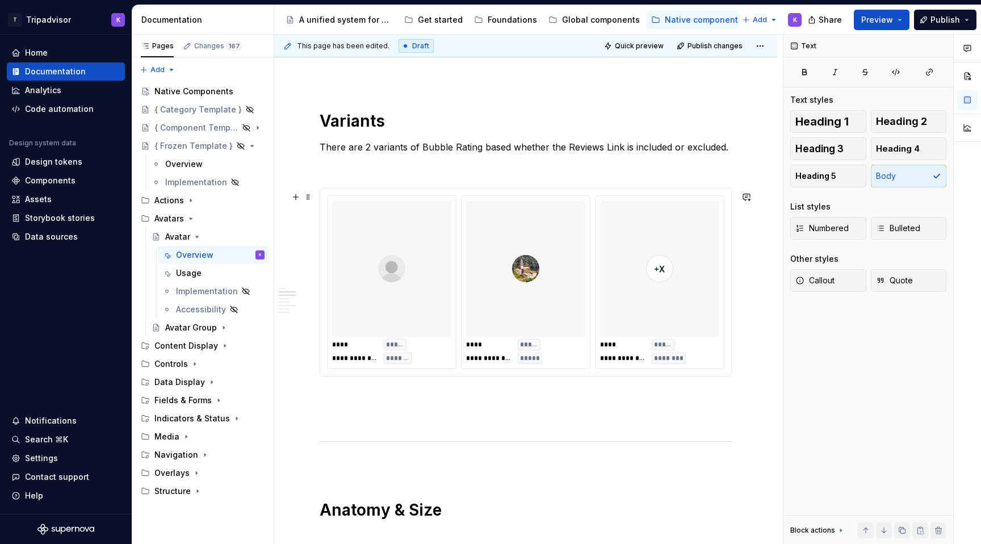
scroll to position [734, 0]
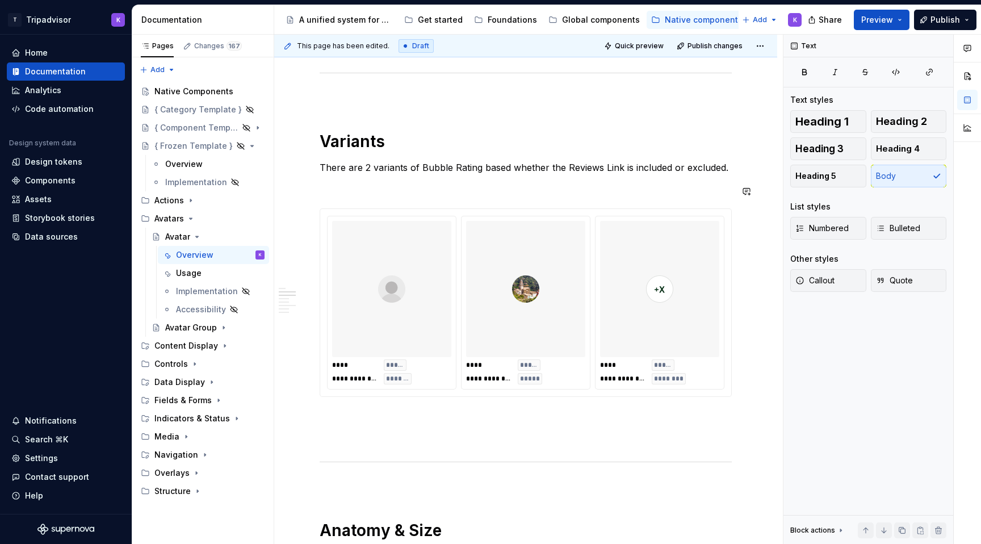
click at [451, 170] on p "There are 2 variants of Bubble Rating based whether the Reviews Link is include…" at bounding box center [526, 168] width 412 height 14
type textarea "*"
click at [371, 173] on p "There are 2 variants of Bubble Rating based whether the Reviews Link is include…" at bounding box center [526, 168] width 412 height 14
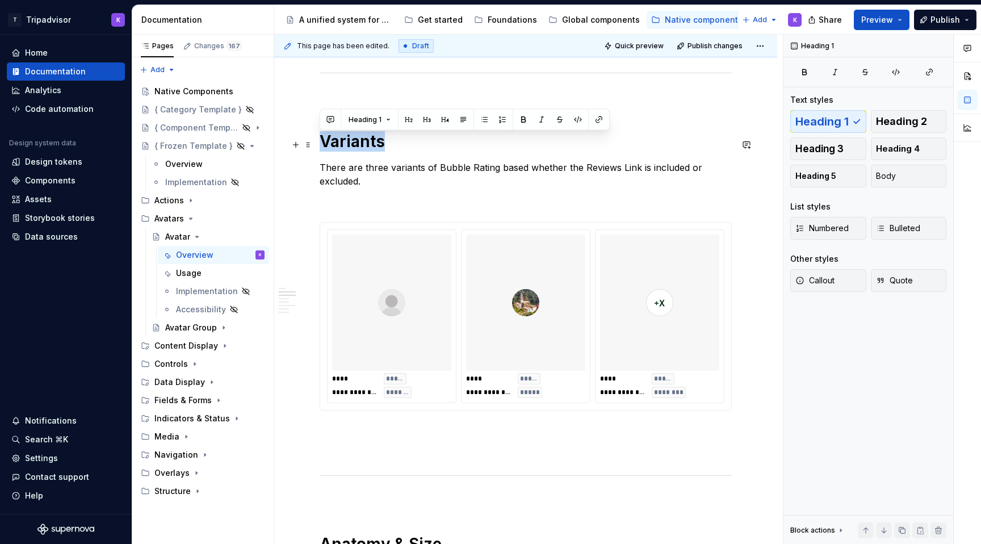
drag, startPoint x: 353, startPoint y: 143, endPoint x: 318, endPoint y: 143, distance: 34.6
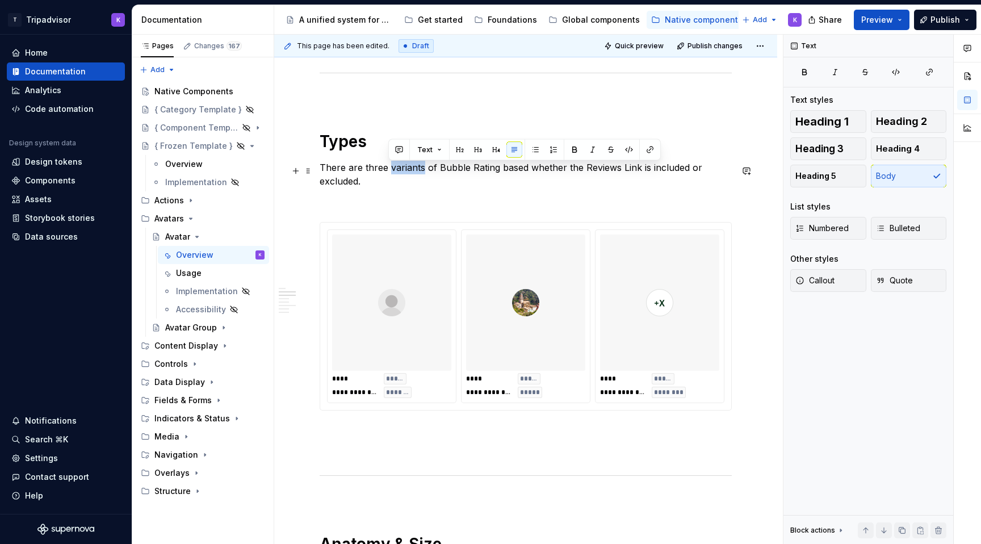
drag, startPoint x: 388, startPoint y: 172, endPoint x: 422, endPoint y: 171, distance: 34.1
click at [422, 171] on p "There are three variants of Bubble Rating based whether the Reviews Link is inc…" at bounding box center [526, 174] width 412 height 27
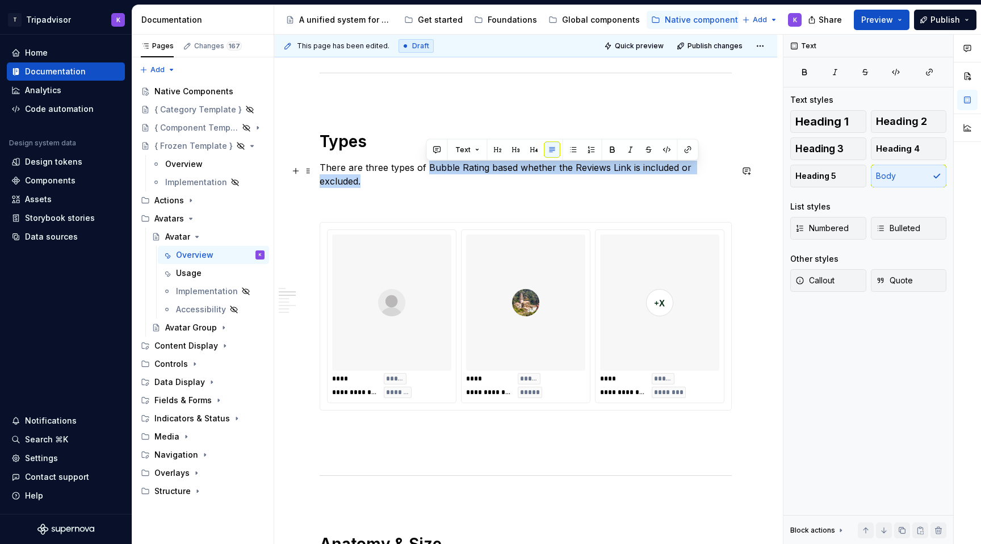
drag, startPoint x: 427, startPoint y: 168, endPoint x: 743, endPoint y: 174, distance: 316.3
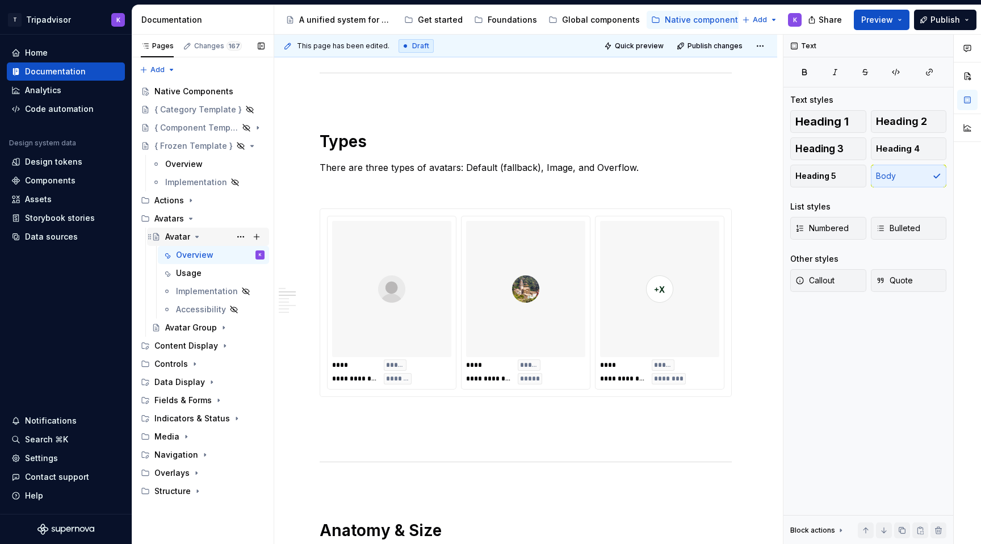
click at [198, 238] on icon "Page tree" at bounding box center [196, 236] width 9 height 9
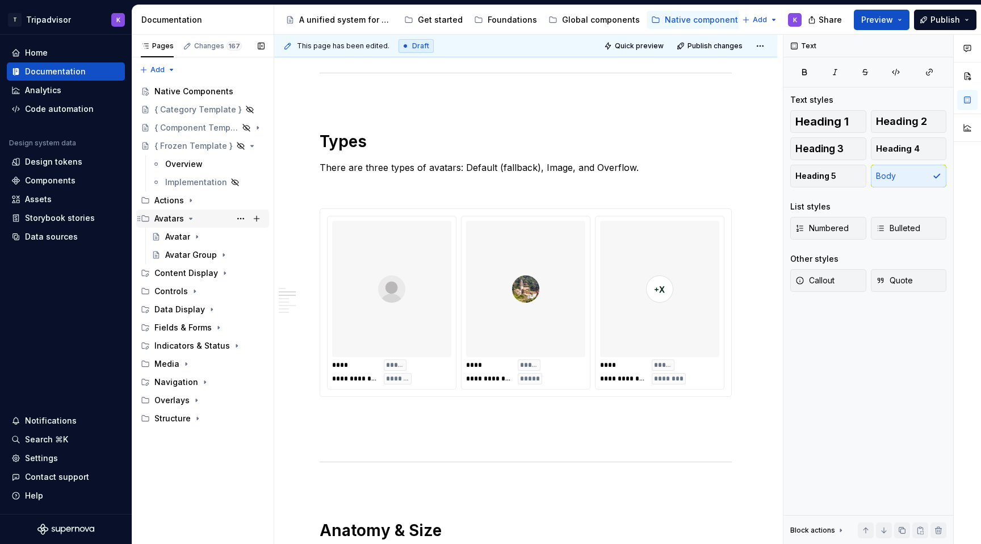
click at [189, 220] on icon "Page tree" at bounding box center [190, 218] width 9 height 9
click at [189, 202] on icon "Page tree" at bounding box center [190, 200] width 9 height 9
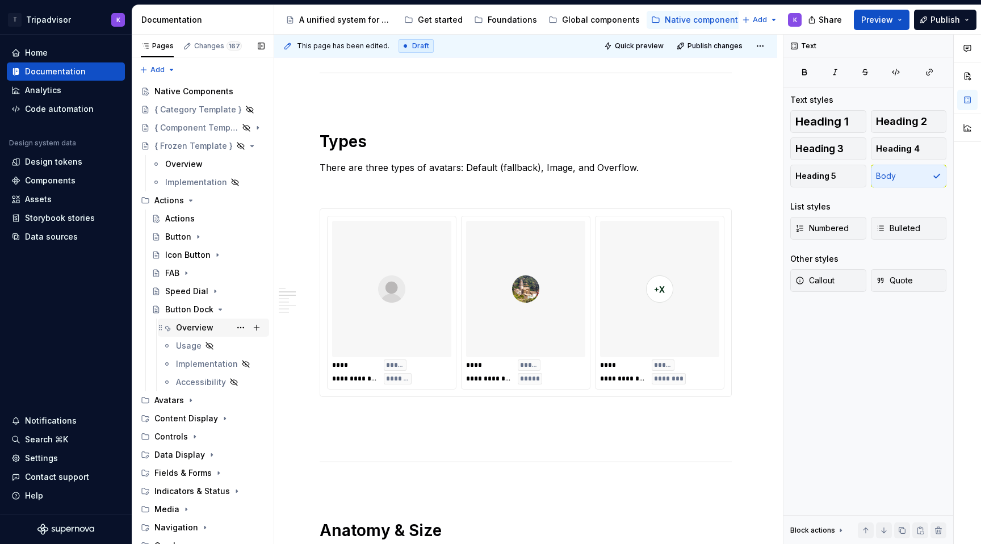
click at [203, 327] on div "Overview" at bounding box center [194, 327] width 37 height 11
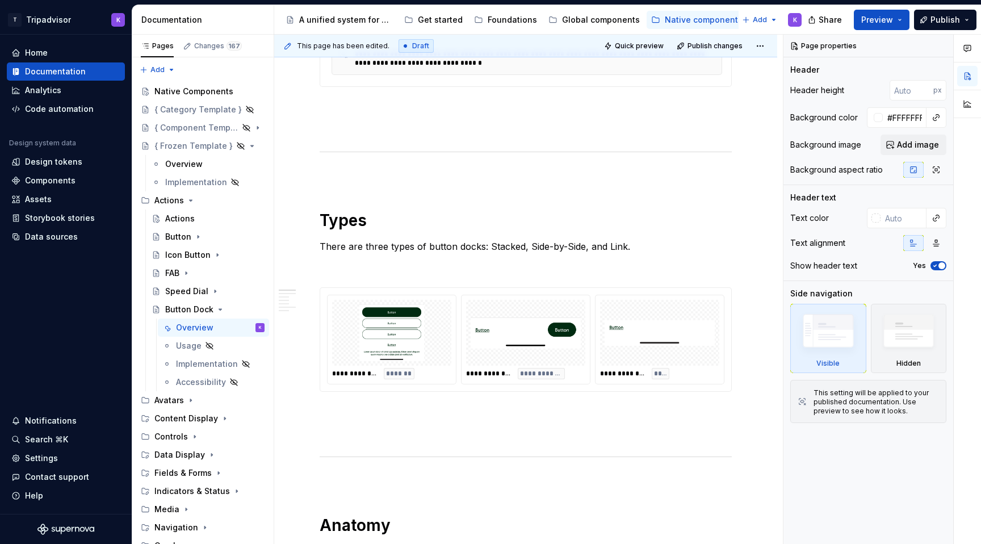
scroll to position [706, 0]
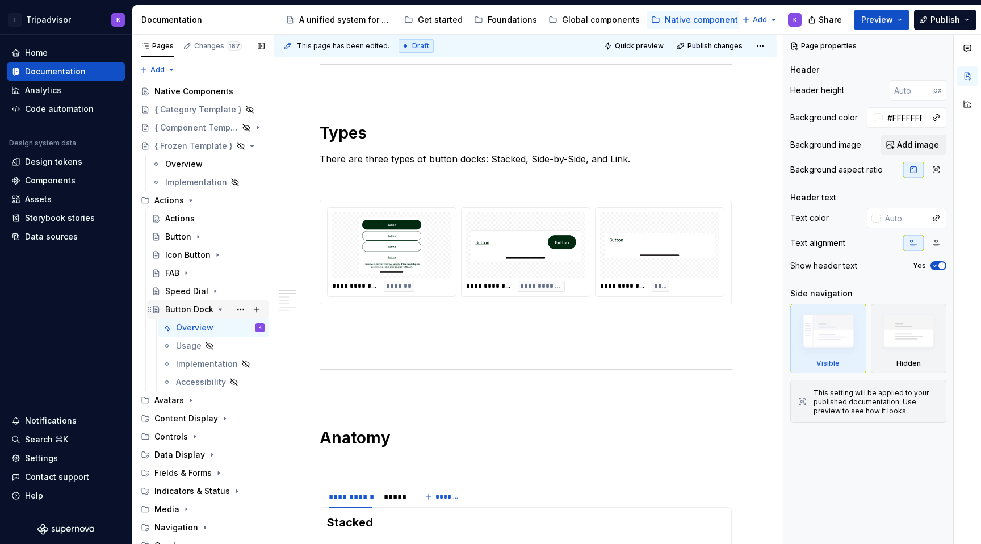
click at [216, 309] on icon "Page tree" at bounding box center [220, 309] width 9 height 9
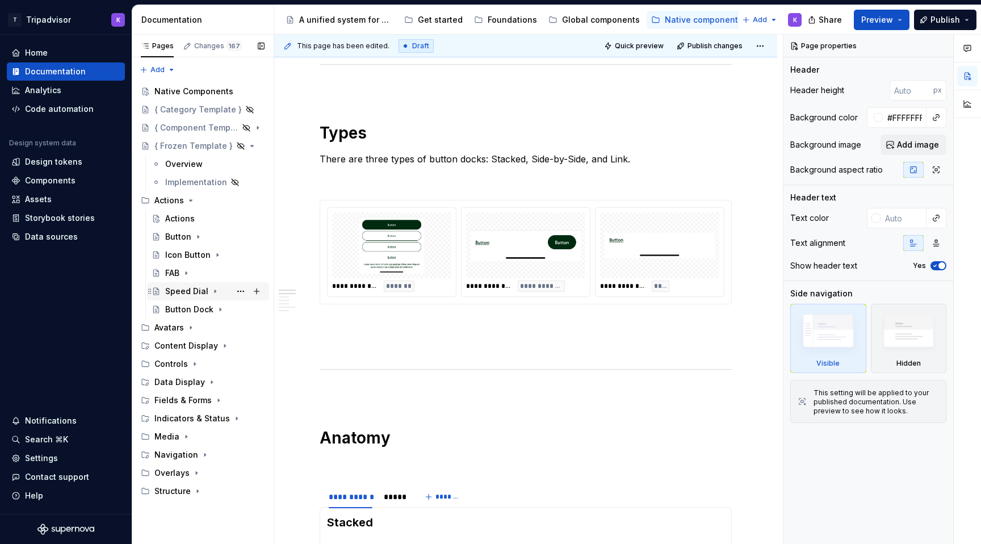
click at [211, 292] on icon "Page tree" at bounding box center [215, 291] width 9 height 9
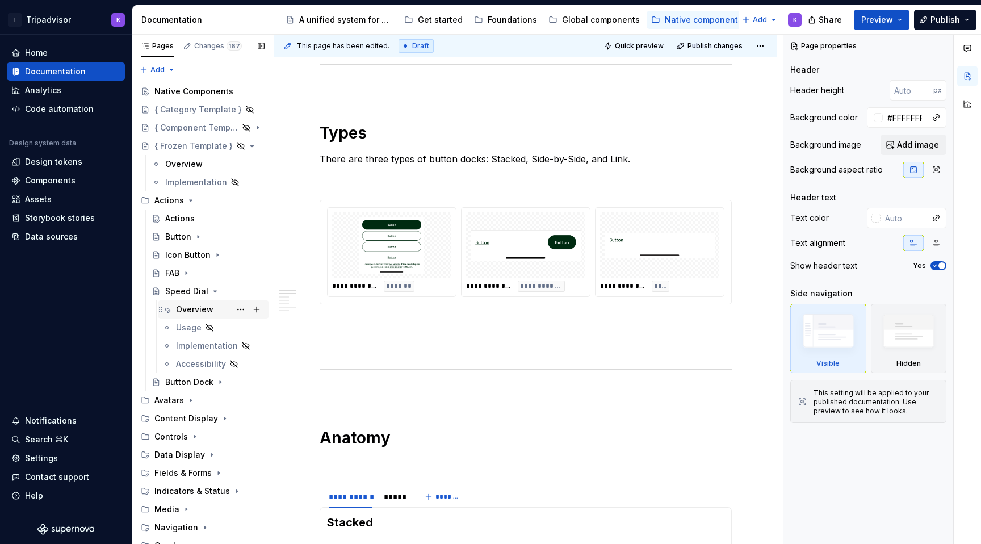
click at [213, 310] on div "Overview" at bounding box center [220, 309] width 89 height 16
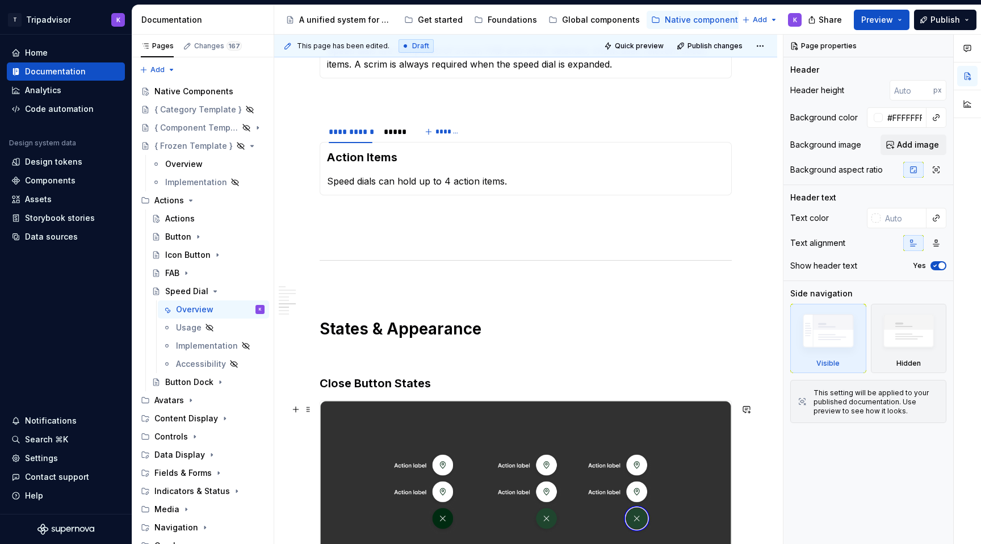
scroll to position [1289, 0]
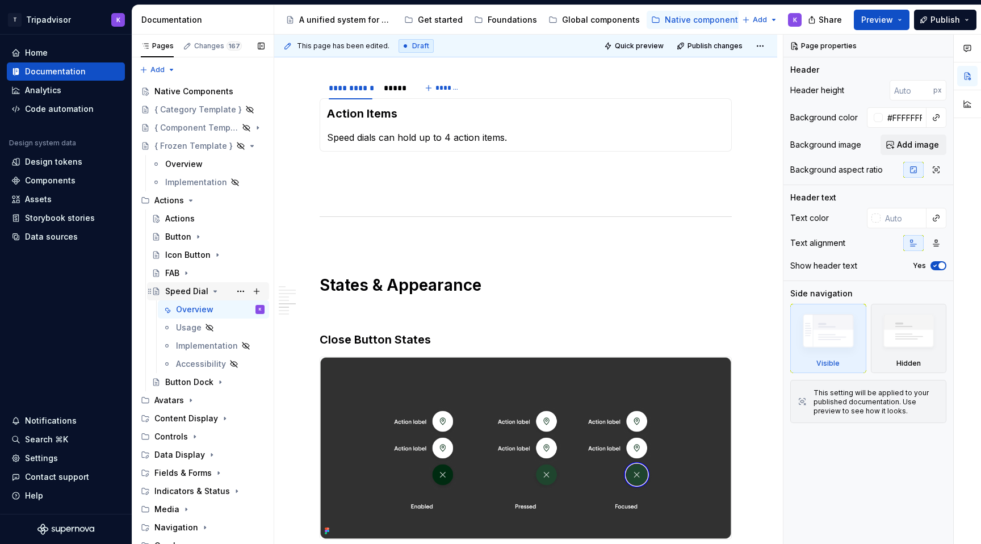
click at [211, 290] on icon "Page tree" at bounding box center [215, 291] width 9 height 9
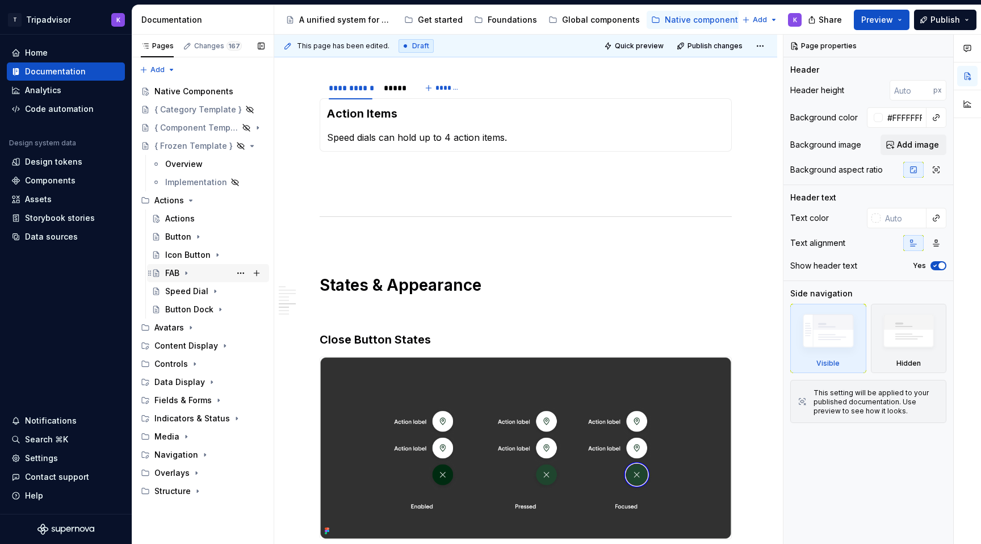
click at [183, 277] on icon "Page tree" at bounding box center [186, 273] width 9 height 9
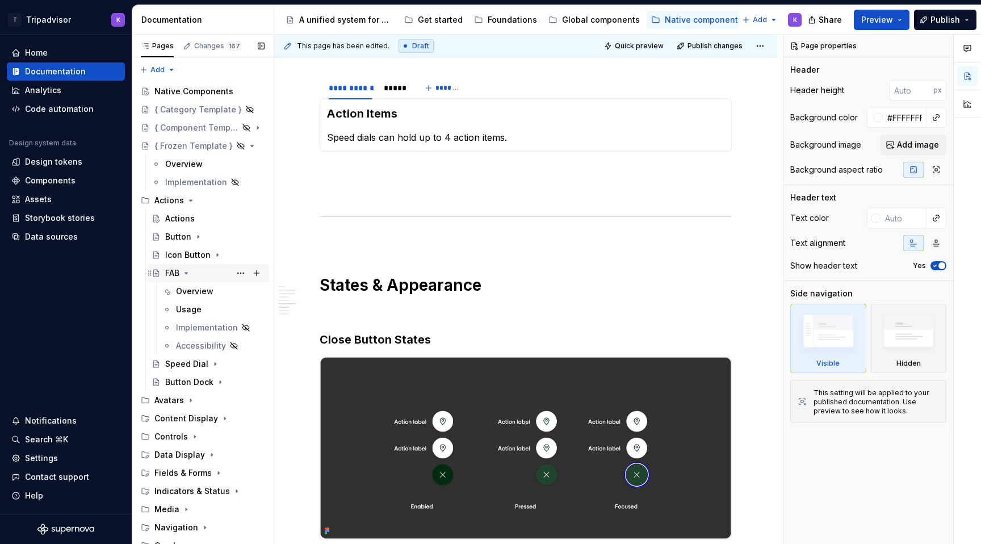
click at [185, 274] on icon "Page tree" at bounding box center [186, 273] width 9 height 9
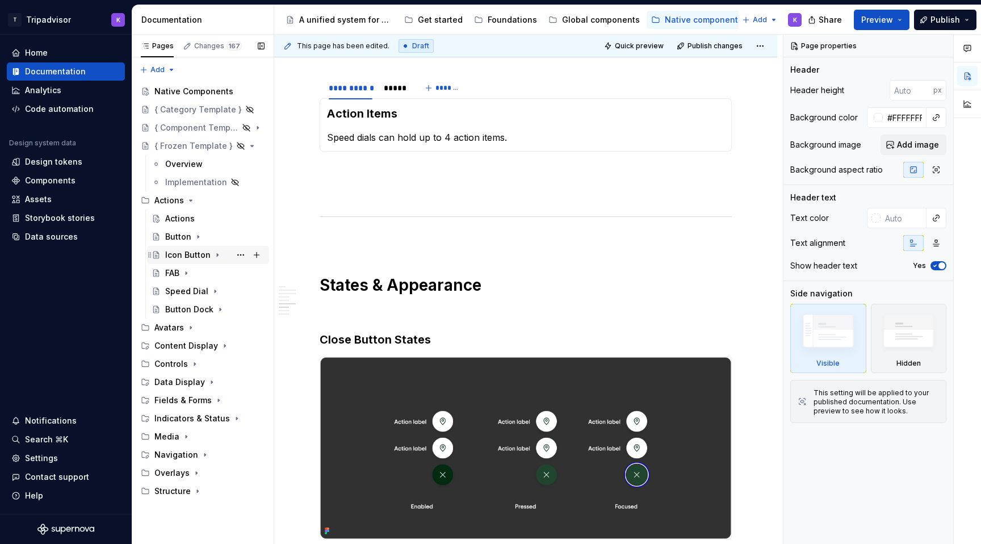
click at [208, 257] on div "Icon Button" at bounding box center [214, 255] width 99 height 16
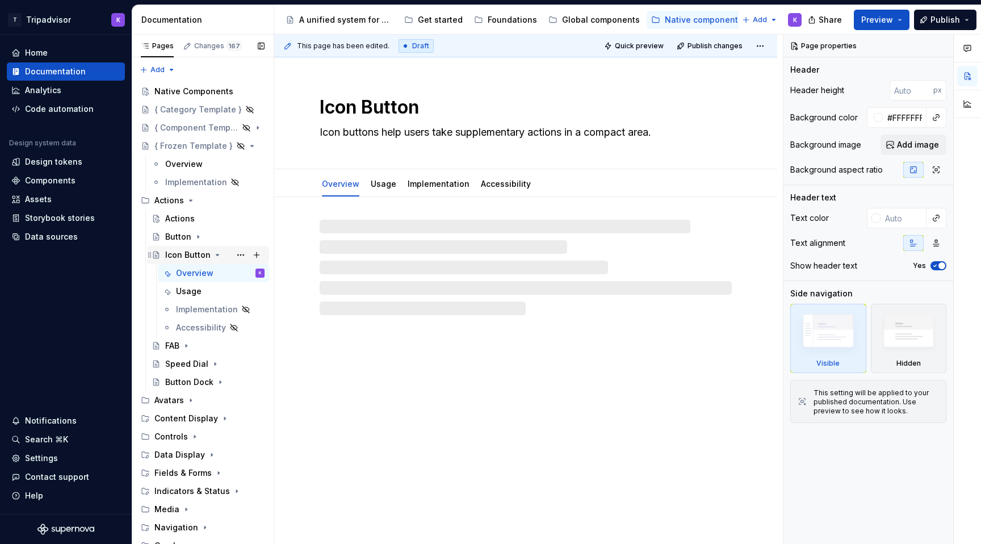
click at [213, 256] on icon "Page tree" at bounding box center [217, 254] width 9 height 9
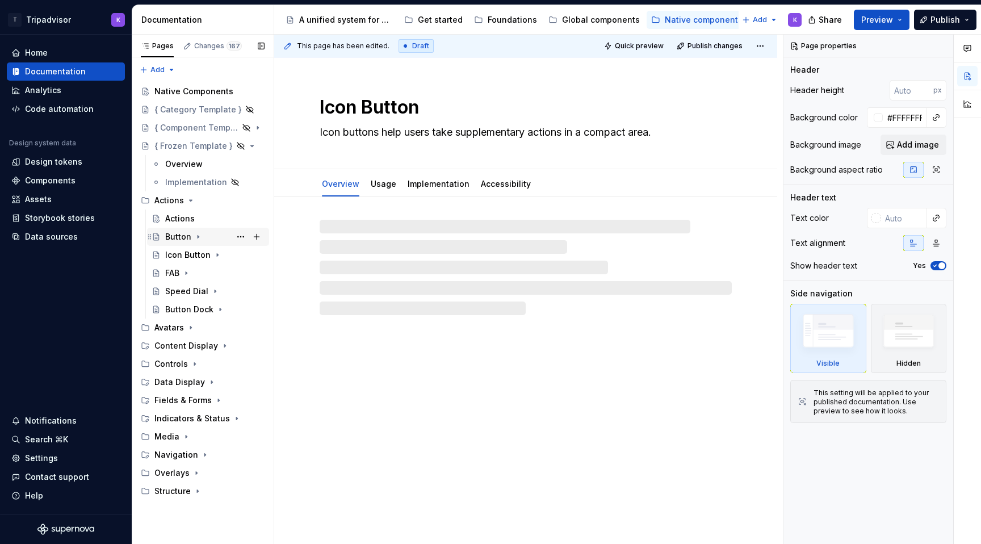
click at [195, 234] on icon "Page tree" at bounding box center [198, 236] width 9 height 9
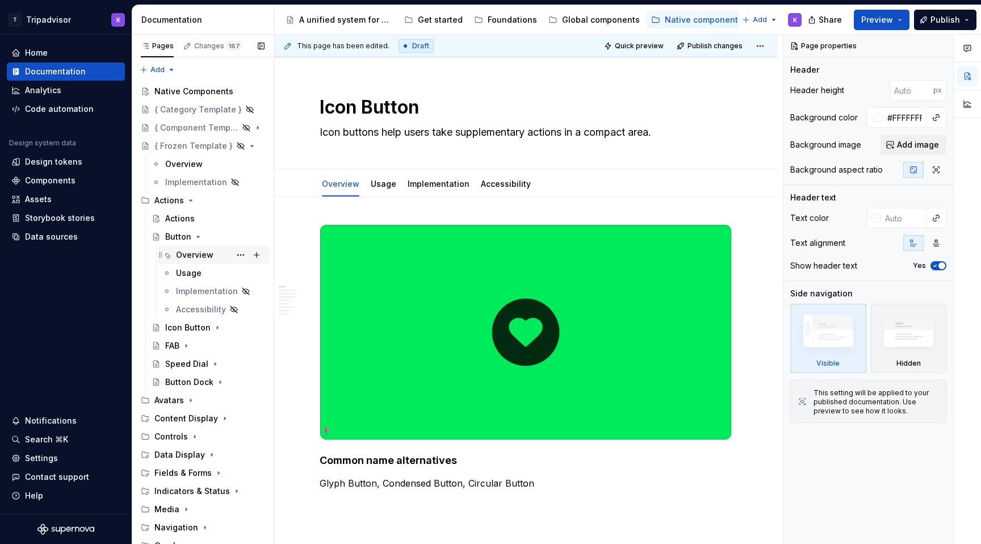
click at [199, 257] on div "Overview" at bounding box center [194, 254] width 37 height 11
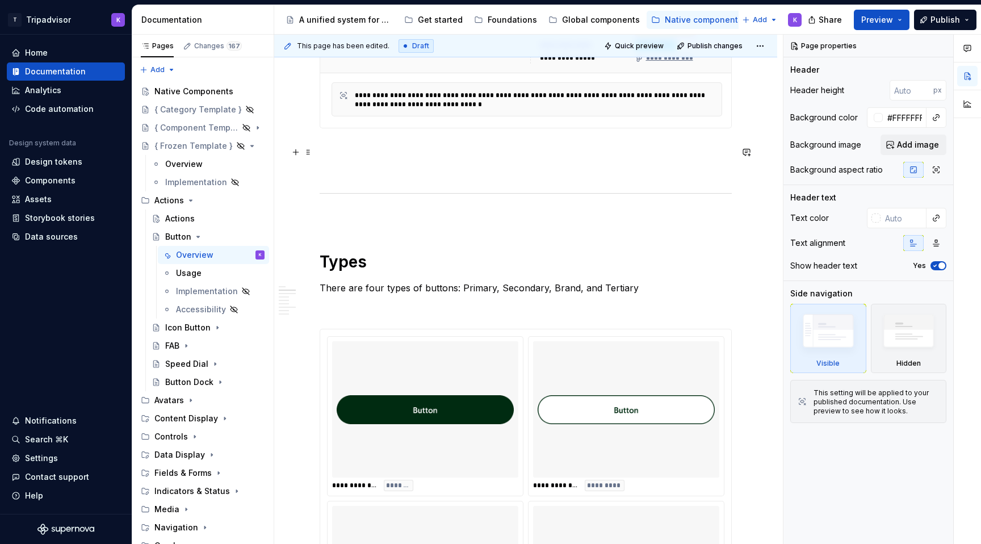
scroll to position [721, 0]
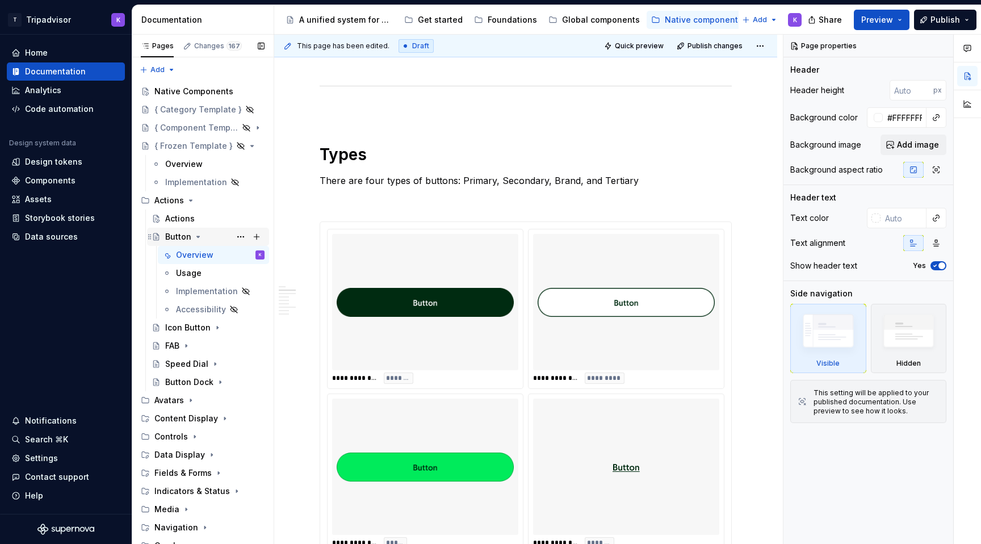
click at [196, 235] on icon "Page tree" at bounding box center [198, 236] width 9 height 9
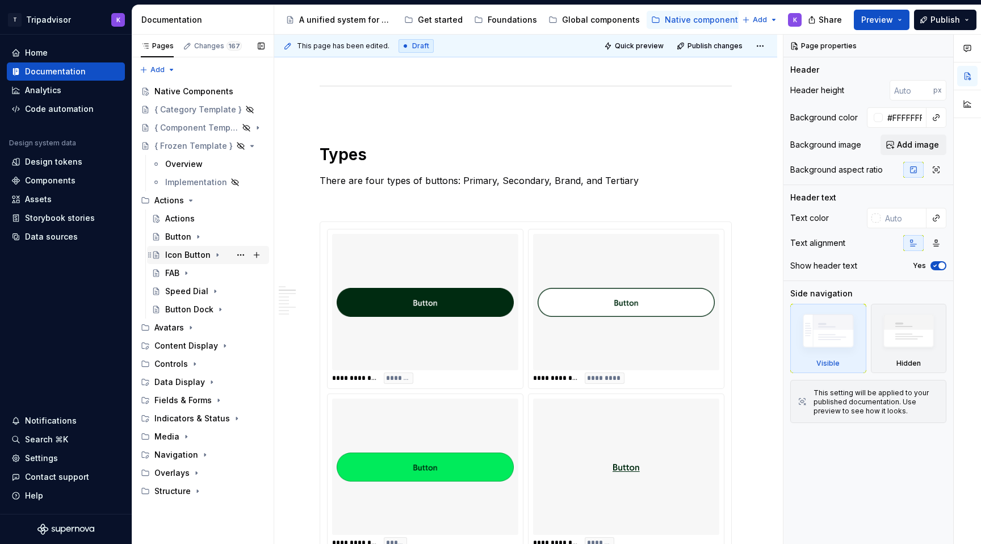
click at [215, 252] on icon "Page tree" at bounding box center [217, 254] width 9 height 9
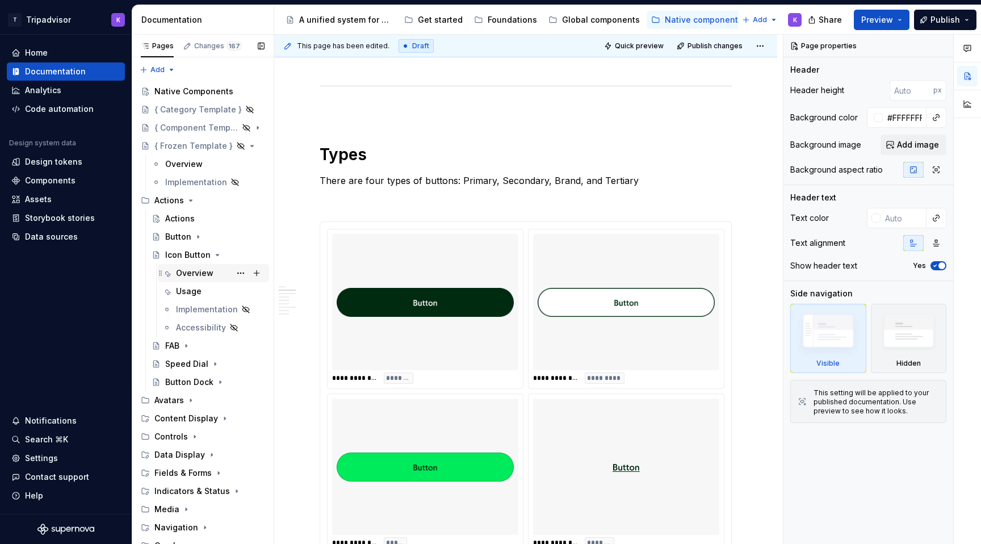
click at [204, 280] on div "Overview" at bounding box center [220, 273] width 89 height 16
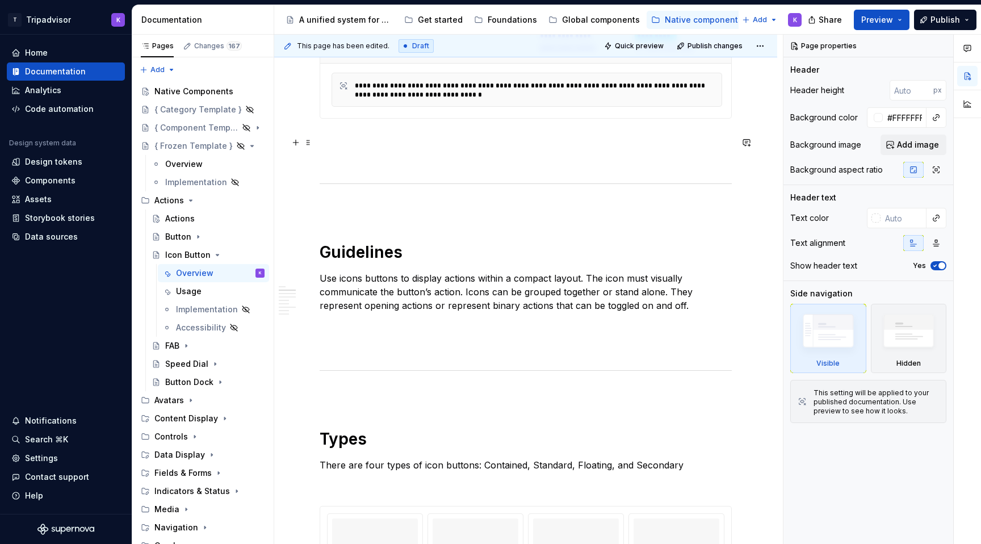
scroll to position [907, 0]
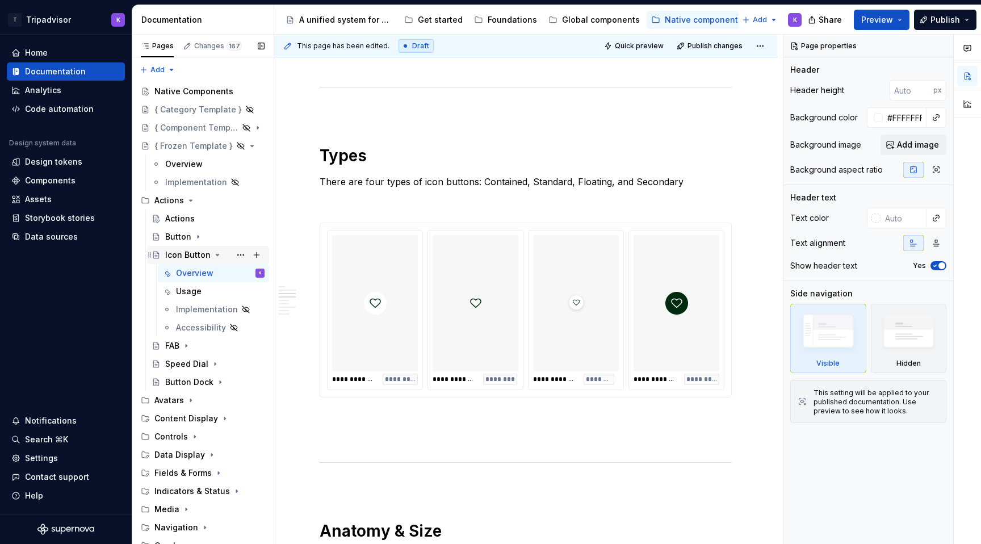
click at [213, 254] on icon "Page tree" at bounding box center [217, 254] width 9 height 9
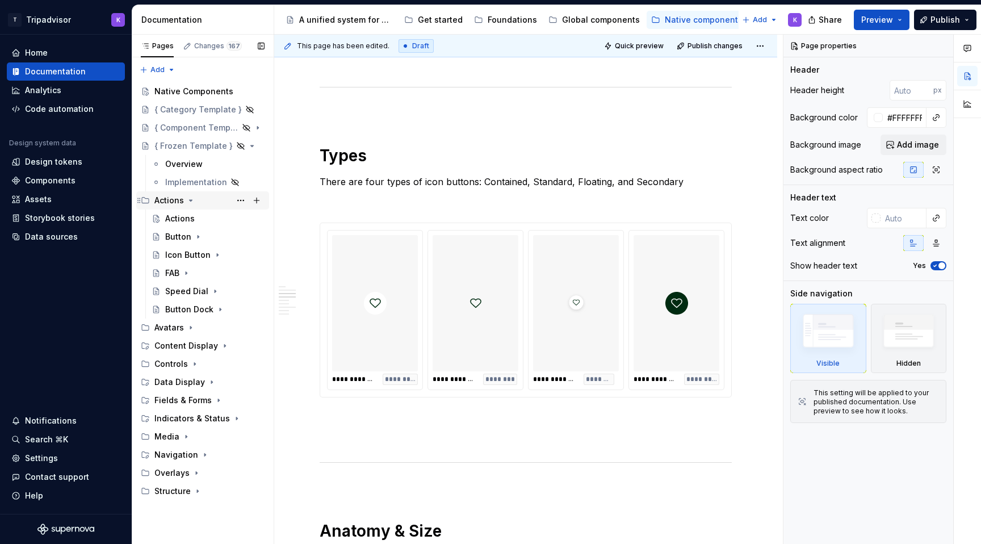
click at [190, 204] on icon "Page tree" at bounding box center [190, 200] width 9 height 9
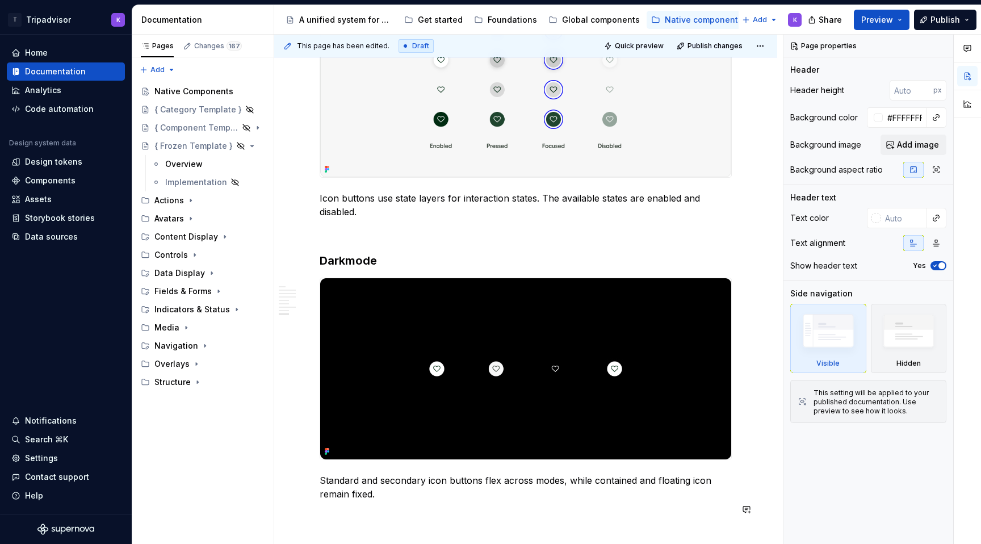
scroll to position [2104, 0]
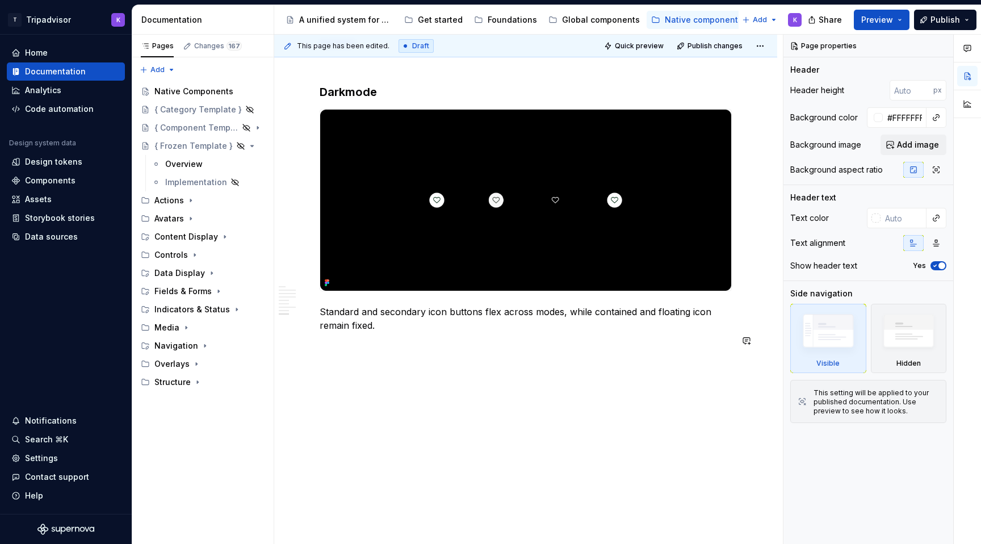
type textarea "*"
